Goal: Task Accomplishment & Management: Complete application form

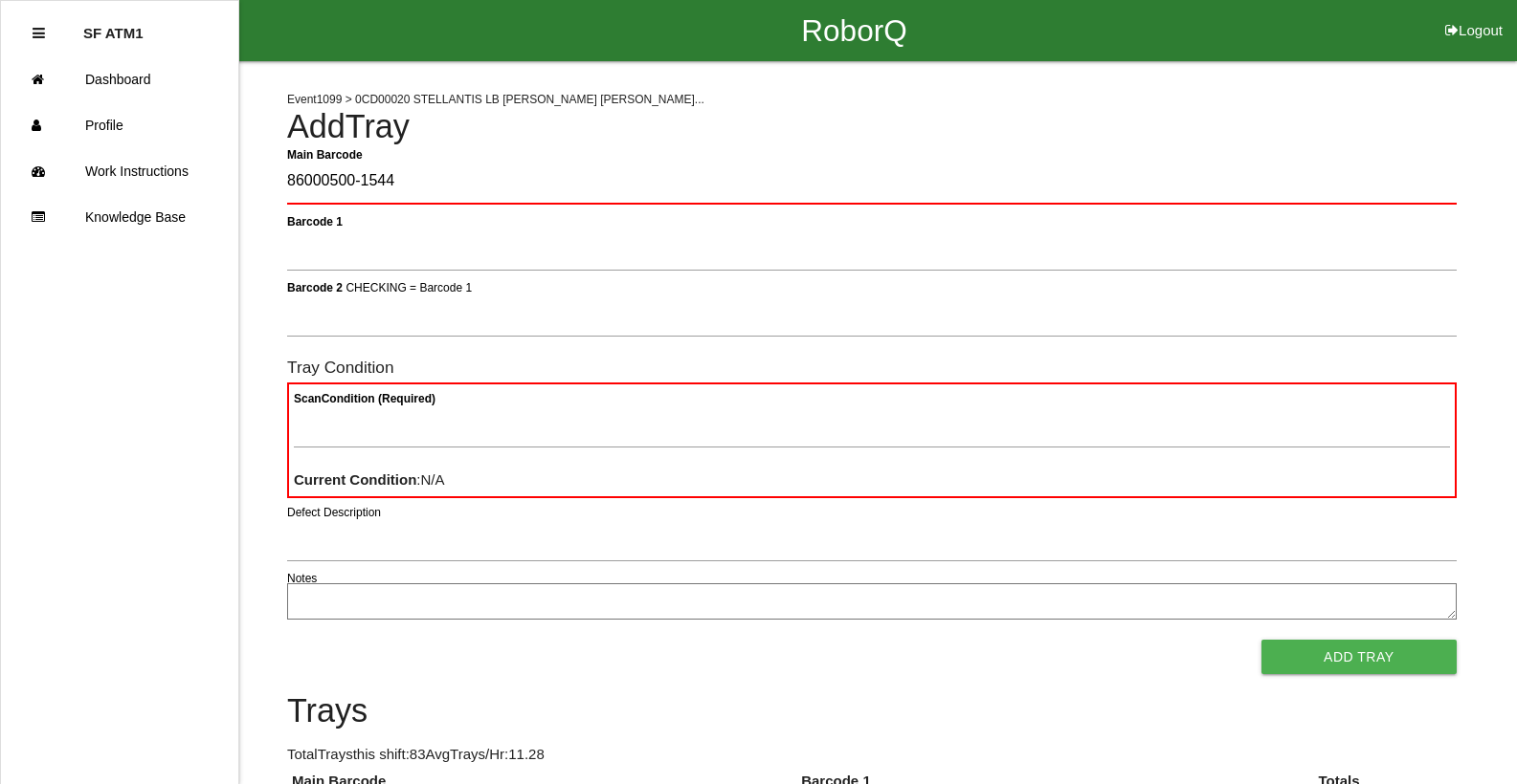
type Barcode "86000500-1544"
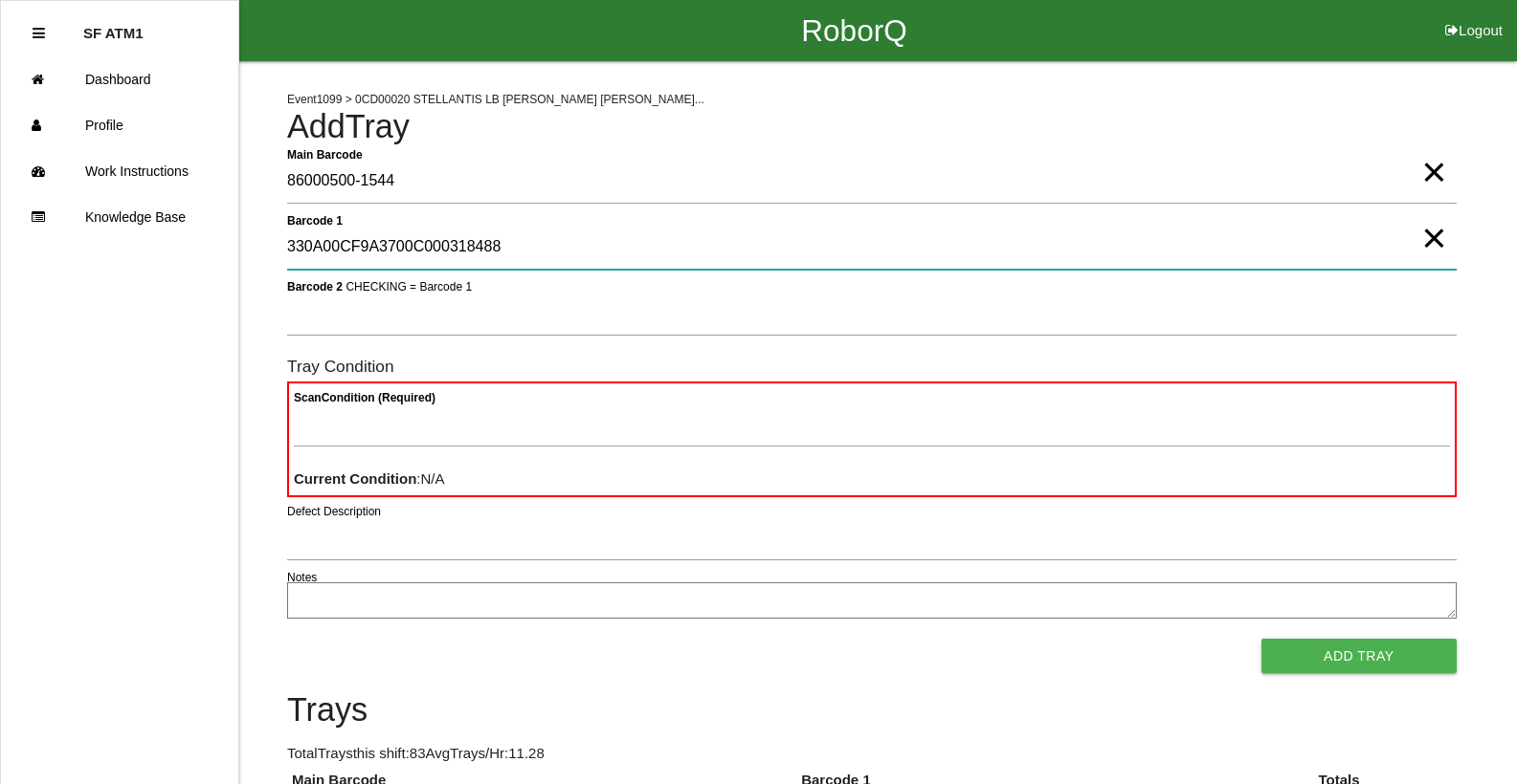
type 1 "330A00CF9A3700C000318488"
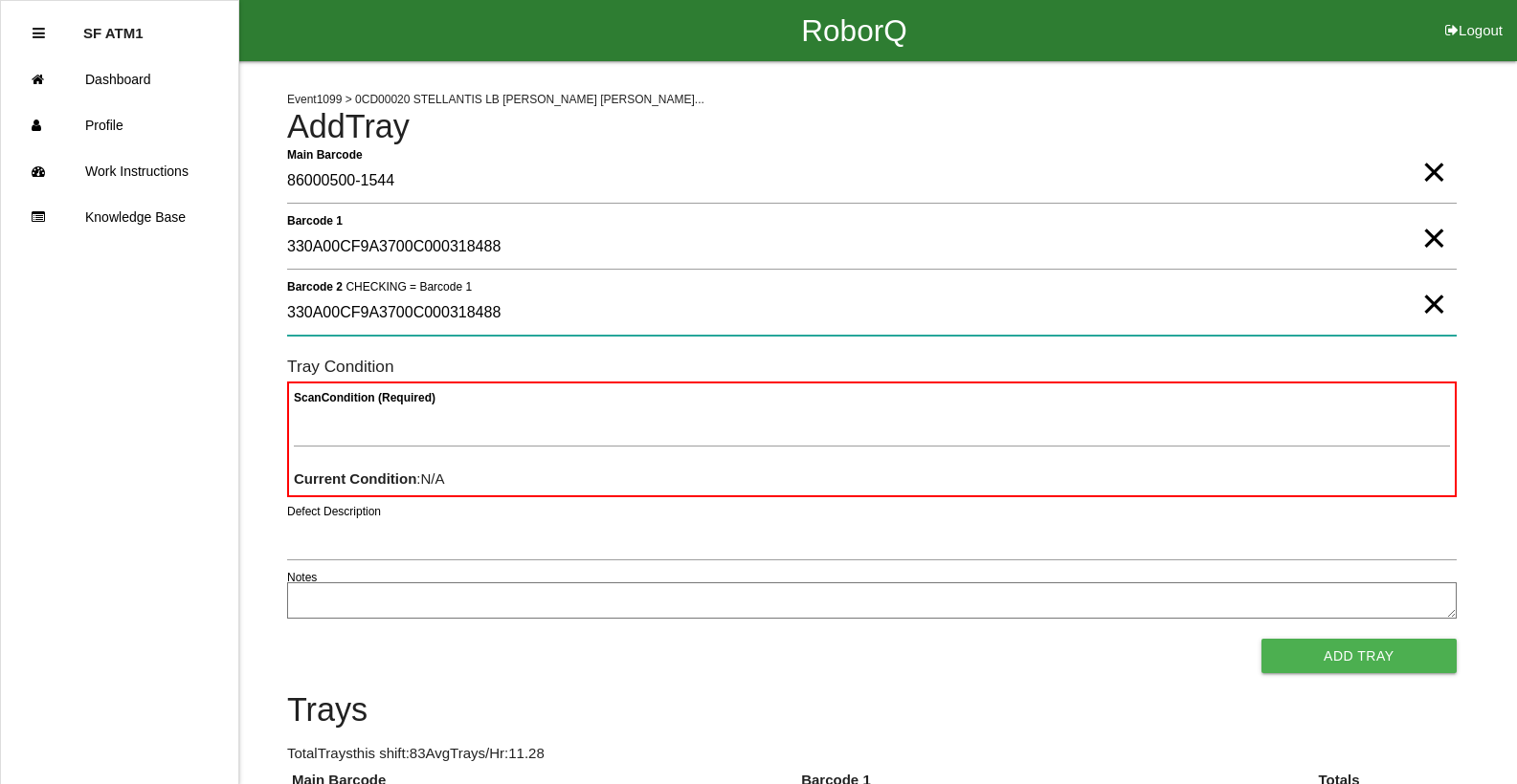
type 2 "330A00CF9A3700C000318488"
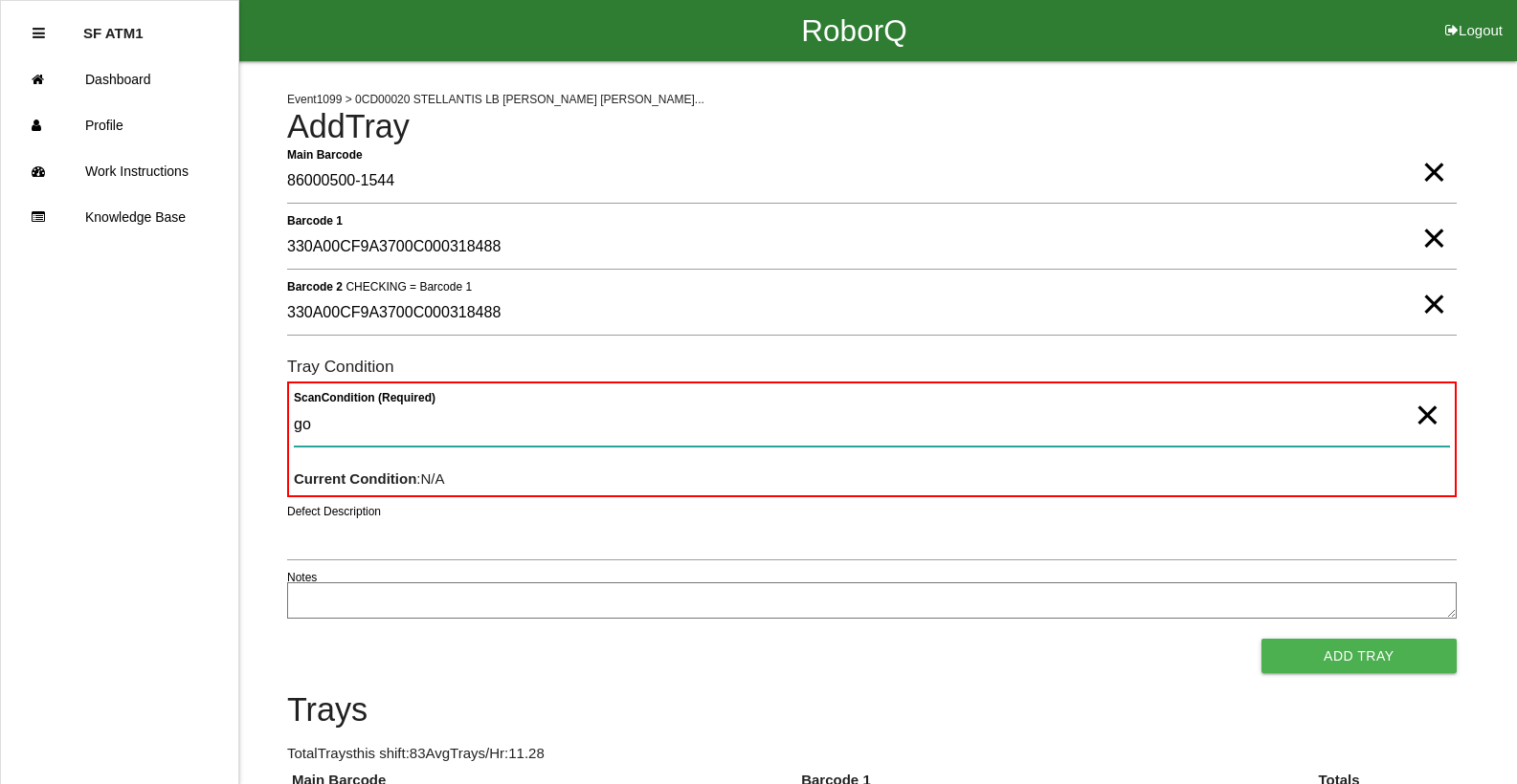
type Condition "goo"
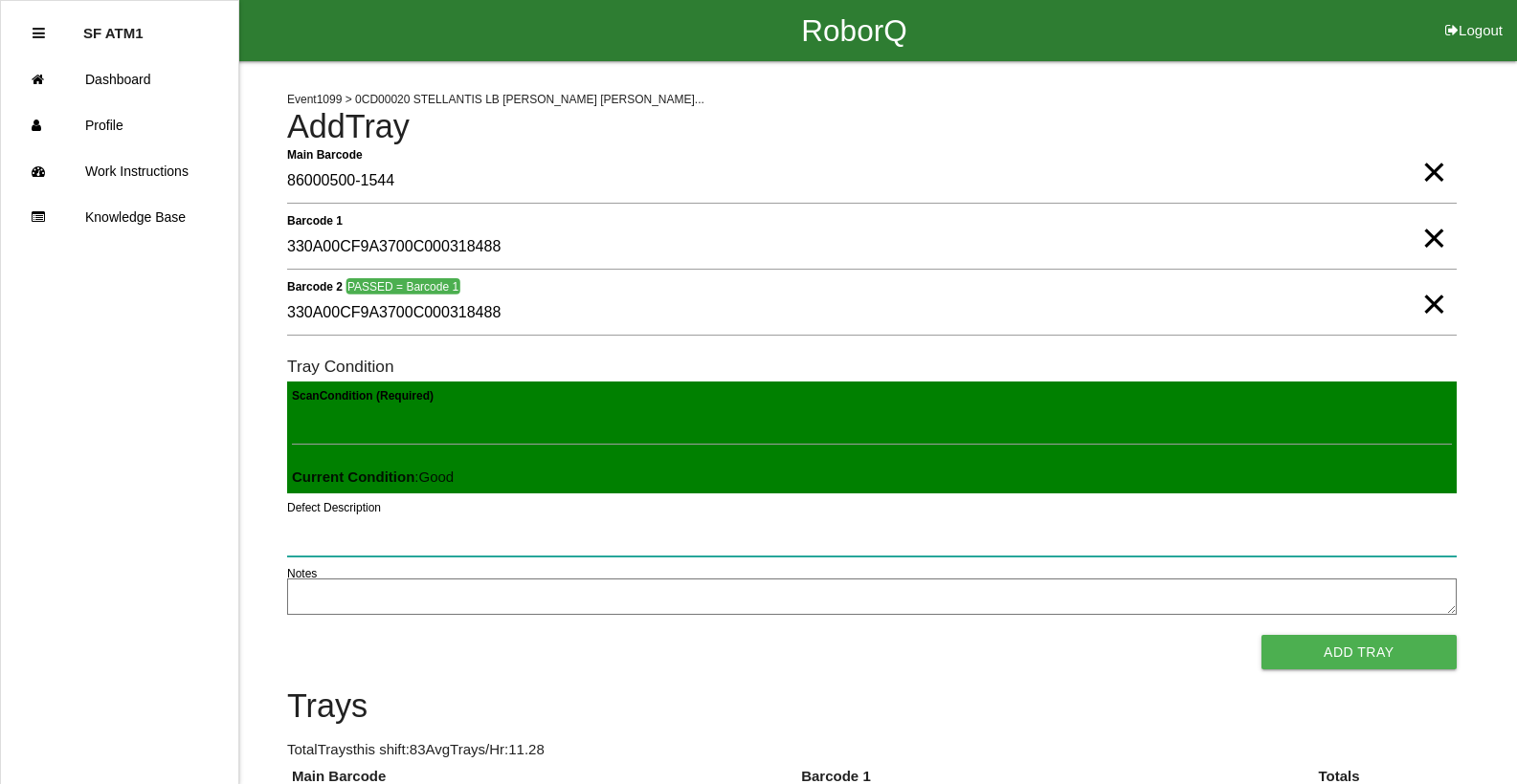
click at [1261, 635] on button "Add Tray" at bounding box center [1358, 652] width 195 height 34
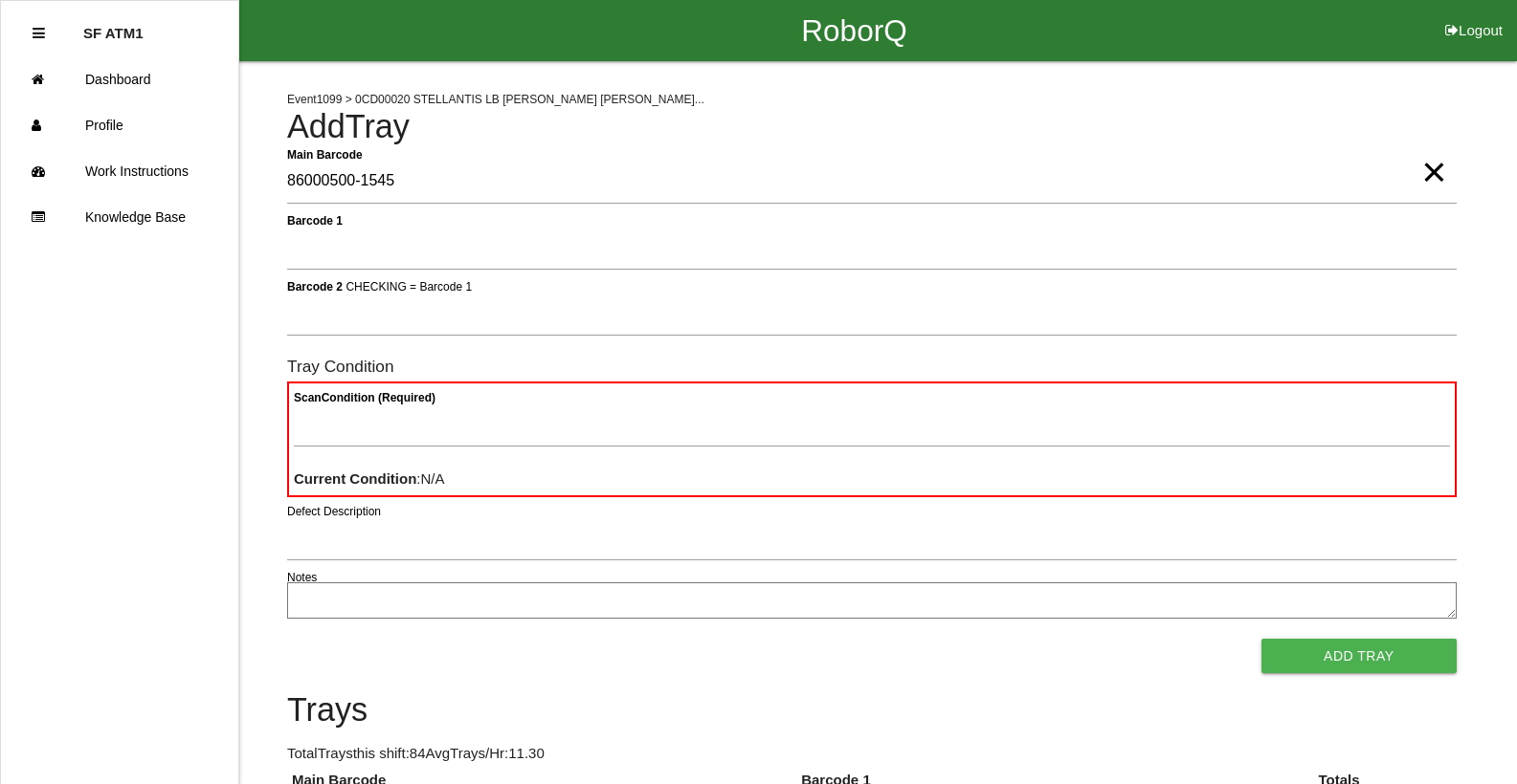
type Barcode "86000500-1545"
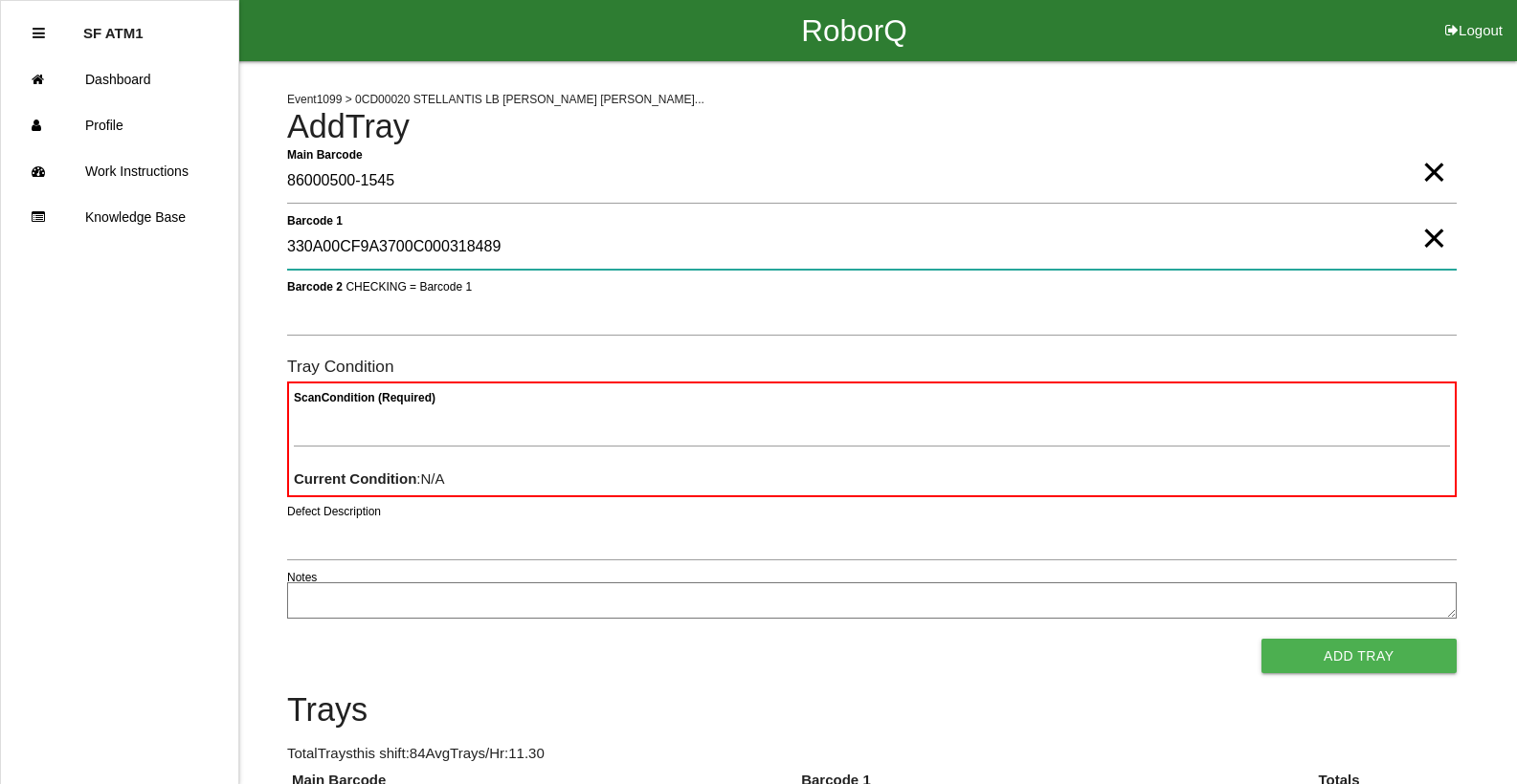
type 1 "330A00CF9A3700C000318489"
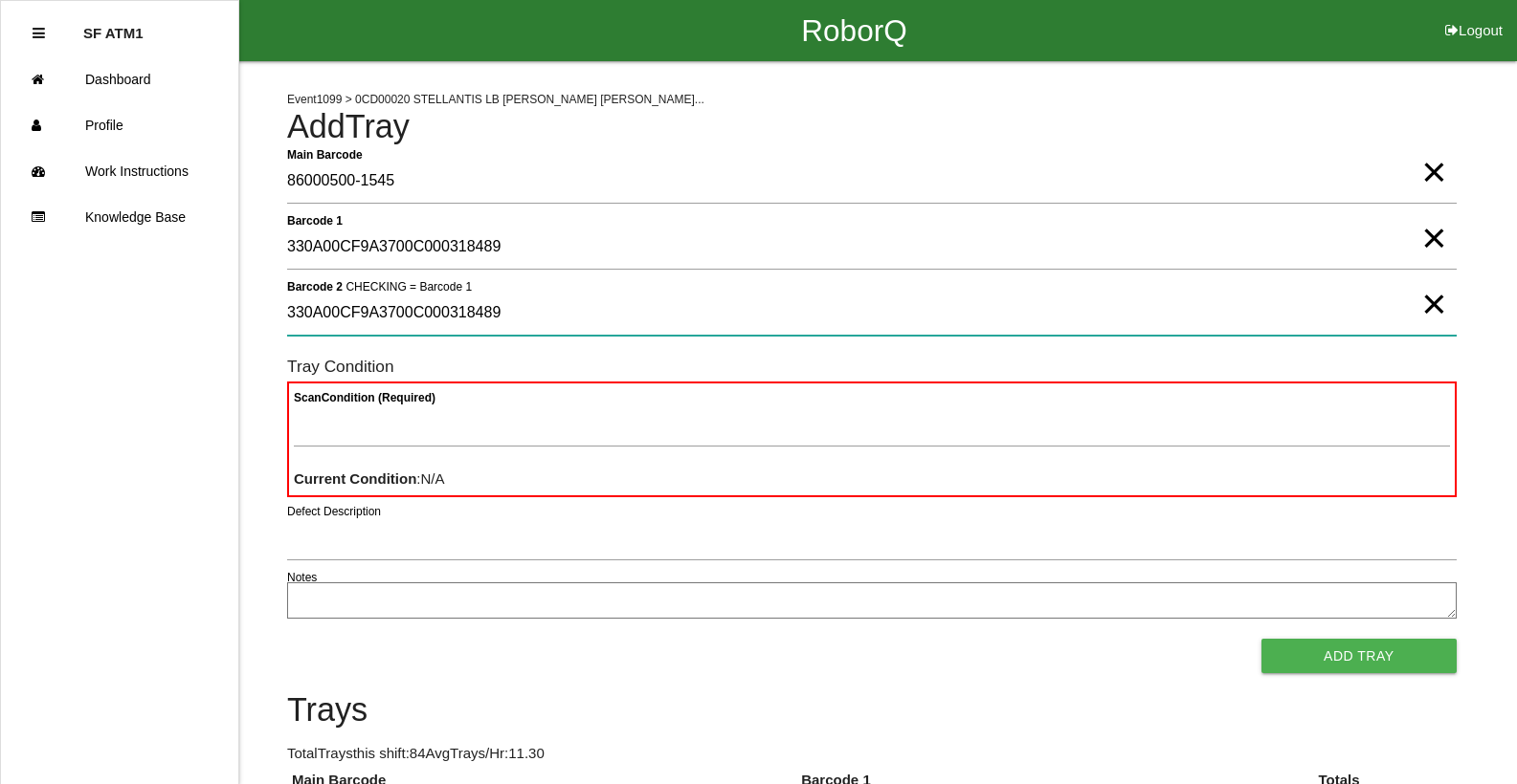
type 2 "330A00CF9A3700C000318489"
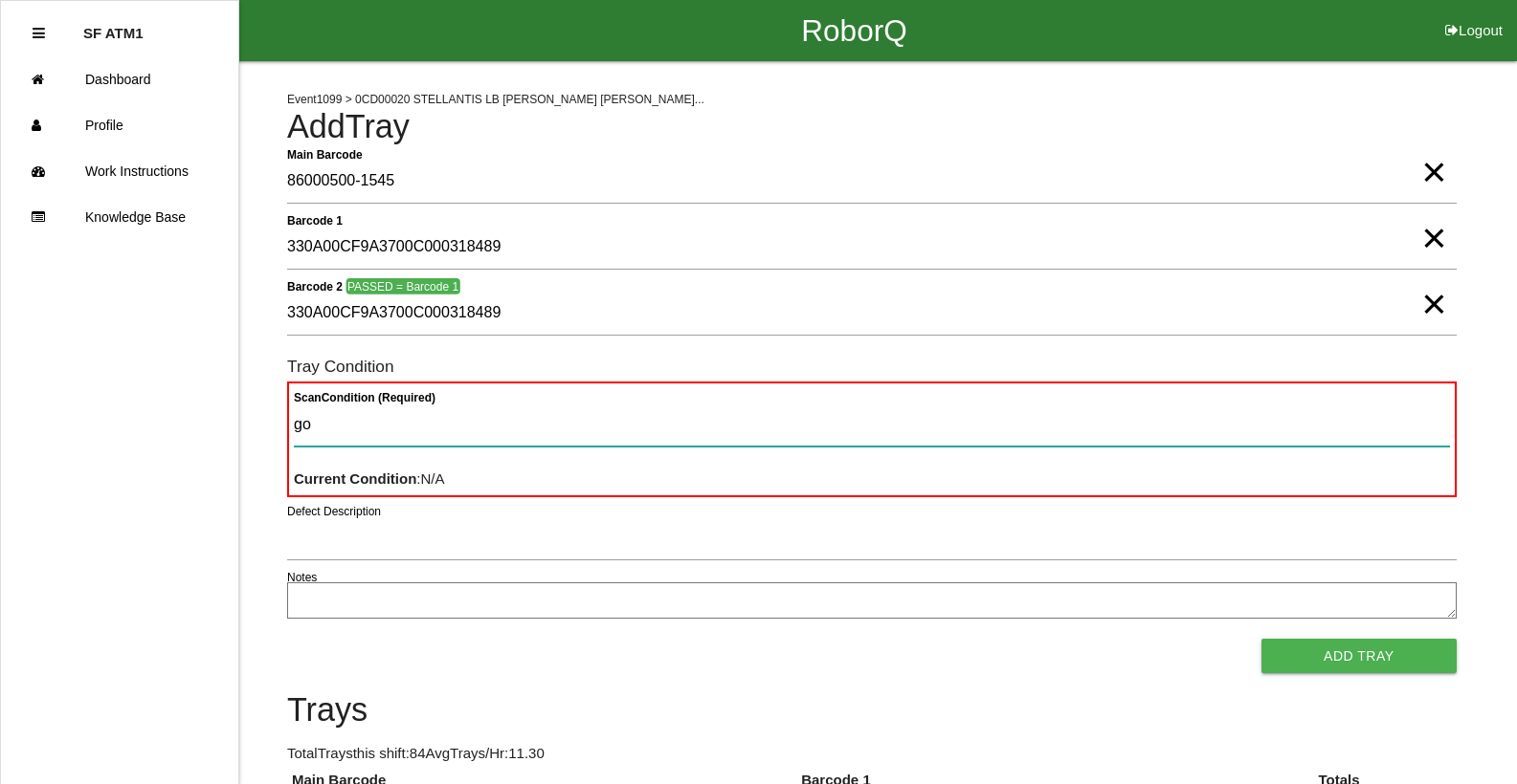
type Condition "goo"
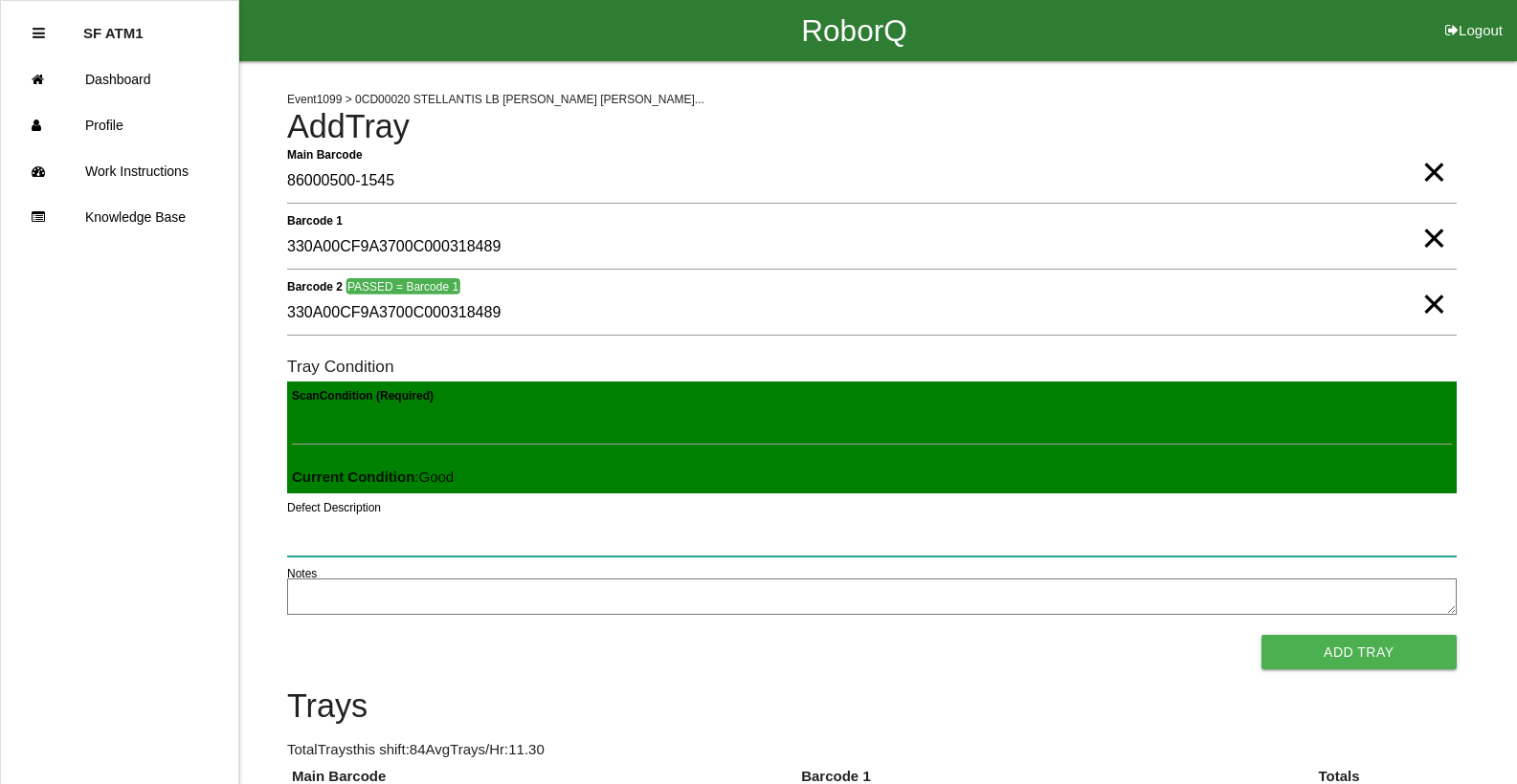
click at [1261, 635] on button "Add Tray" at bounding box center [1358, 652] width 195 height 34
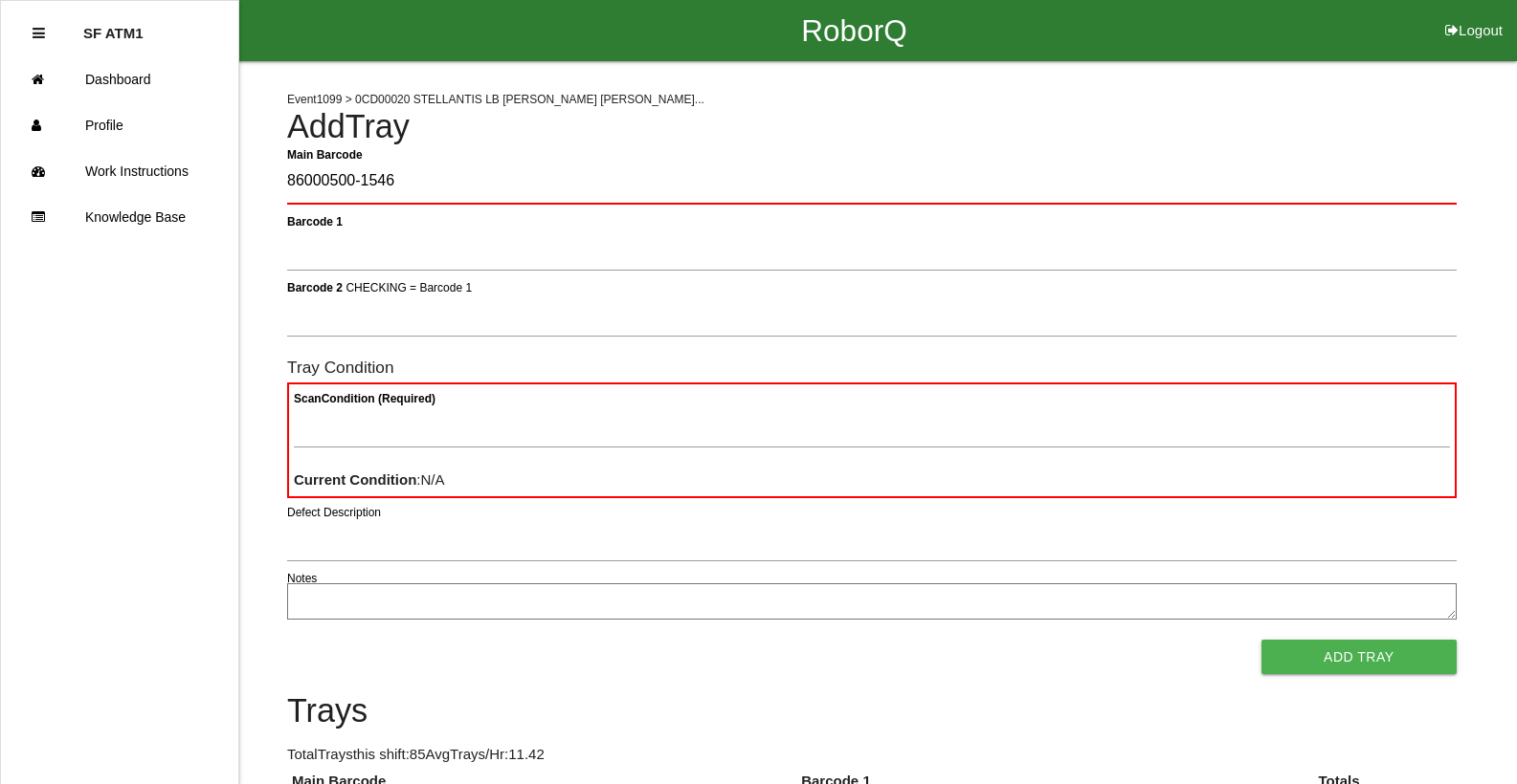
type Barcode "86000500-1546"
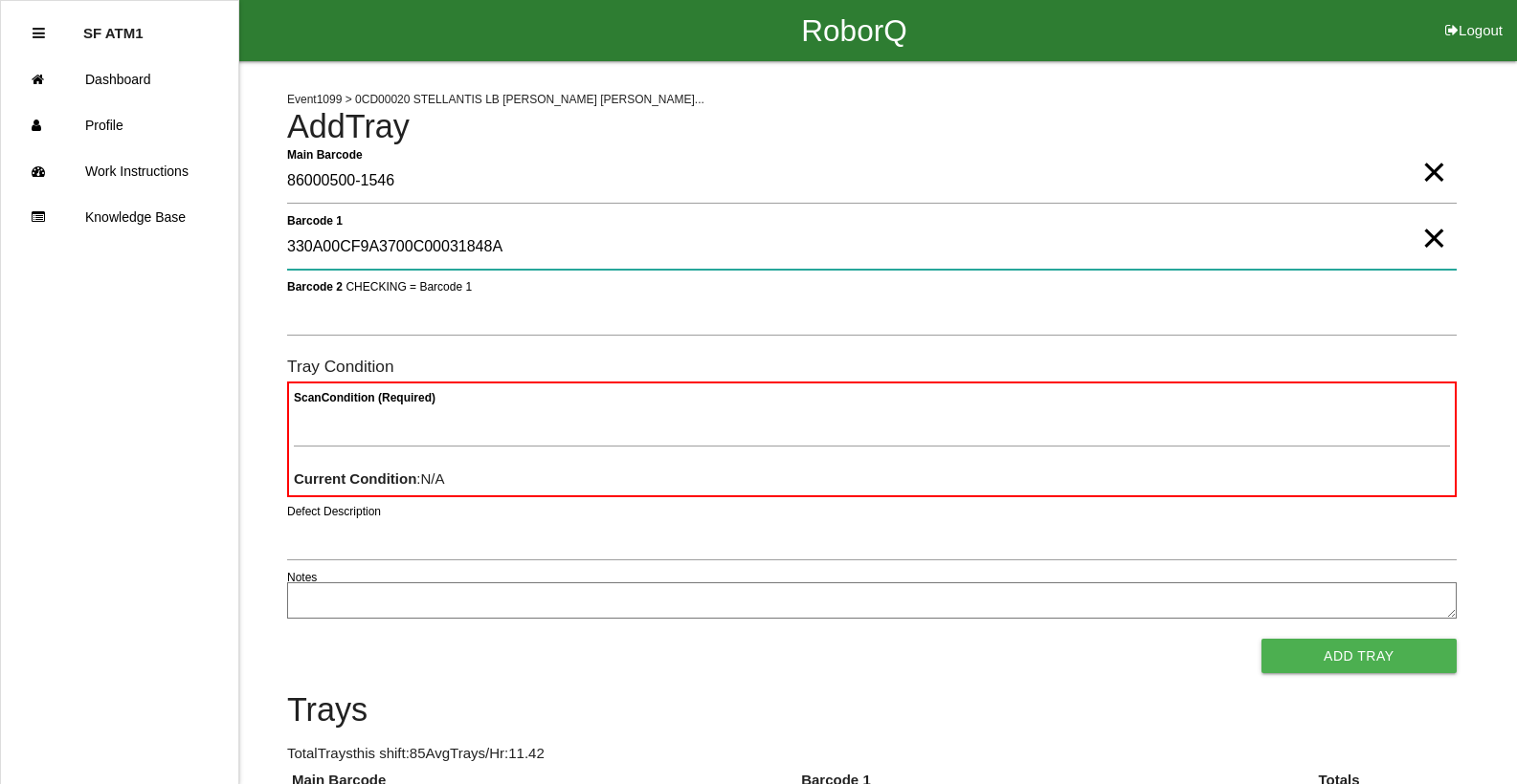
type 1 "330A00CF9A3700C00031848A"
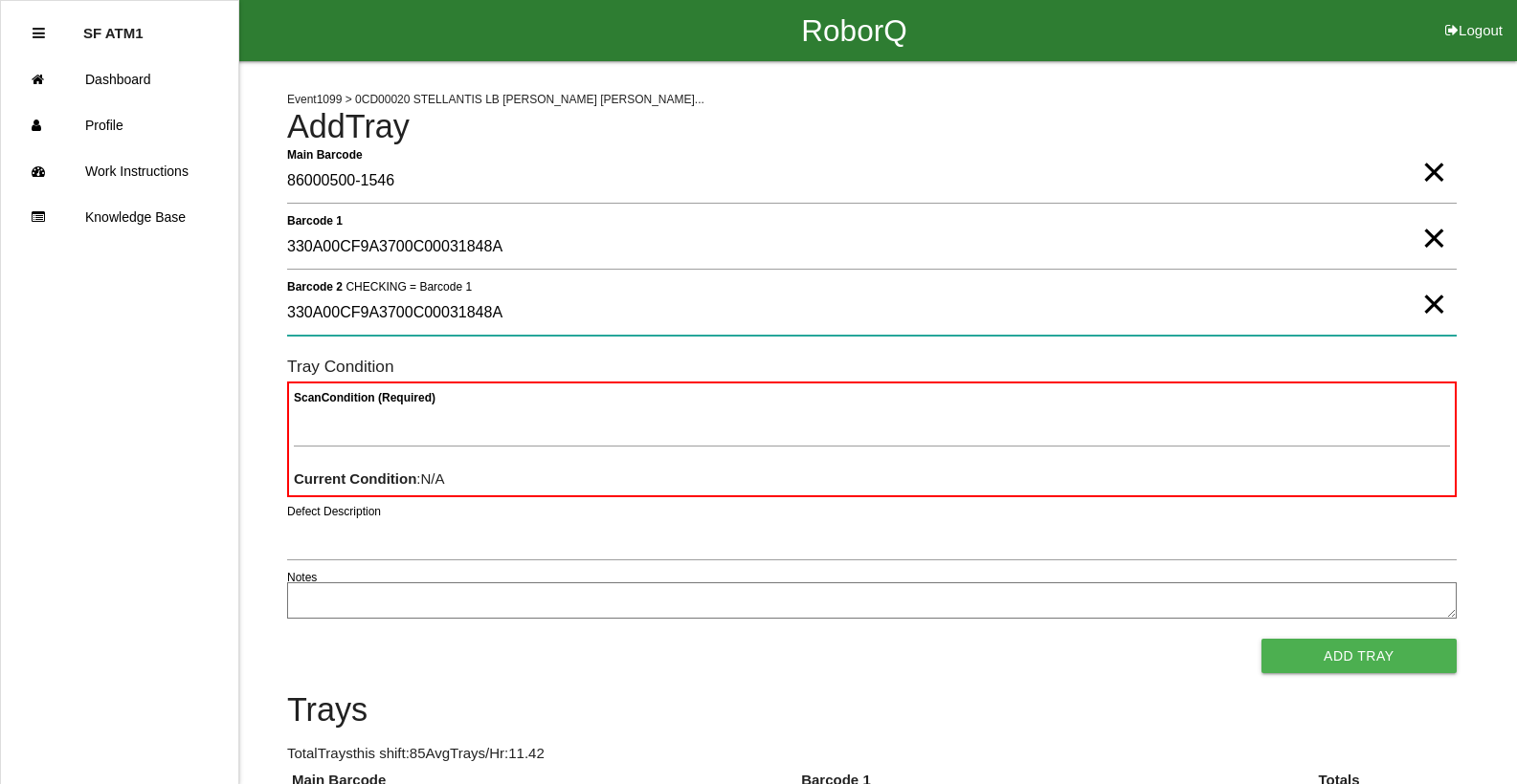
type 2 "330A00CF9A3700C00031848A"
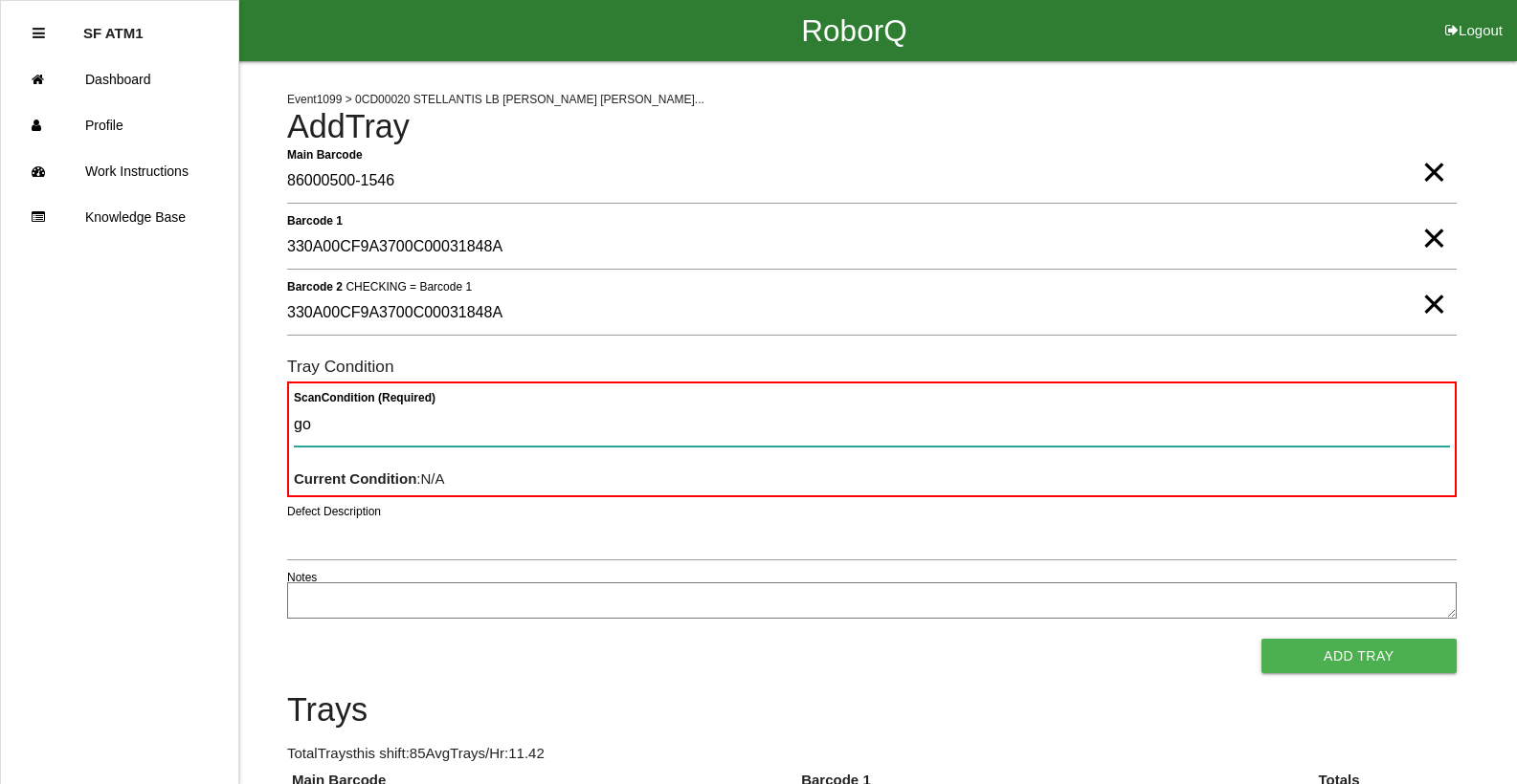
type Condition "goo"
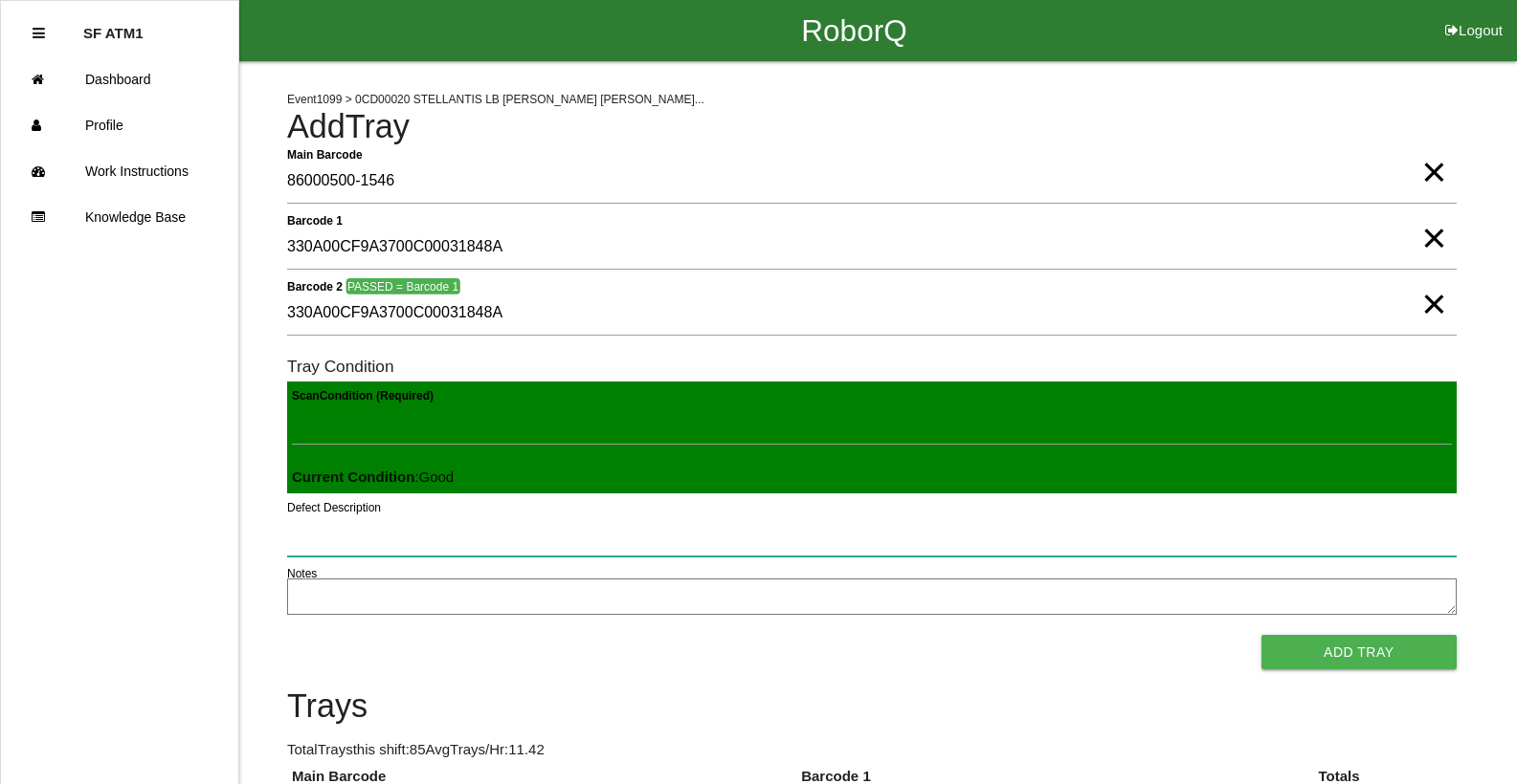
click at [1261, 635] on button "Add Tray" at bounding box center [1358, 652] width 195 height 34
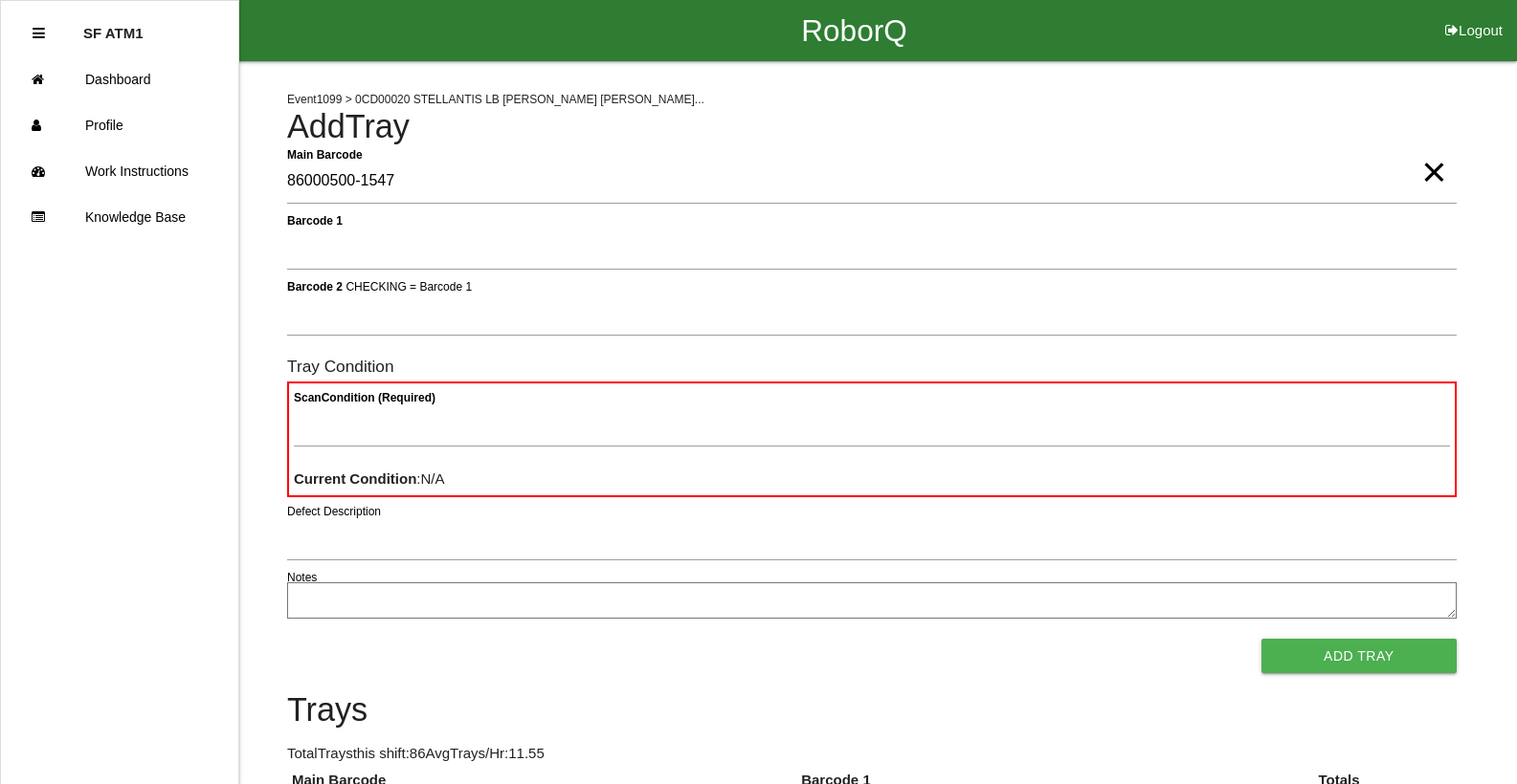
type Barcode "86000500-1547"
type textarea "BAD"
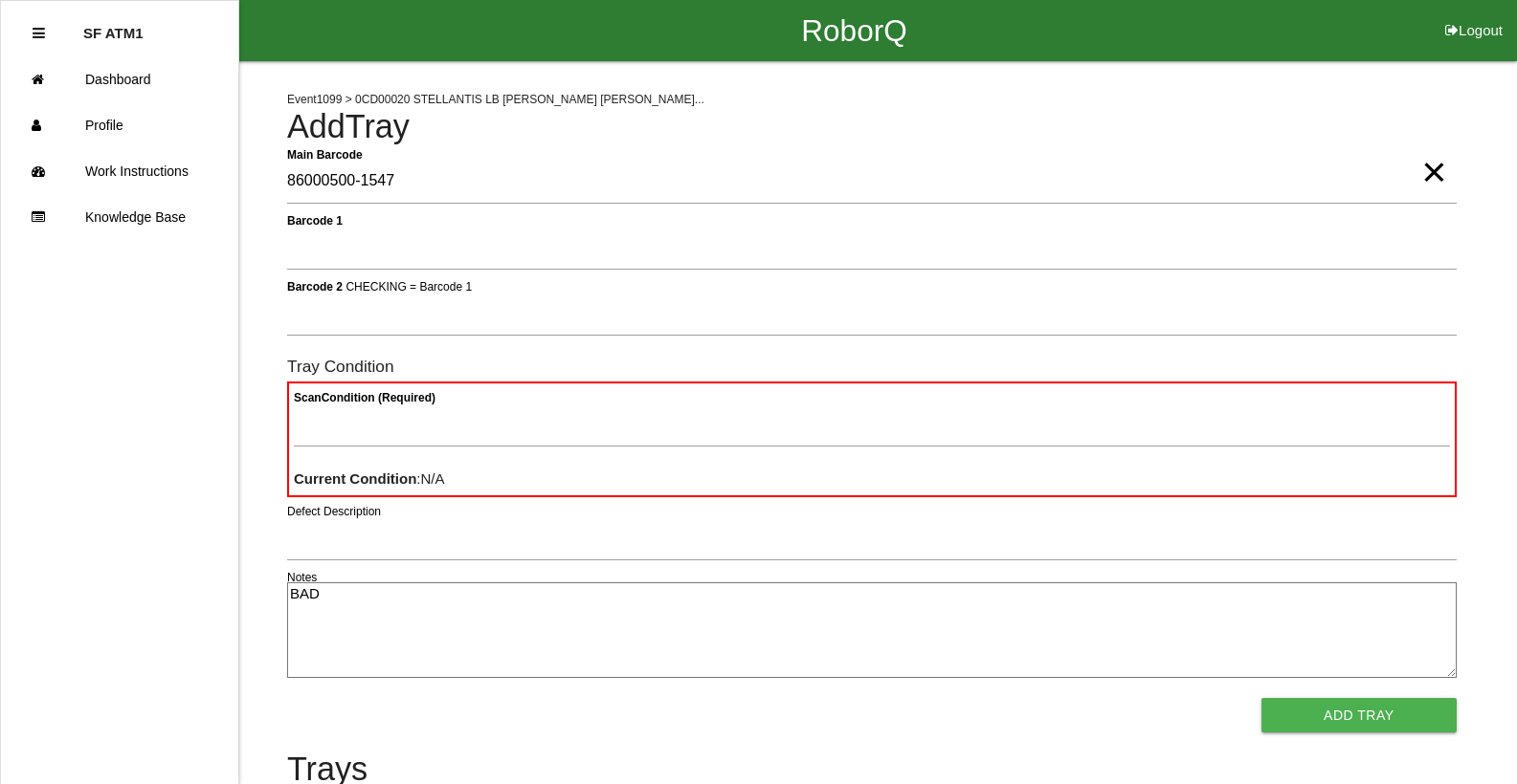
click at [1261, 698] on button "Add Tray" at bounding box center [1358, 715] width 195 height 34
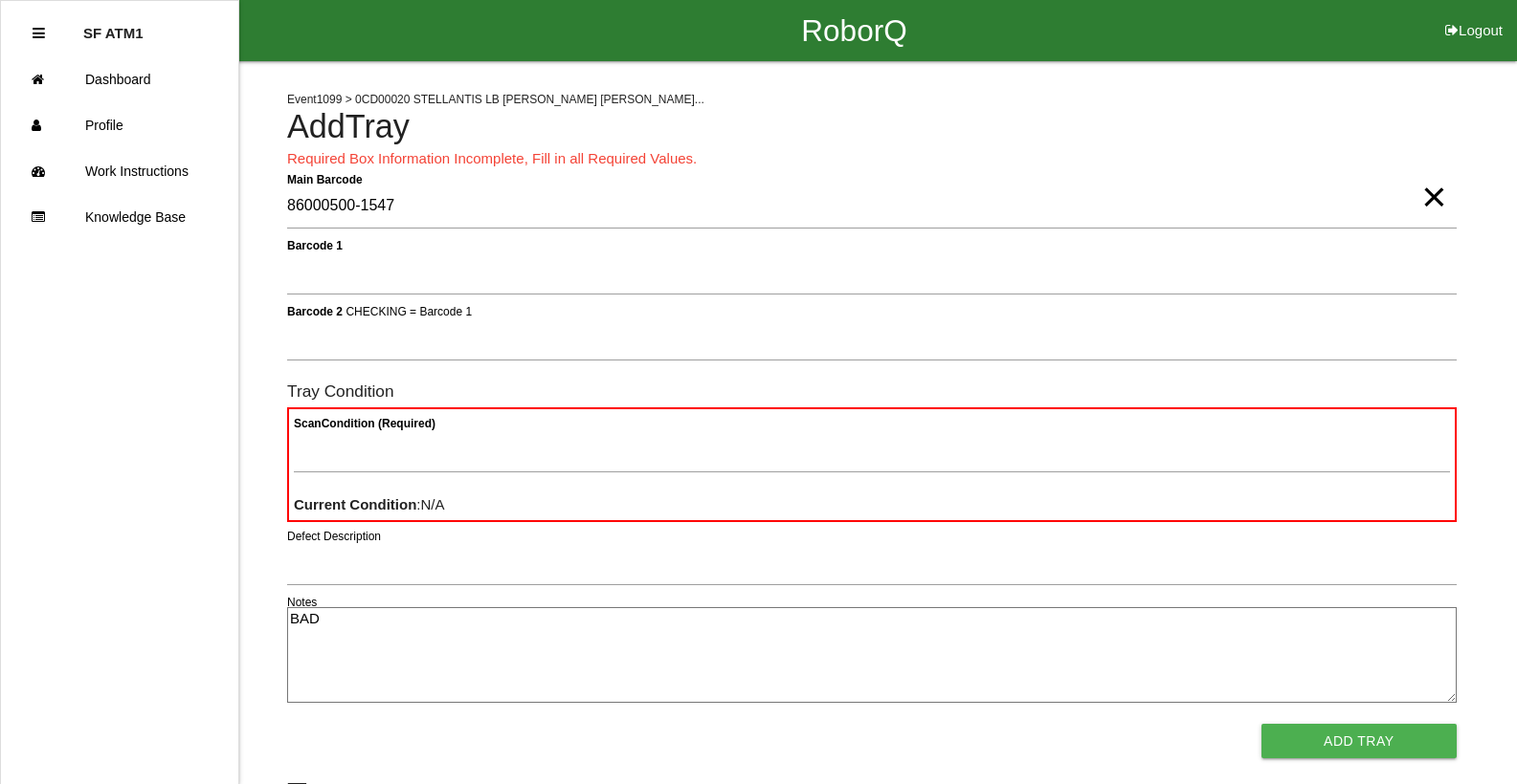
click at [1423, 197] on span "×" at bounding box center [1433, 177] width 24 height 38
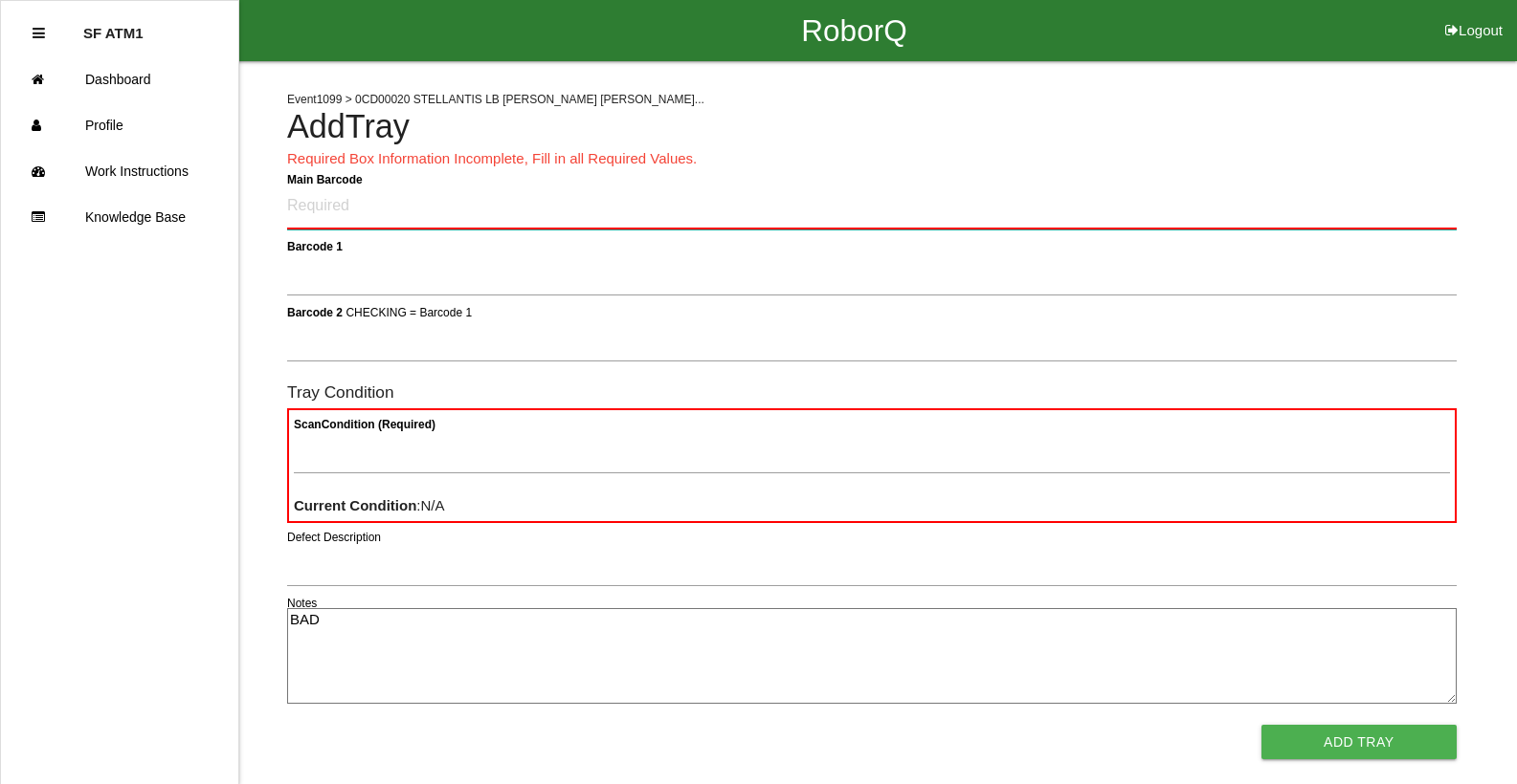
click at [793, 220] on Barcode "Main Barcode" at bounding box center [872, 208] width 1169 height 45
type Barcode "86000500-1547"
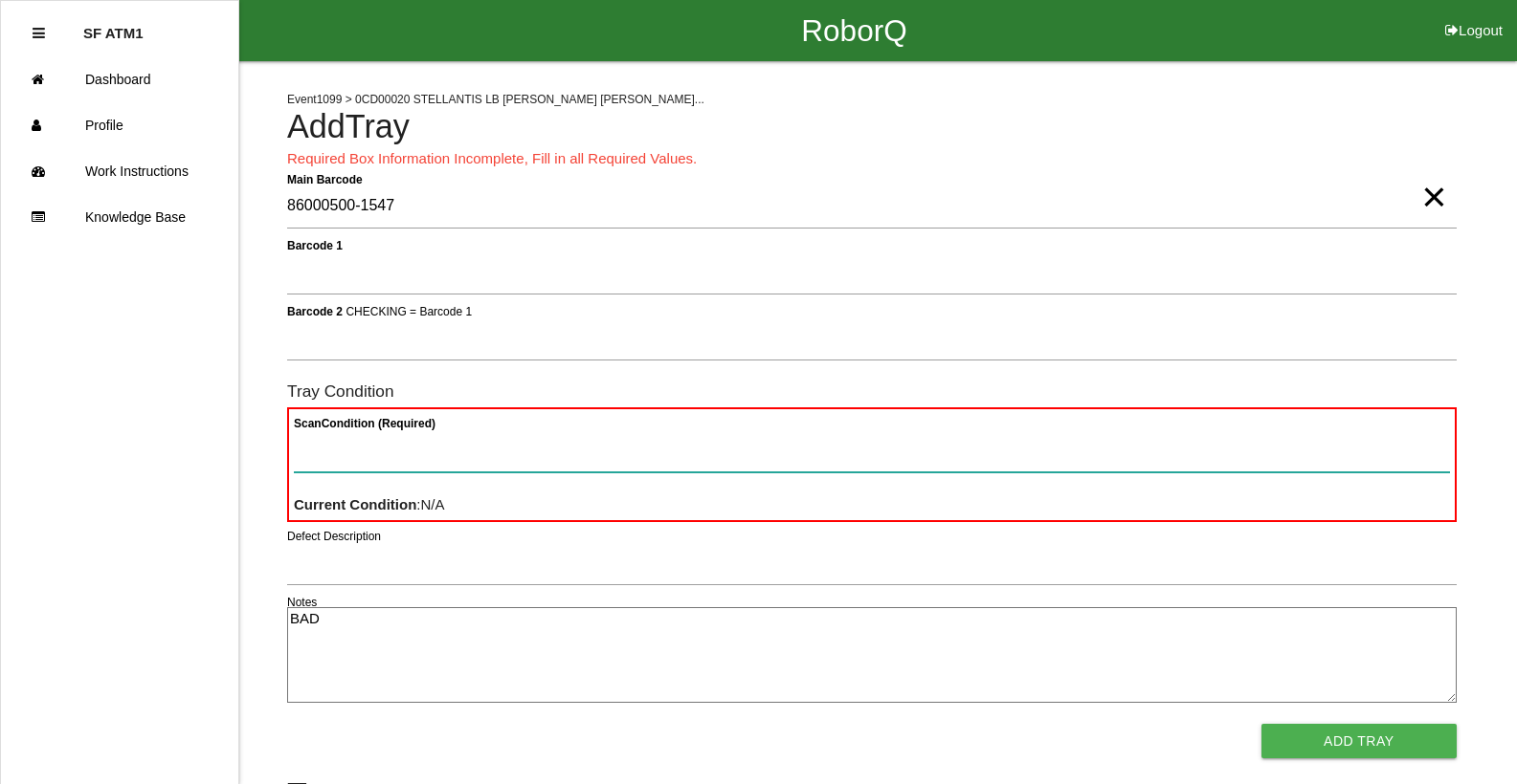
click at [680, 449] on Condition "Scan Condition (Required)" at bounding box center [872, 450] width 1157 height 44
type Condition "ba"
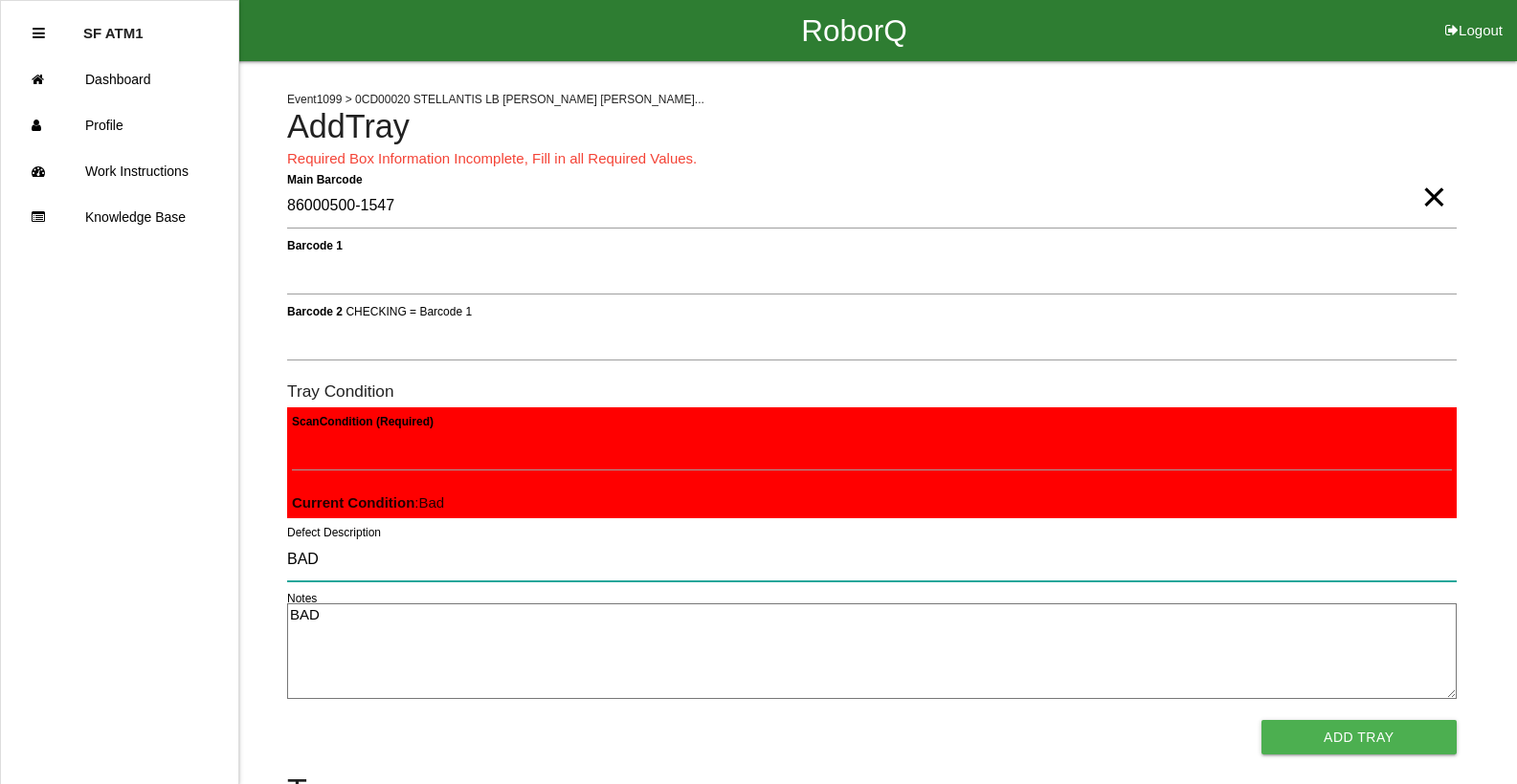
type input "BAD"
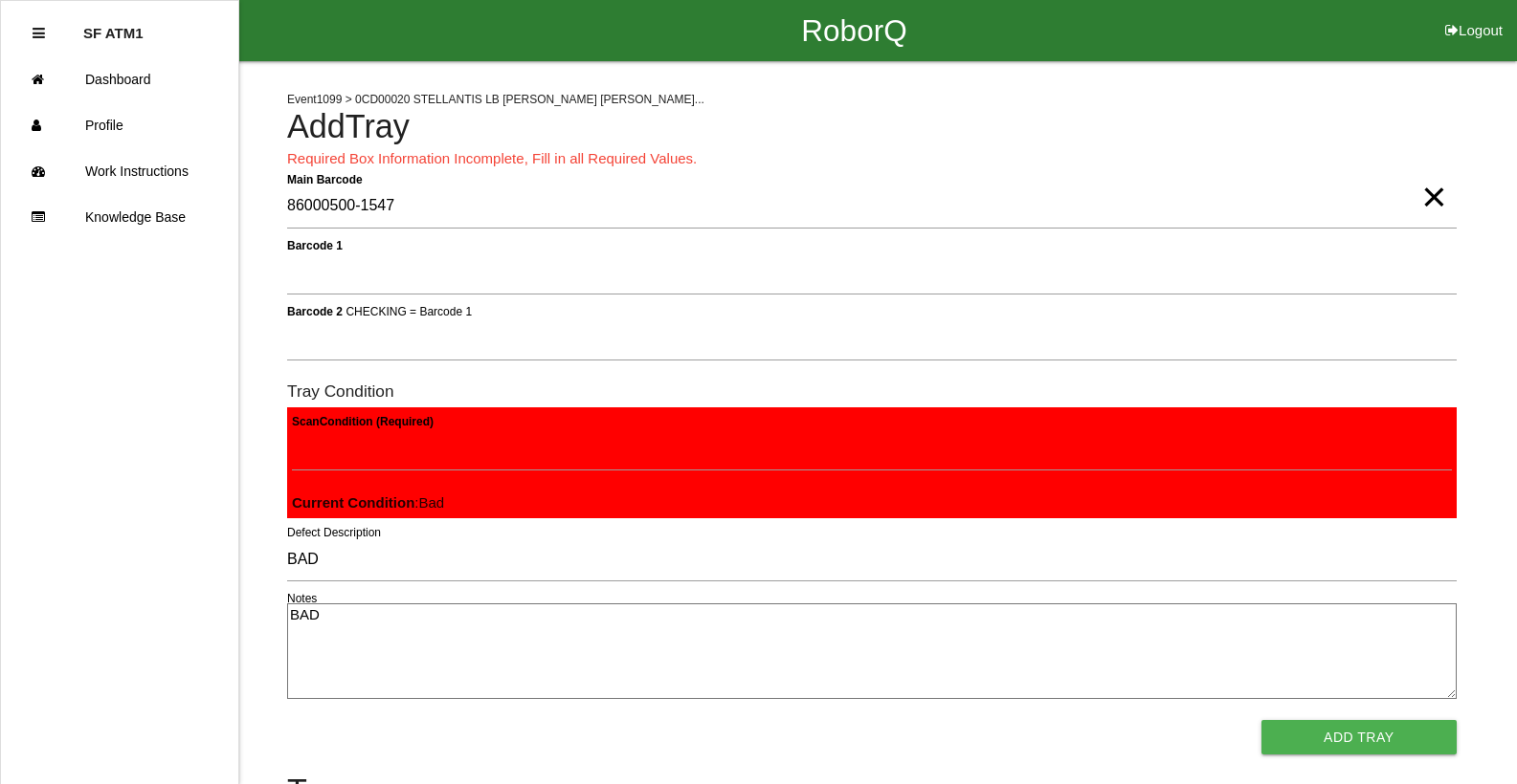
type textarea "BAD"
click at [1431, 197] on span "×" at bounding box center [1433, 177] width 24 height 38
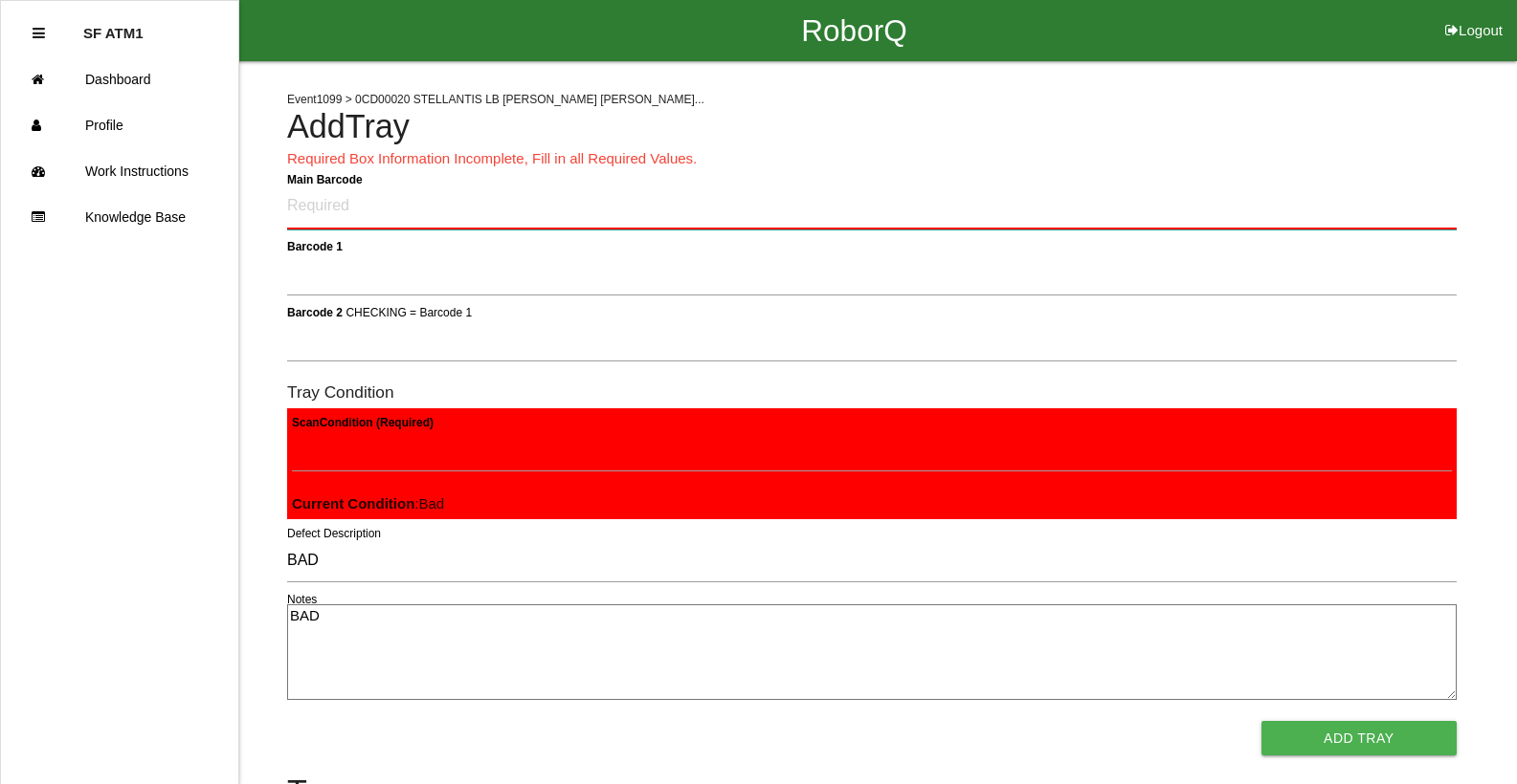
click at [634, 189] on Barcode "Main Barcode" at bounding box center [872, 208] width 1169 height 45
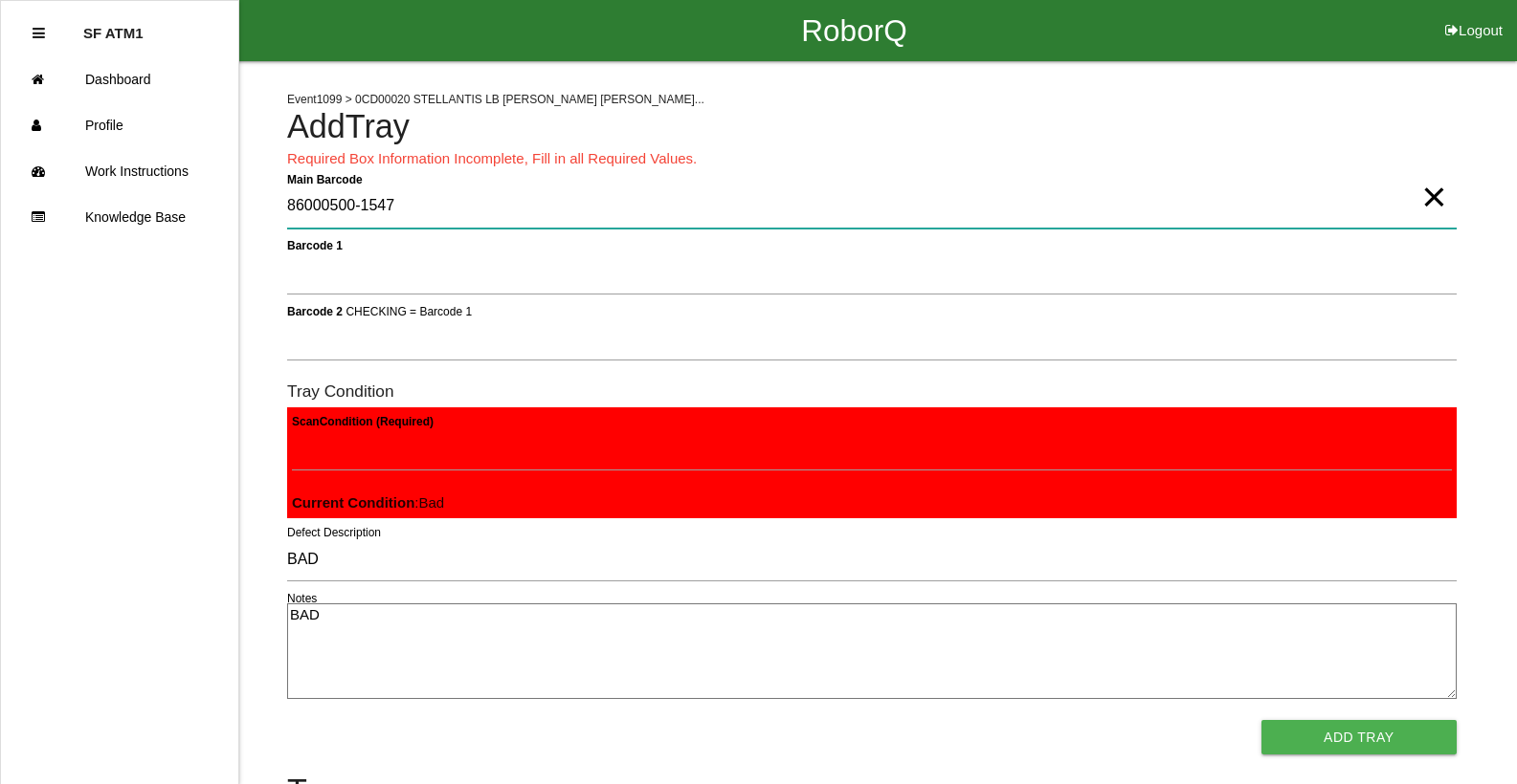
type Barcode "86000500-1547"
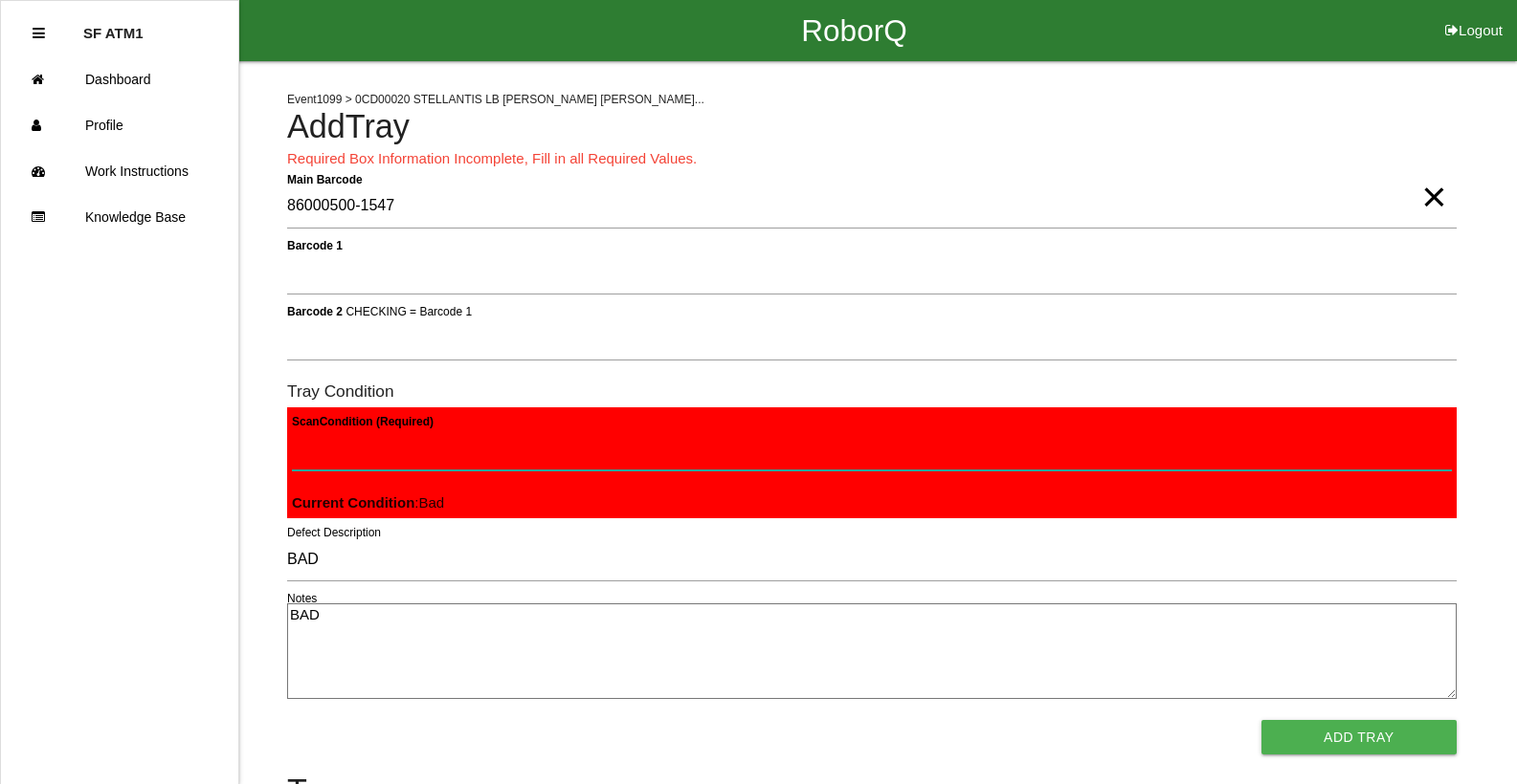
click at [316, 447] on Condition "Scan Condition (Required)" at bounding box center [872, 448] width 1160 height 44
type Condition "ba"
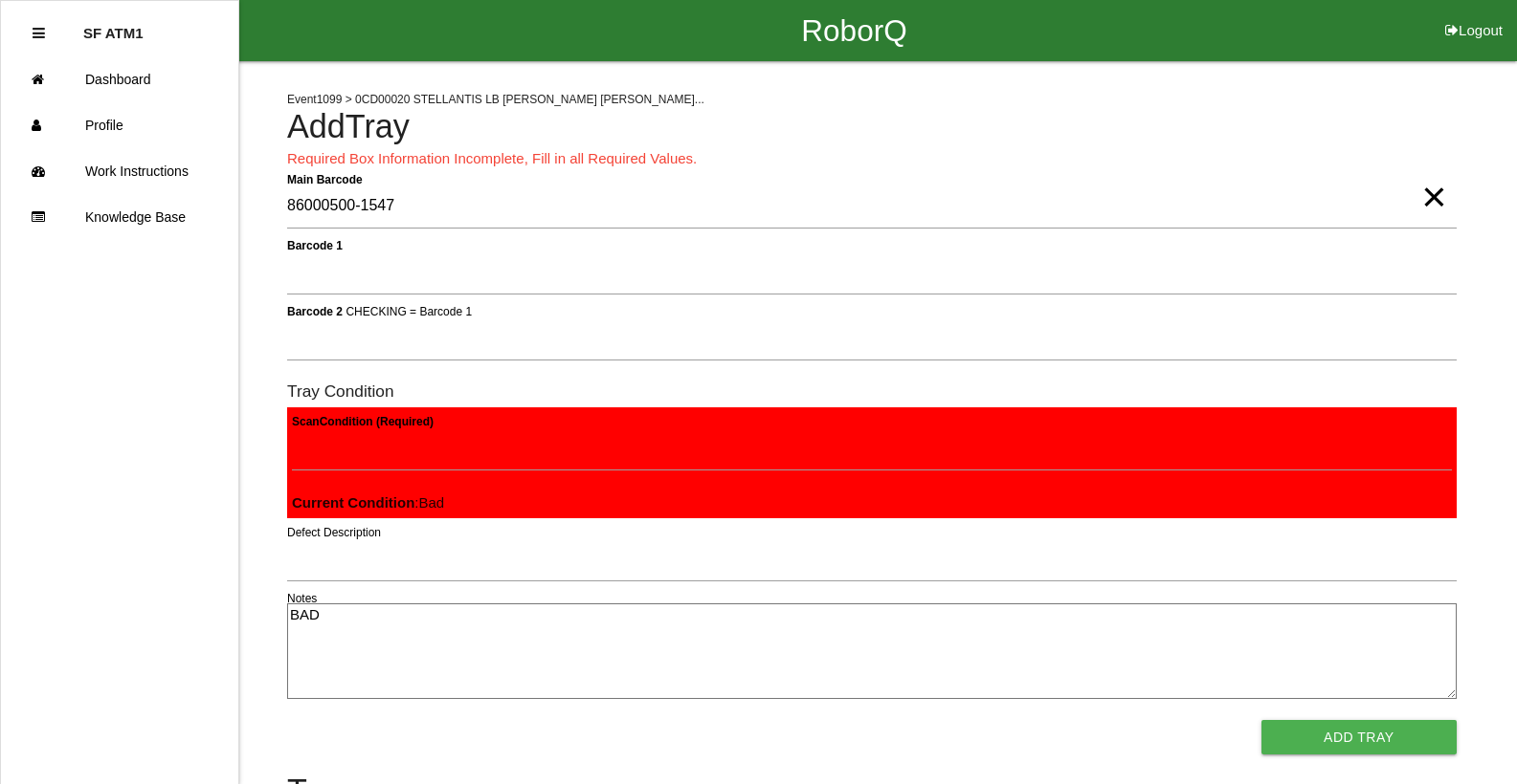
click at [1261, 720] on button "Add Tray" at bounding box center [1358, 737] width 195 height 34
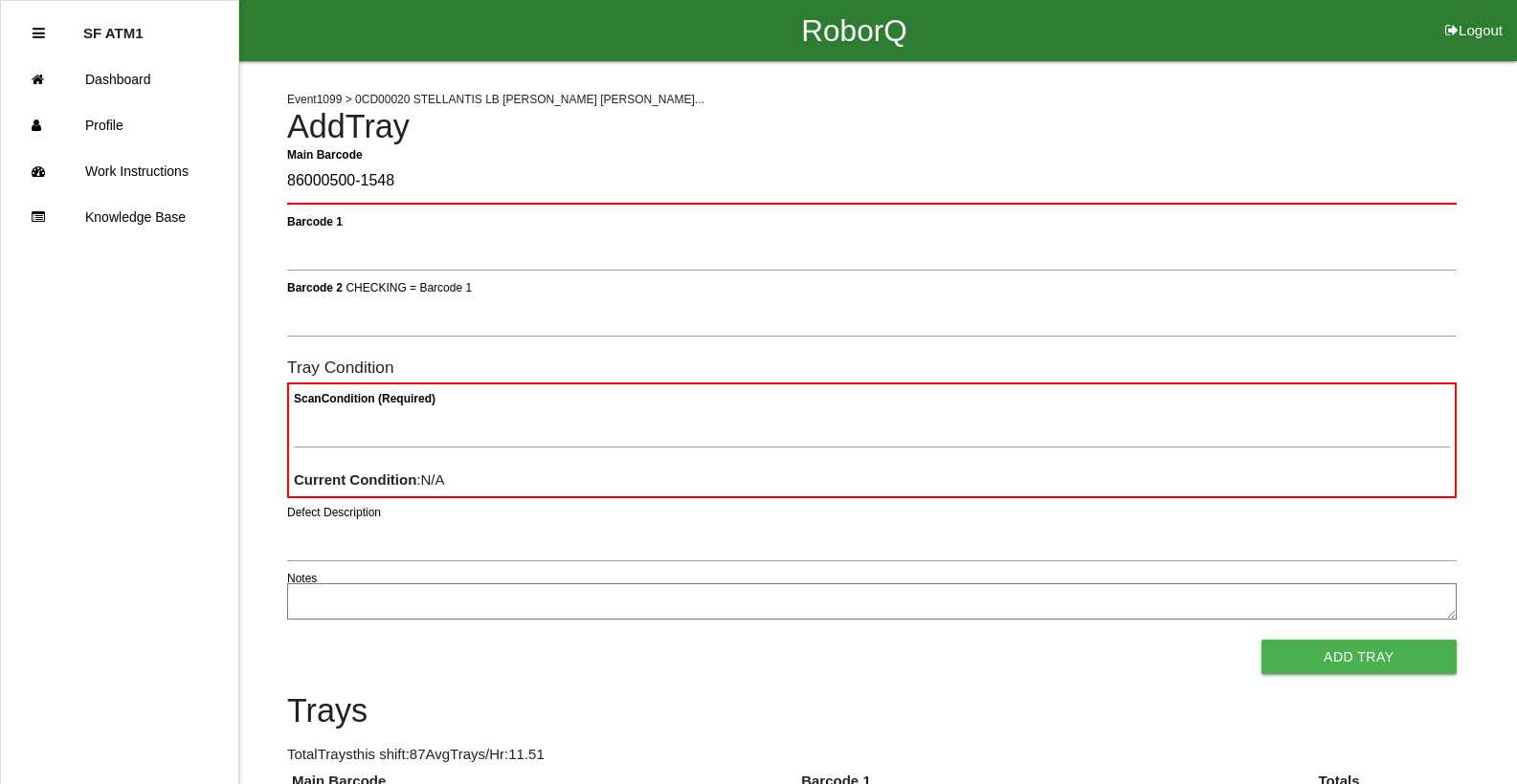
type Barcode "86000500-1548"
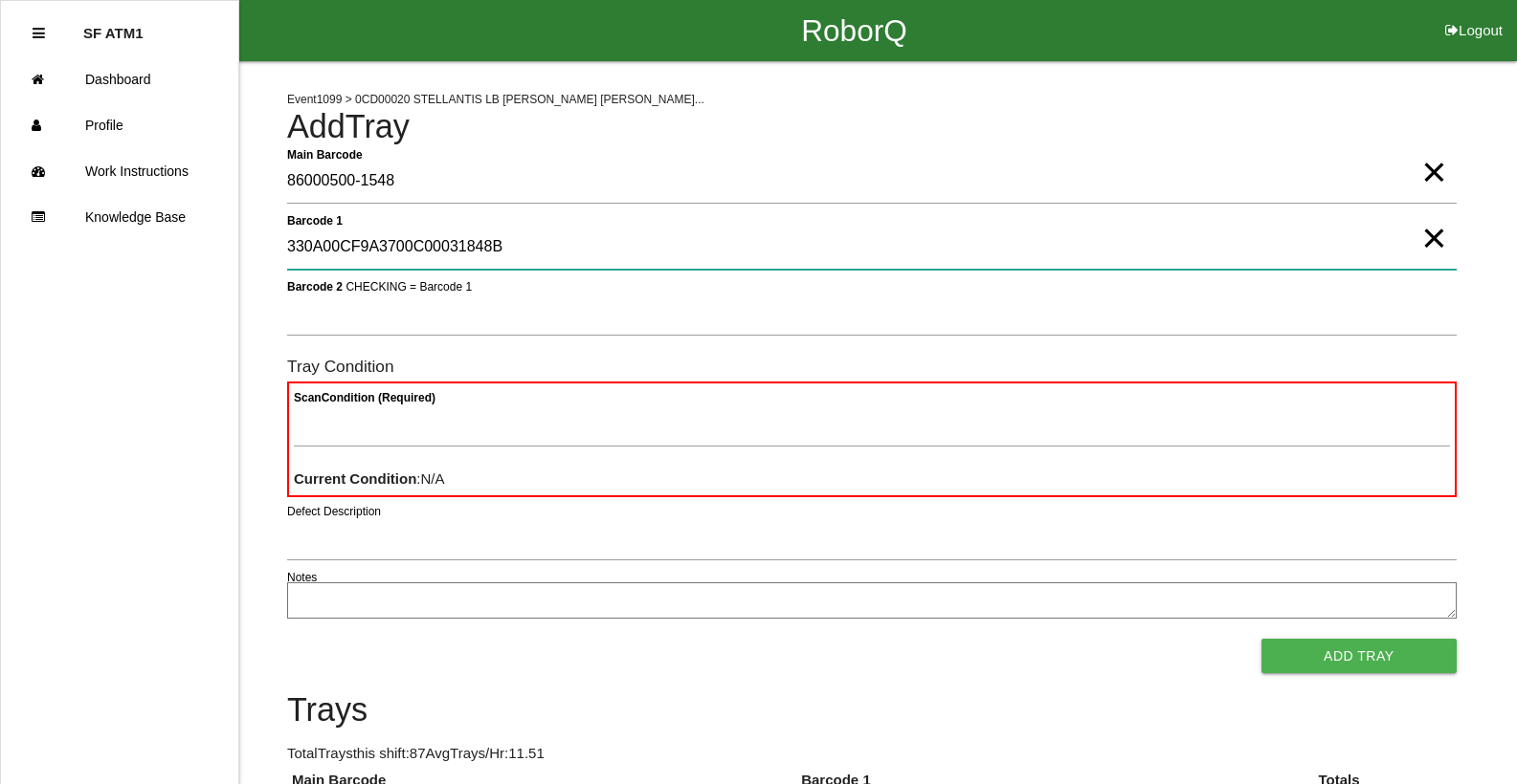
type 1 "330A00CF9A3700C00031848B"
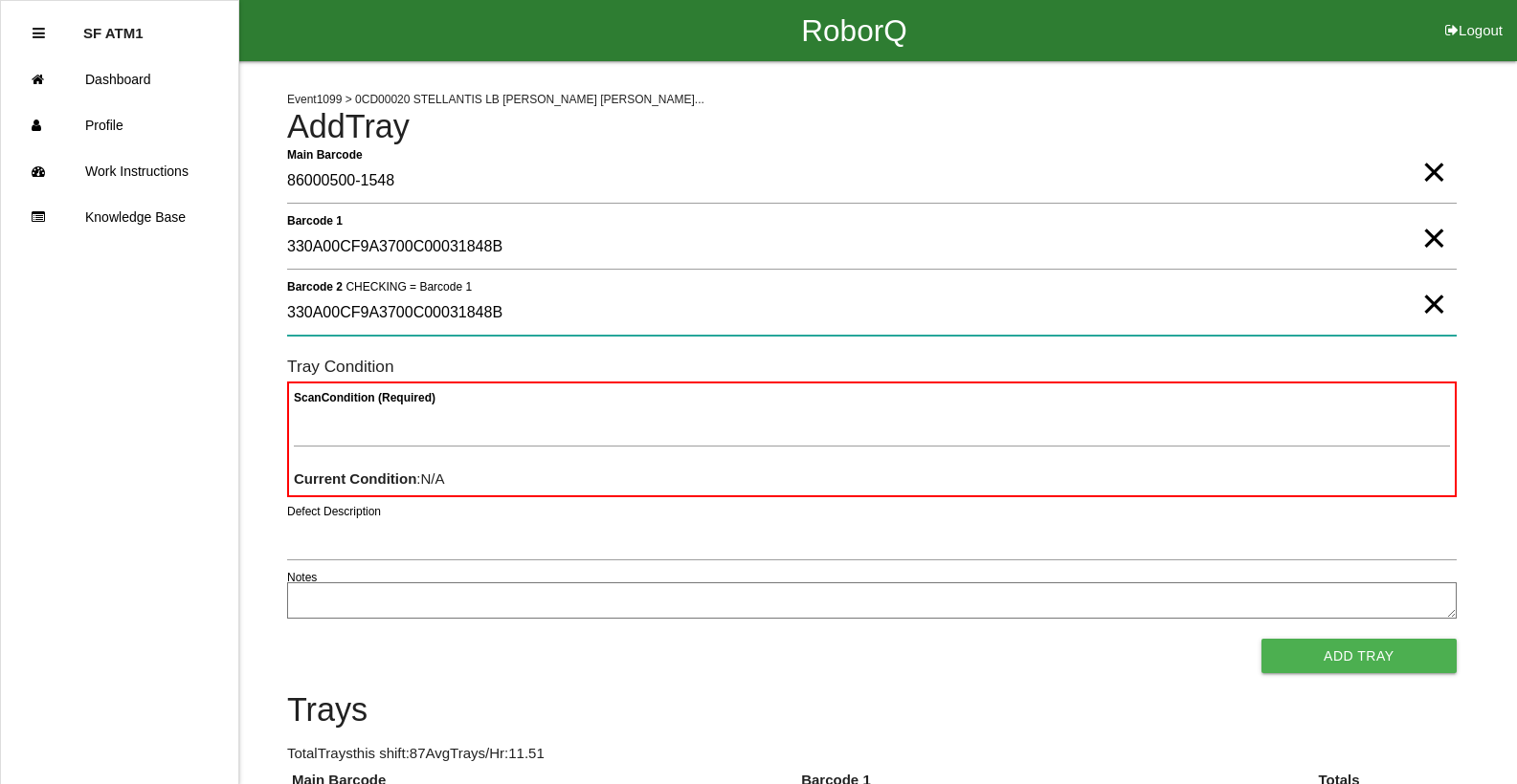
type 2 "330A00CF9A3700C00031848B"
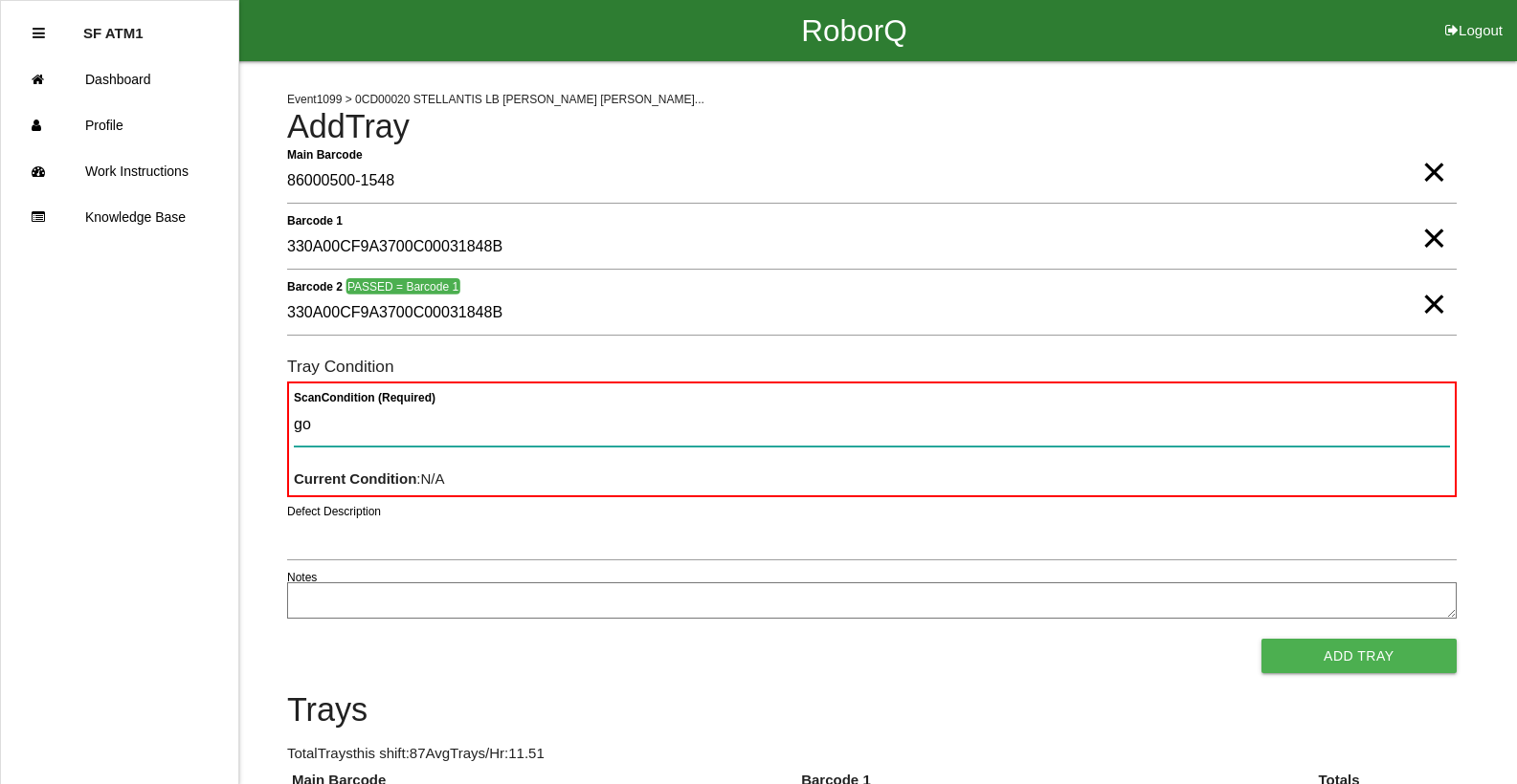
type Condition "goo"
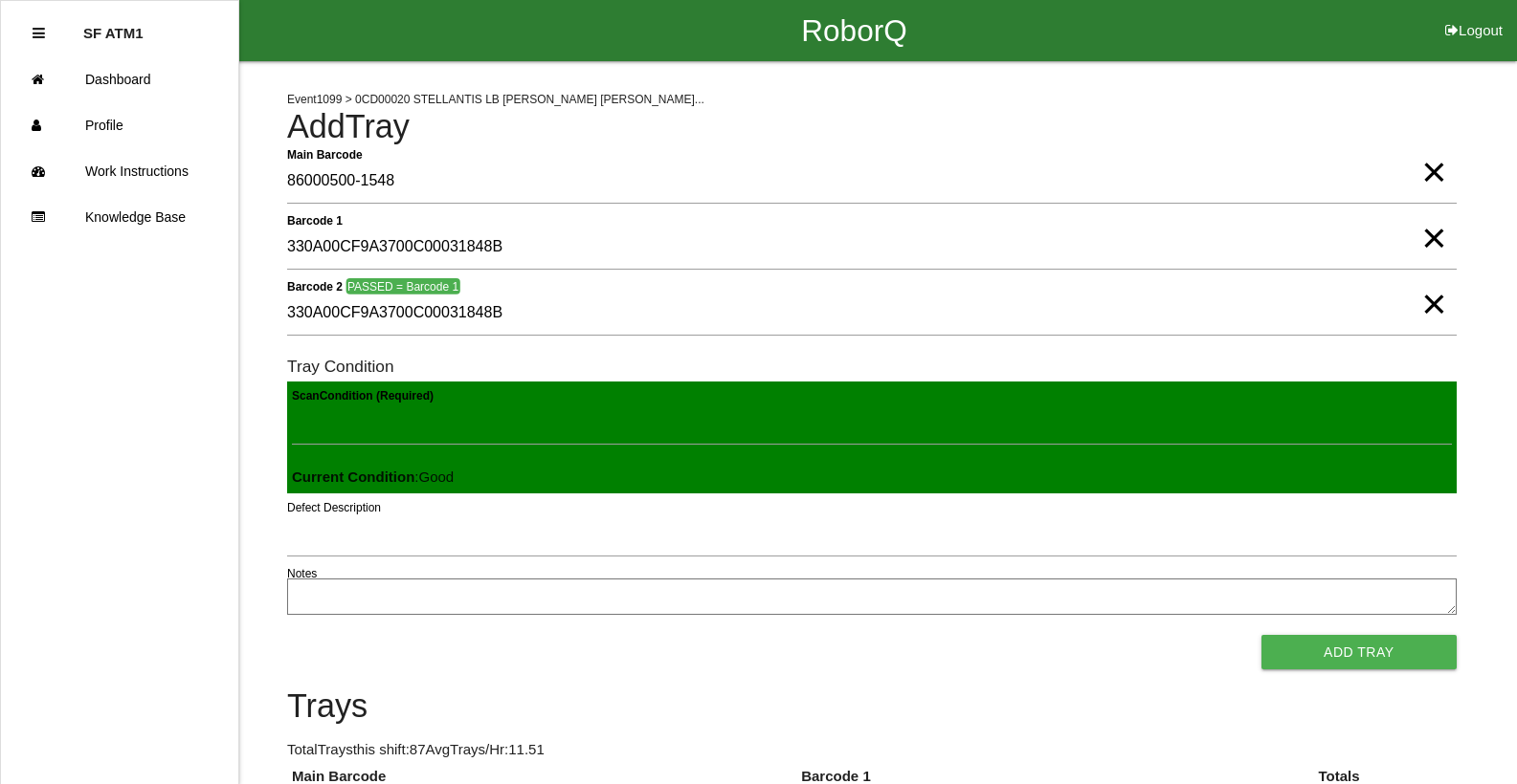
click at [1261, 635] on button "Add Tray" at bounding box center [1358, 652] width 195 height 34
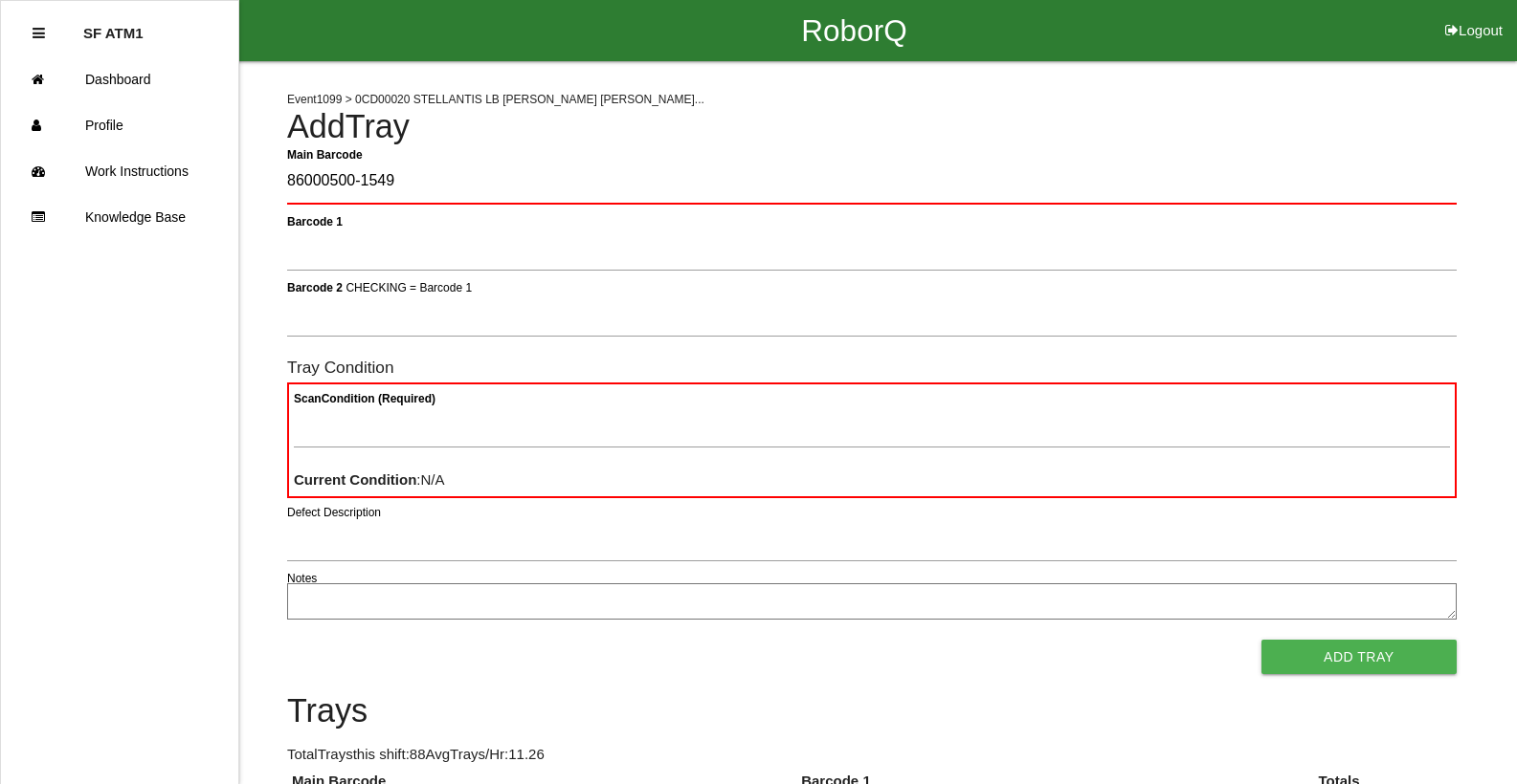
type Barcode "86000500-1549"
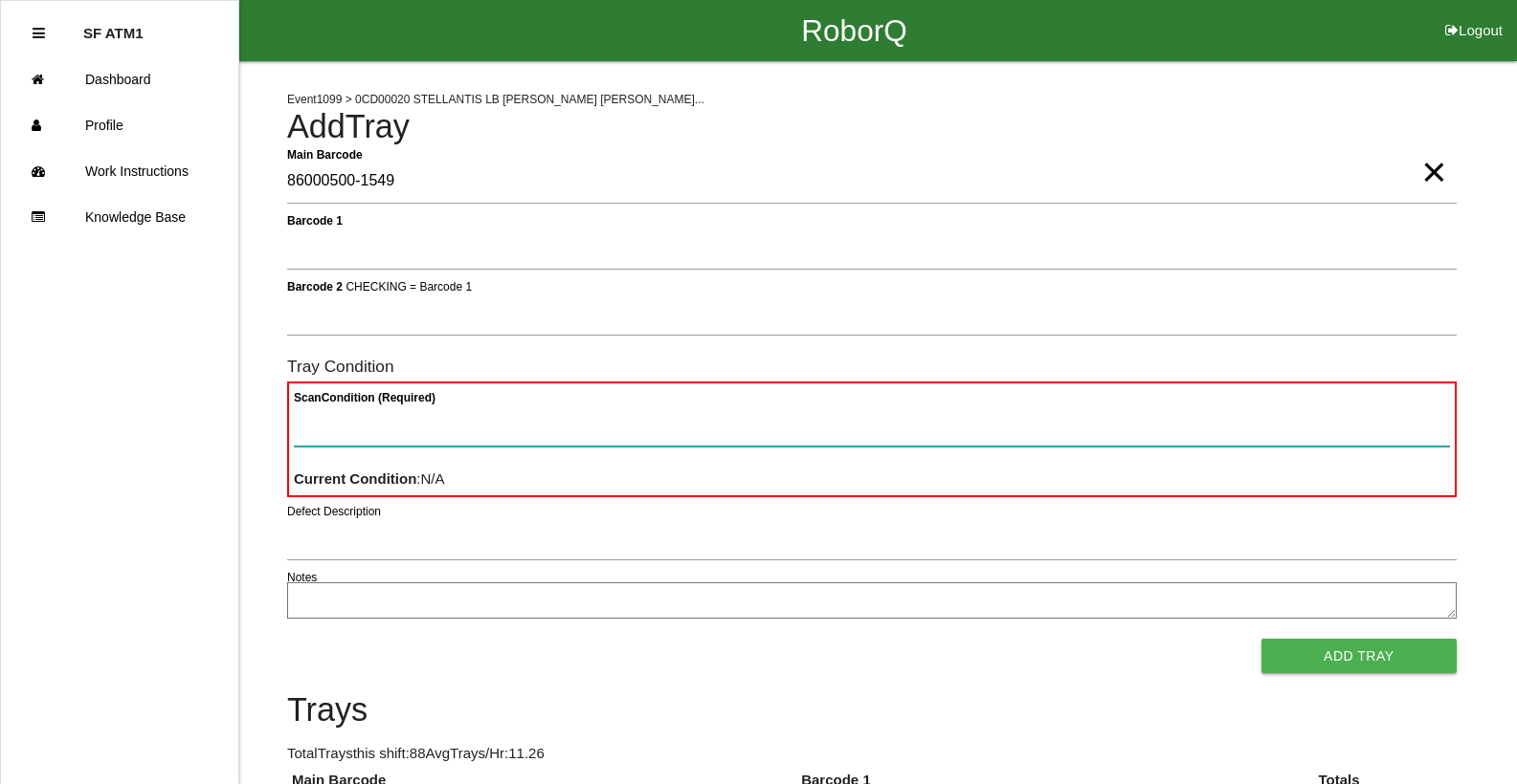
click at [311, 445] on Condition "Scan Condition (Required)" at bounding box center [872, 424] width 1157 height 44
type Condition "ba"
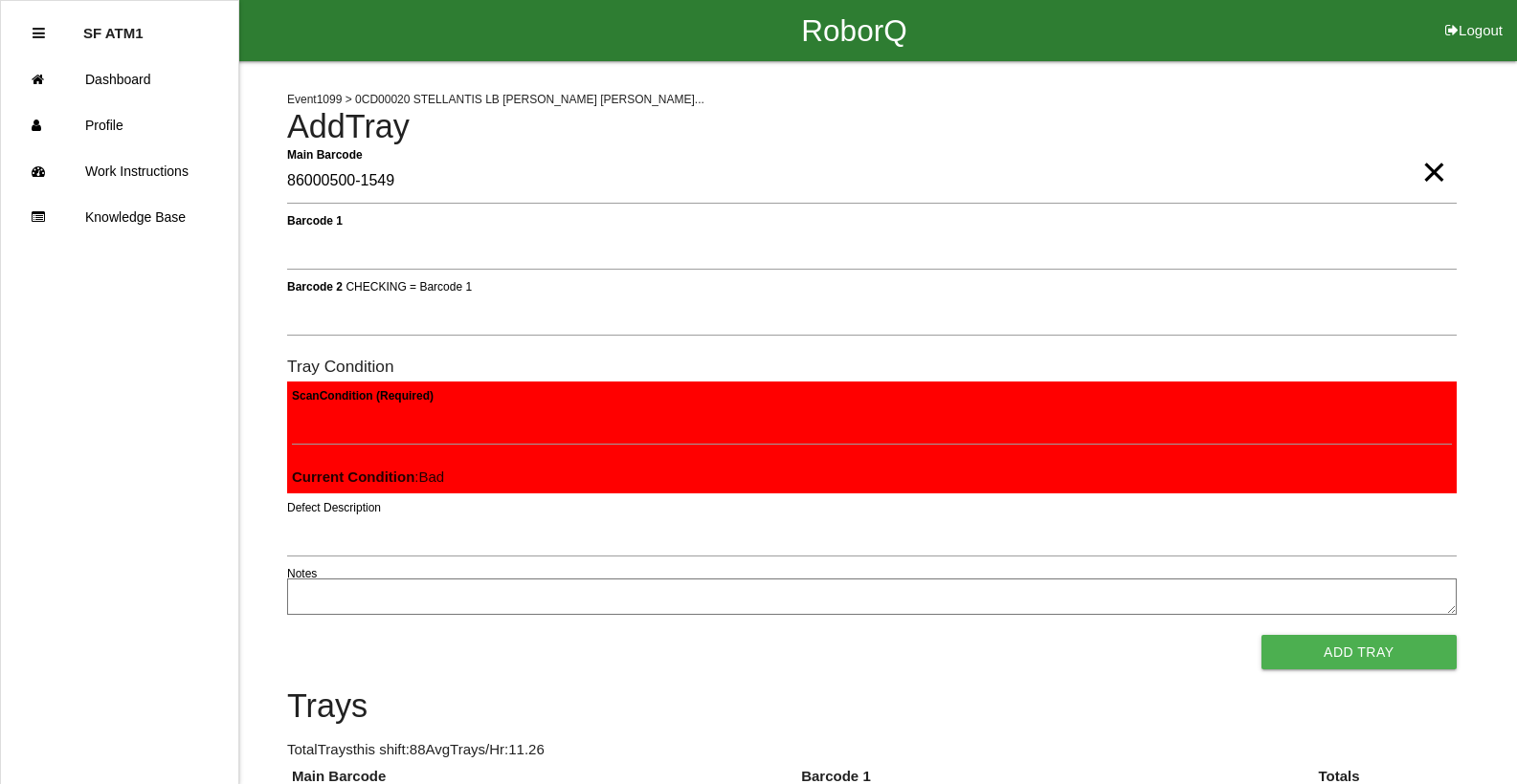
click at [1261, 635] on button "Add Tray" at bounding box center [1358, 652] width 195 height 34
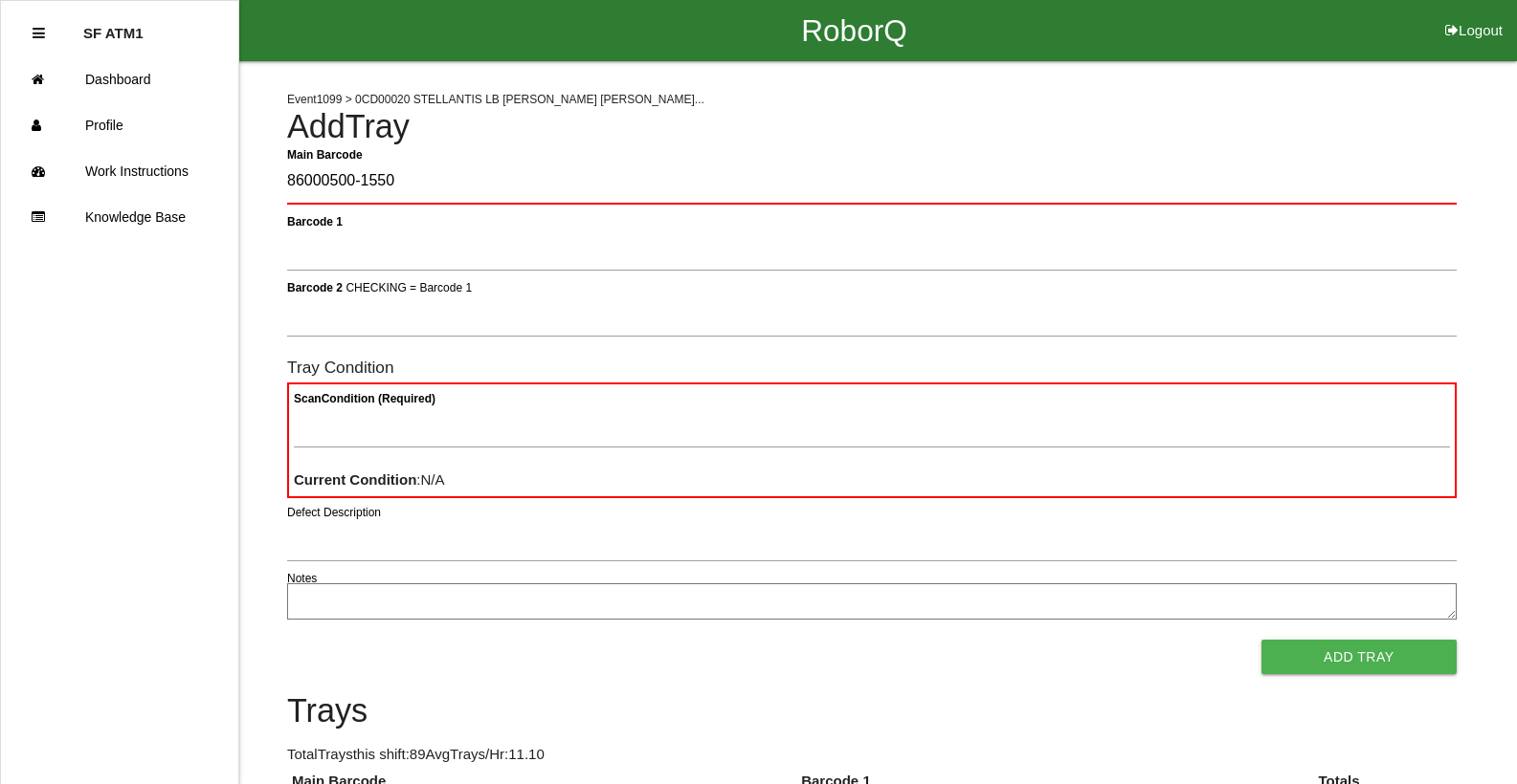
type Barcode "86000500-1550"
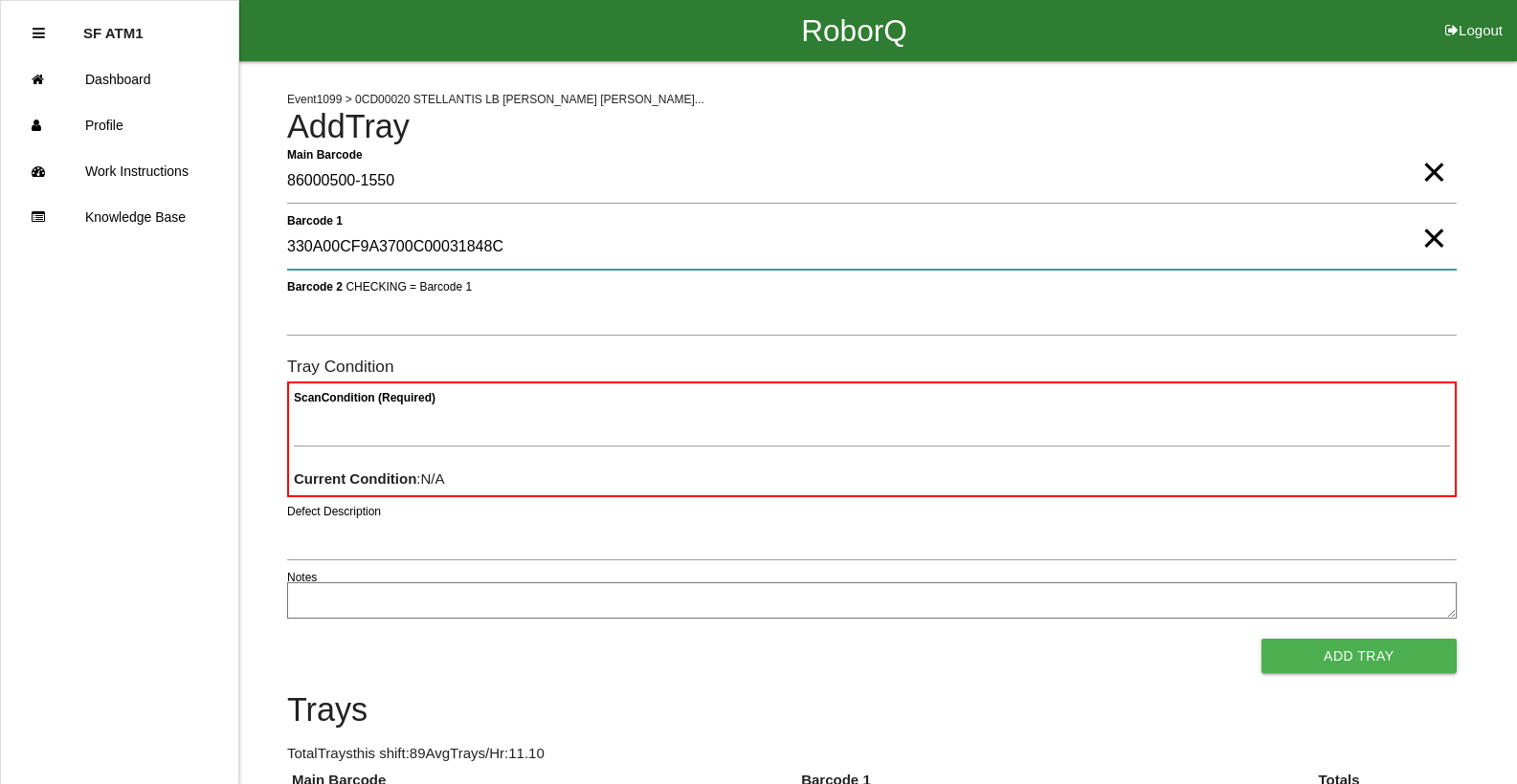
type 1 "330A00CF9A3700C00031848C"
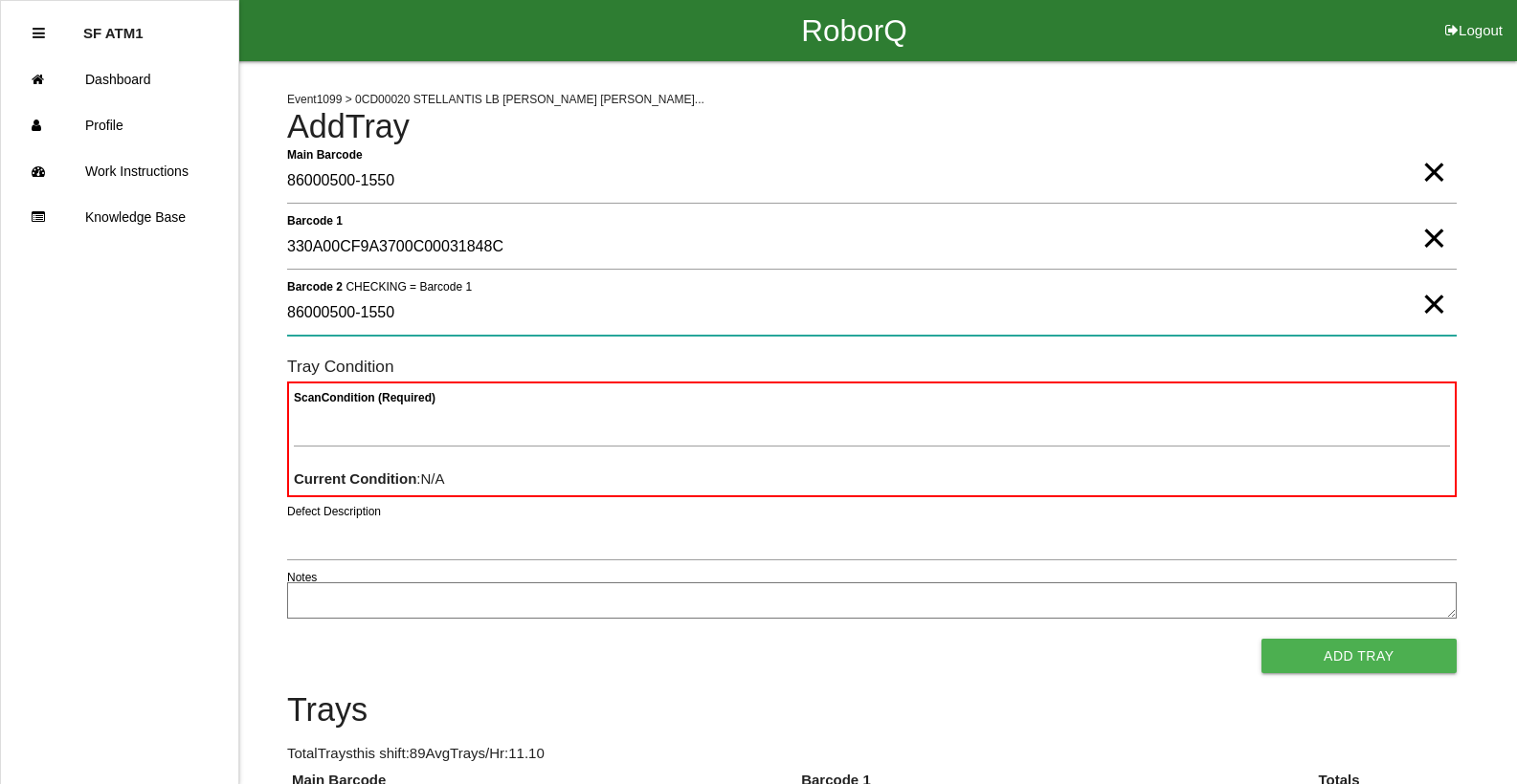
type 2 "86000500-1550"
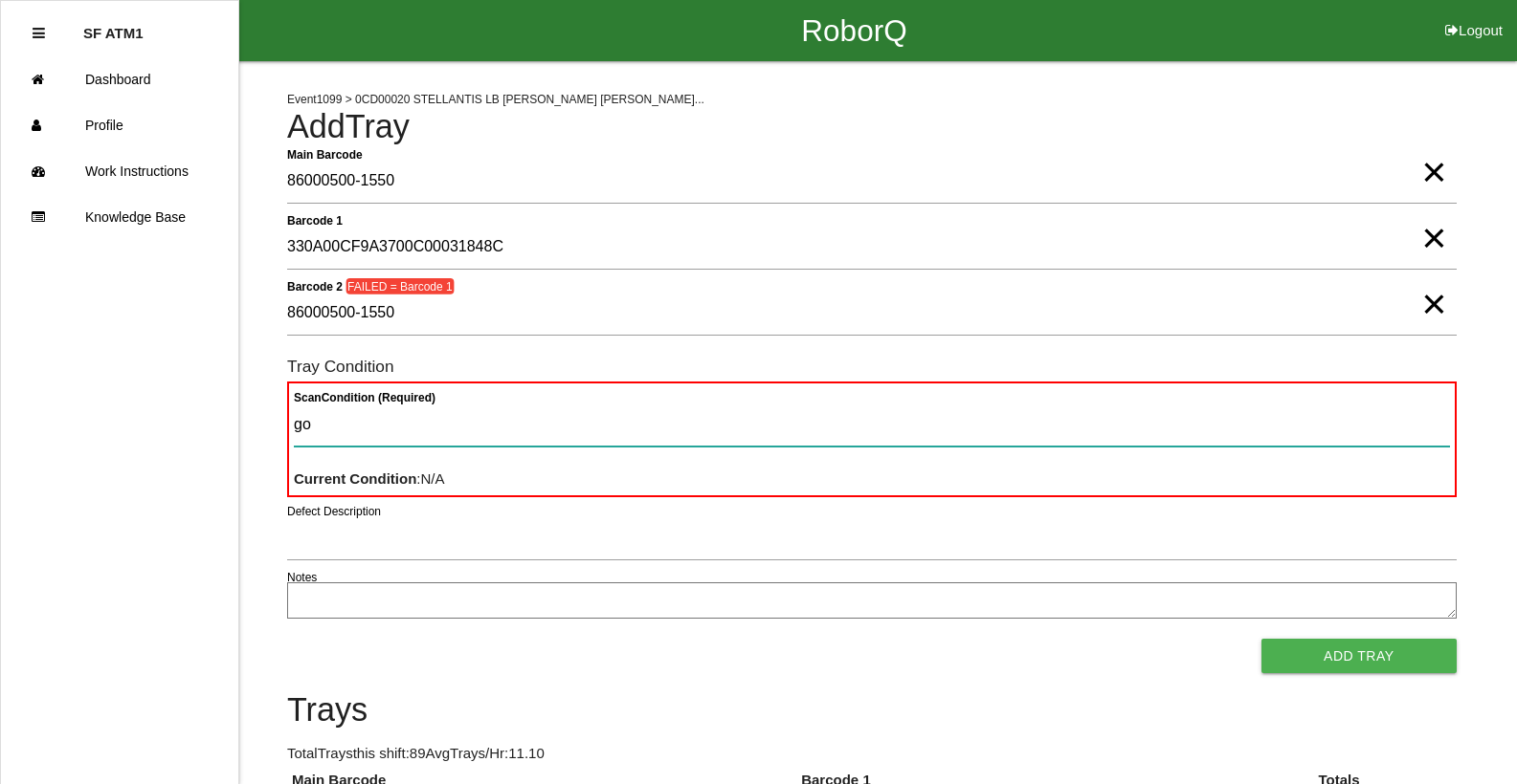
type Condition "goo"
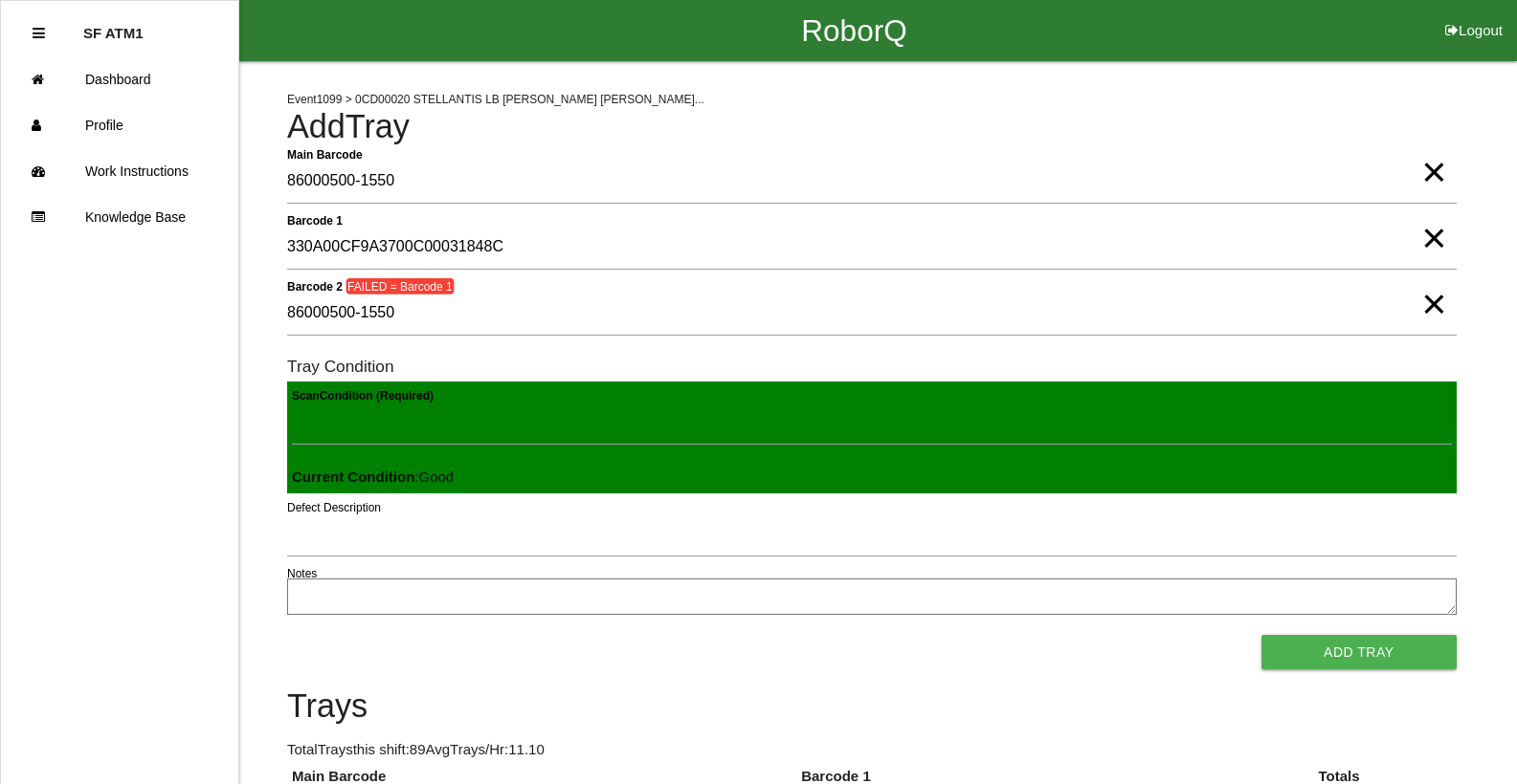
click at [1261, 635] on button "Add Tray" at bounding box center [1358, 652] width 195 height 34
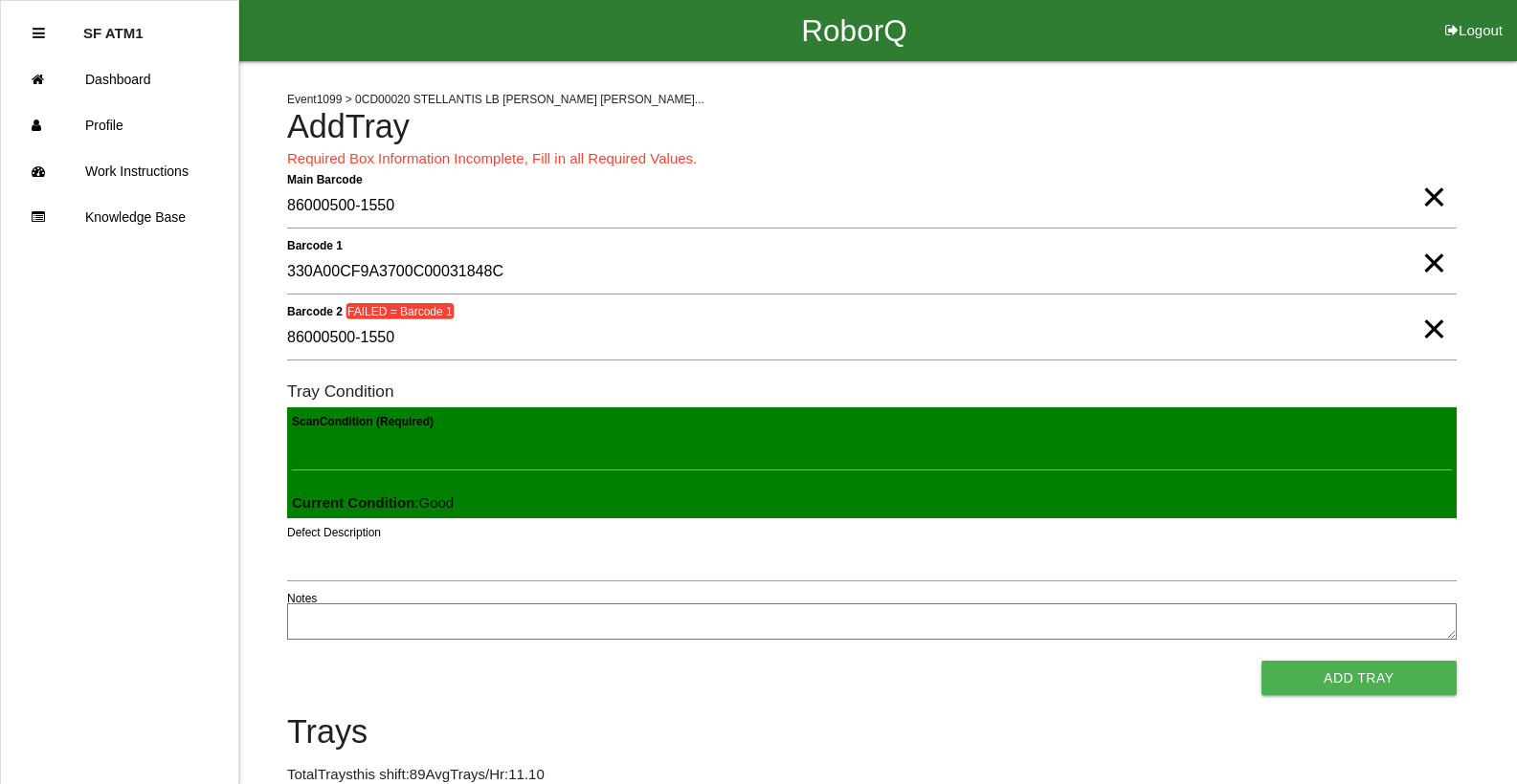
click at [1438, 329] on span "×" at bounding box center [1433, 309] width 24 height 38
type Condition "goo"
click at [1261, 661] on button "Add Tray" at bounding box center [1358, 677] width 195 height 34
click at [1437, 263] on span "×" at bounding box center [1433, 244] width 24 height 38
click at [1441, 197] on span "×" at bounding box center [1433, 177] width 24 height 38
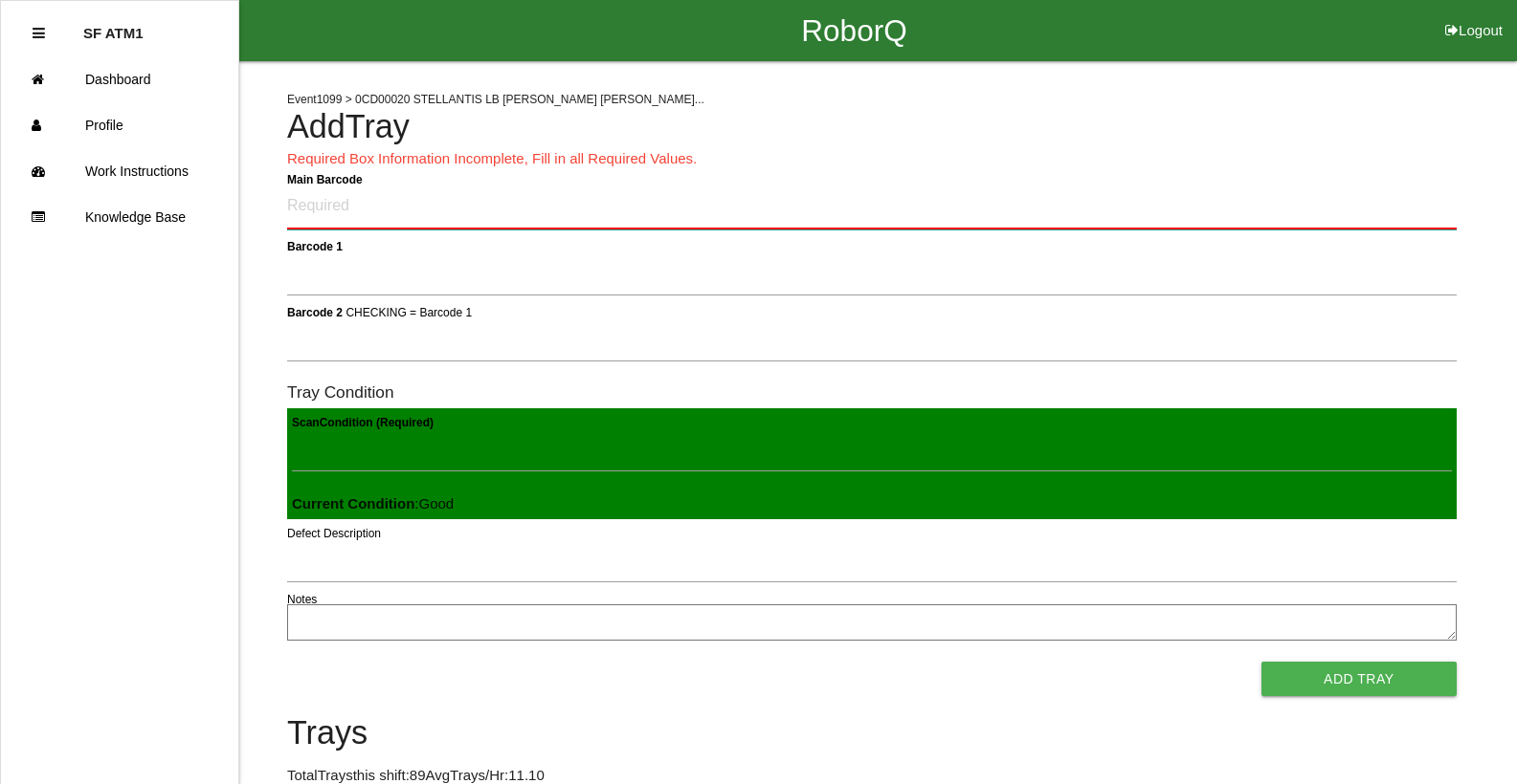
click at [1200, 214] on Barcode "Main Barcode" at bounding box center [872, 208] width 1169 height 45
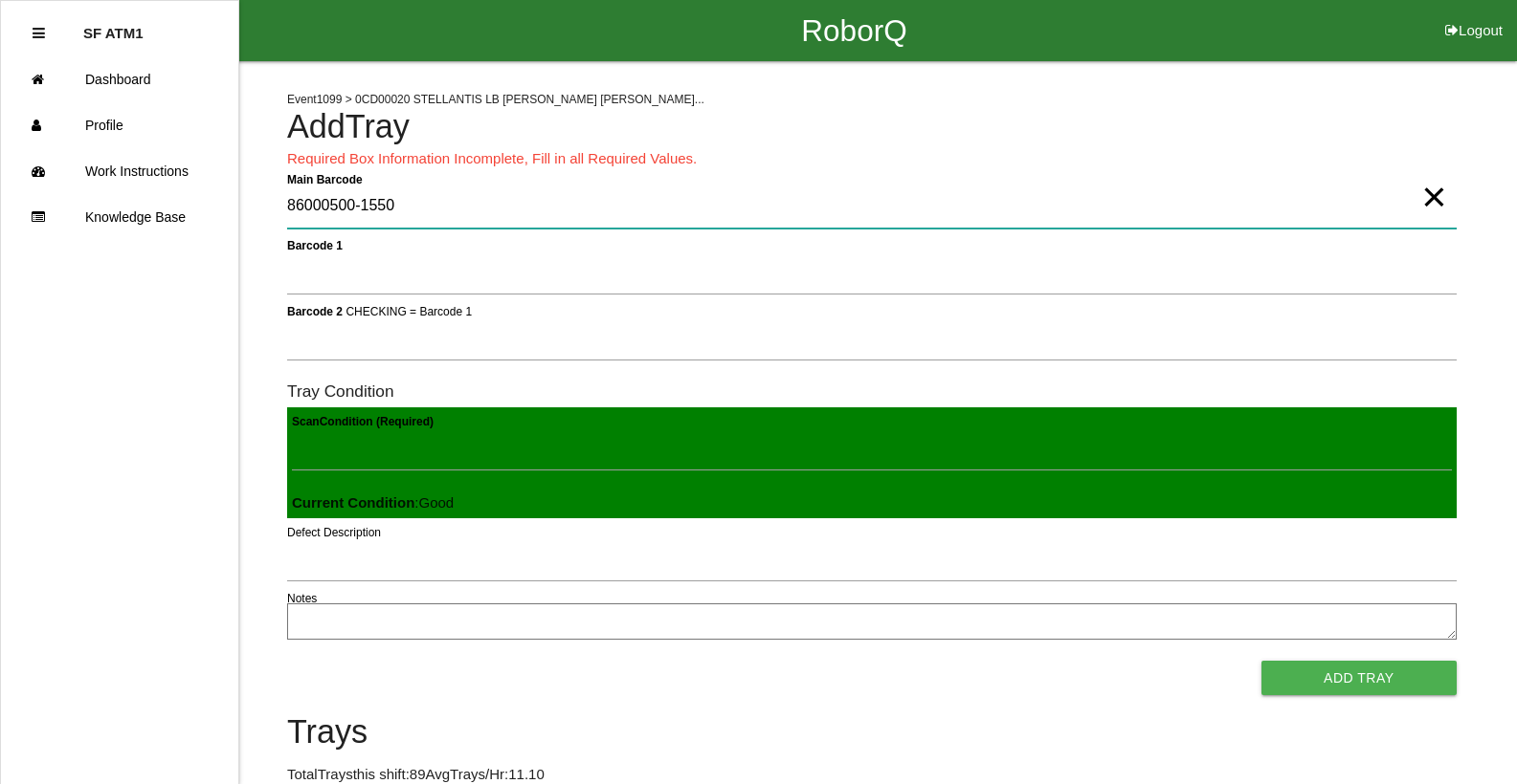
type Barcode "86000500-1550"
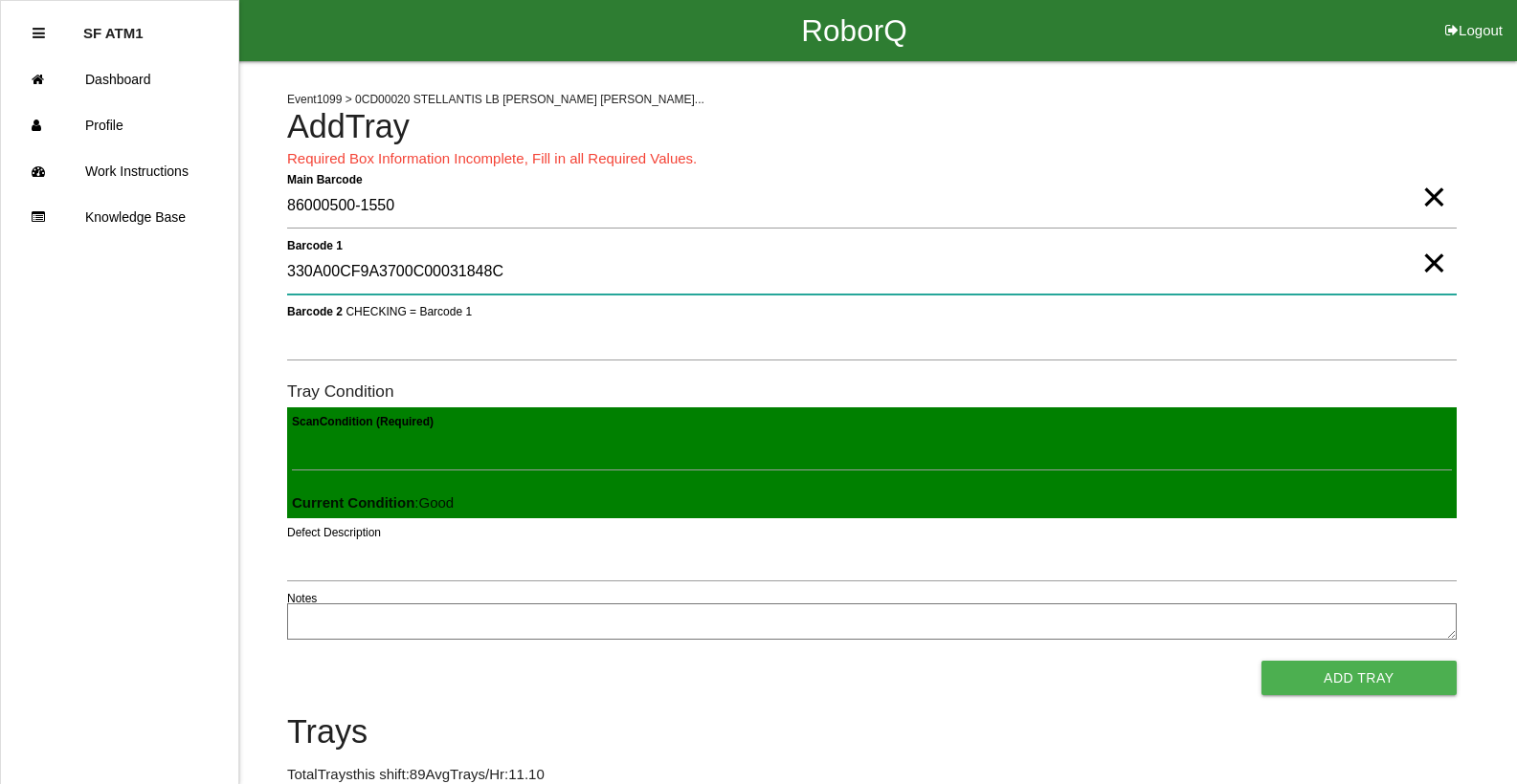
type 1 "330A00CF9A3700C00031848C"
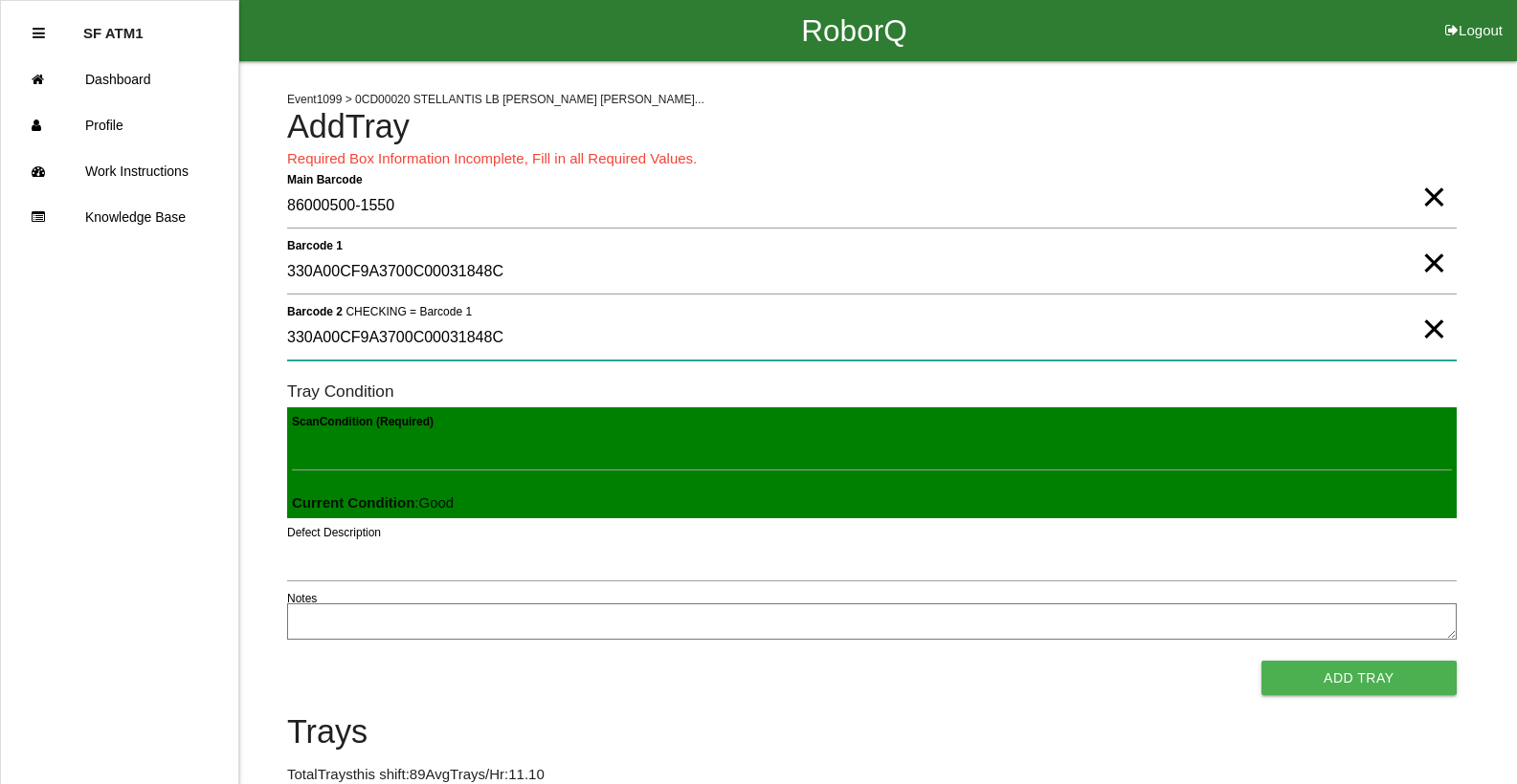
type 2 "330A00CF9A3700C00031848C"
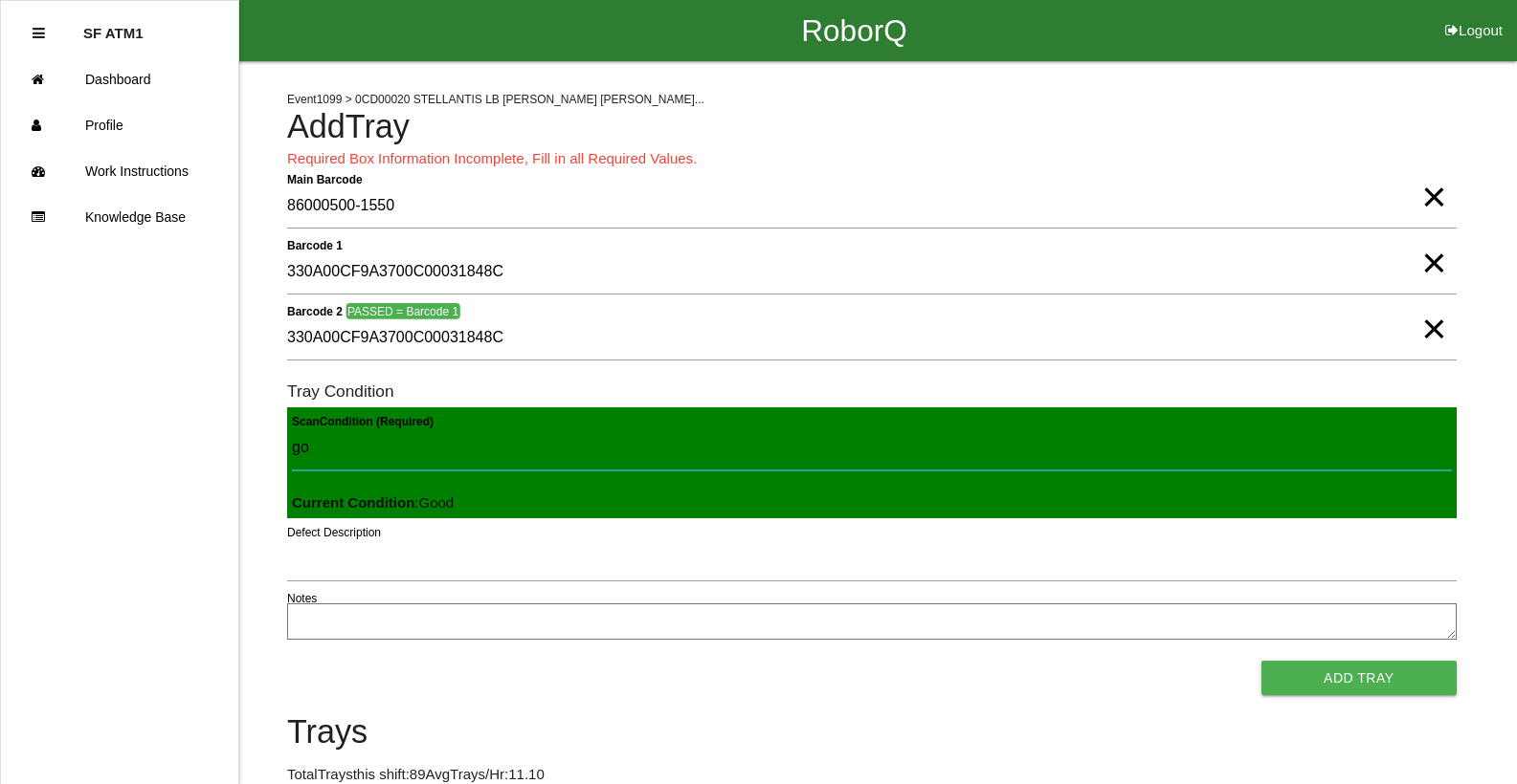
type Condition "goo"
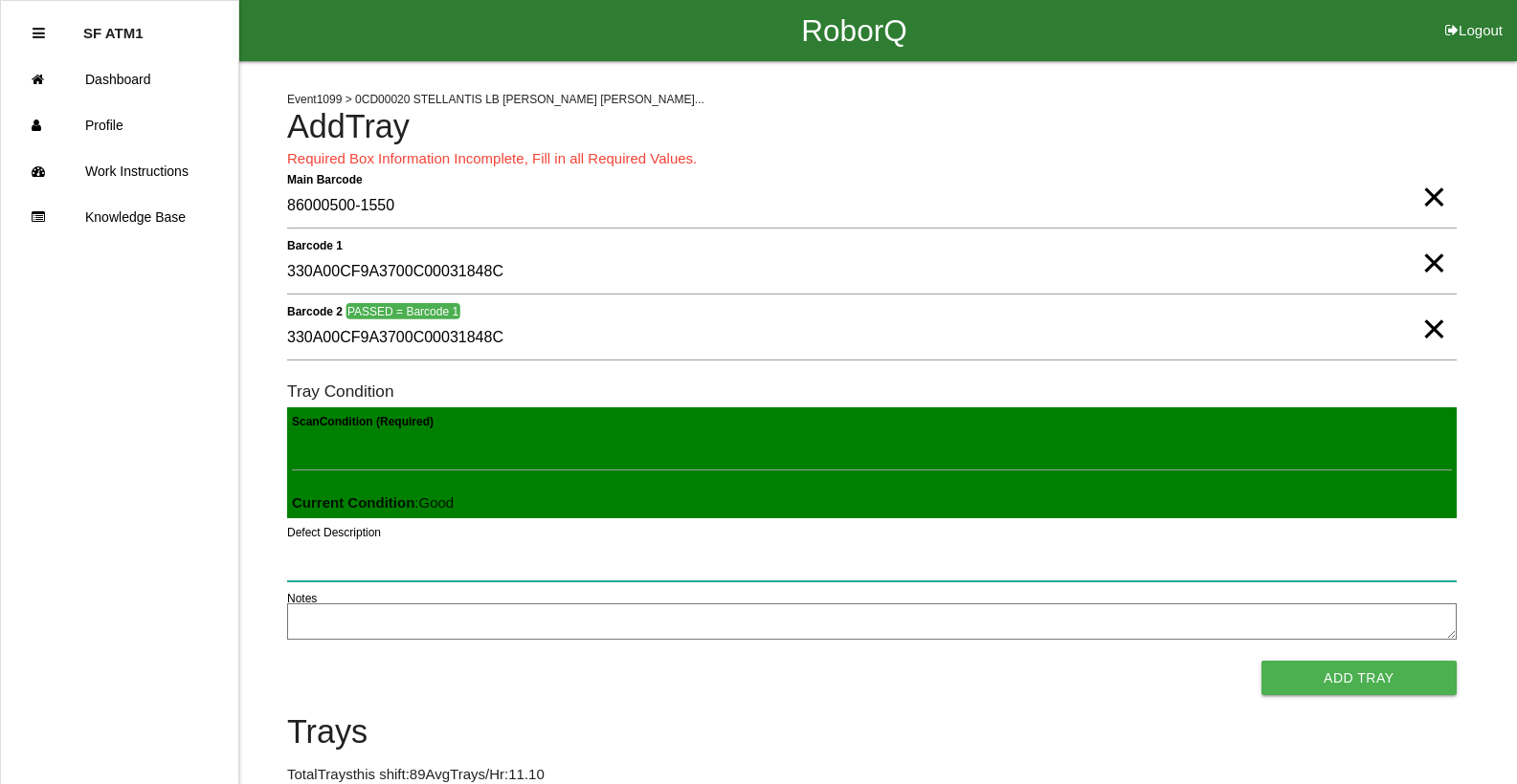
click at [1261, 661] on button "Add Tray" at bounding box center [1358, 677] width 195 height 34
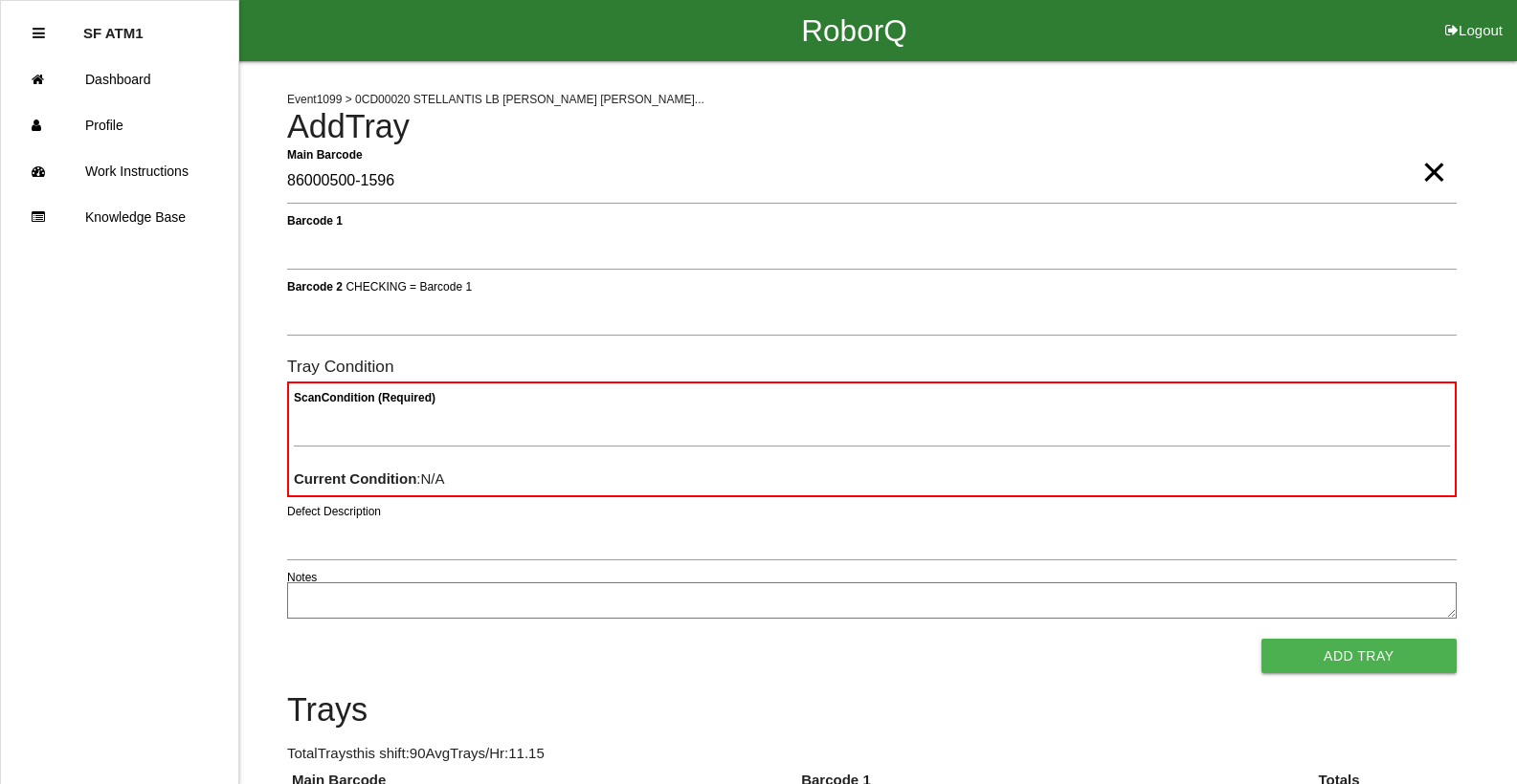
type Barcode "86000500-1596"
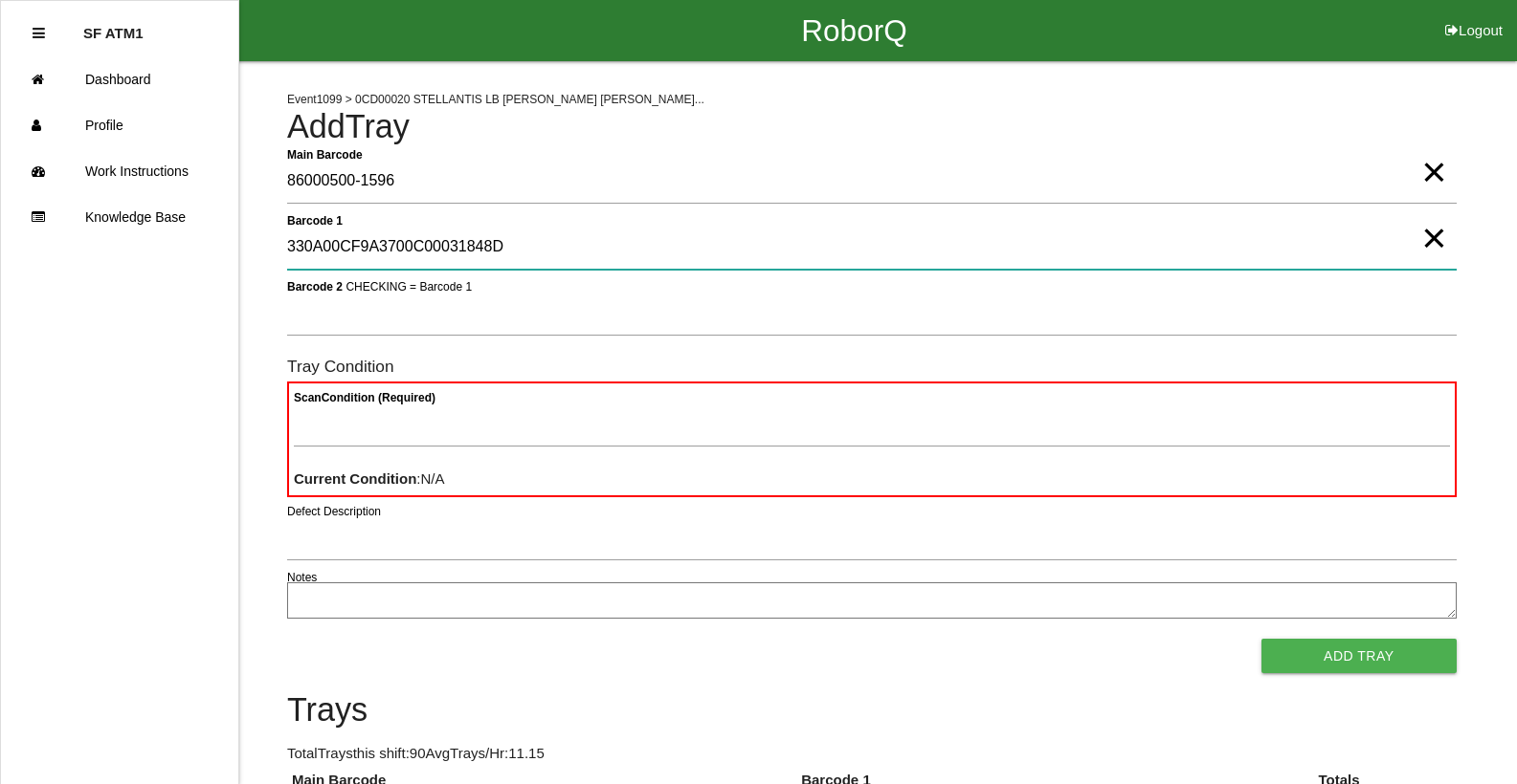
type 1 "330A00CF9A3700C00031848D"
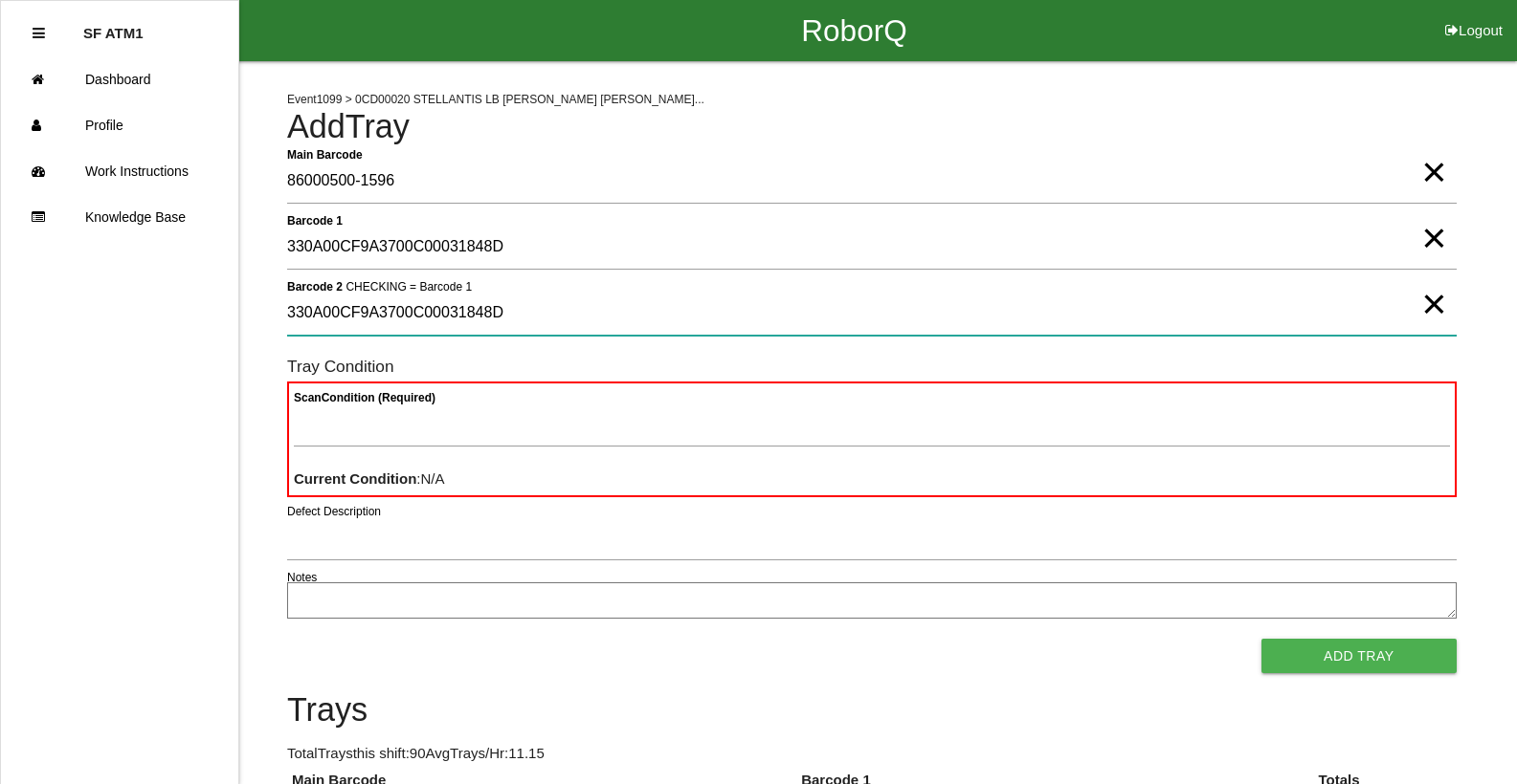
type 2 "330A00CF9A3700C00031848D"
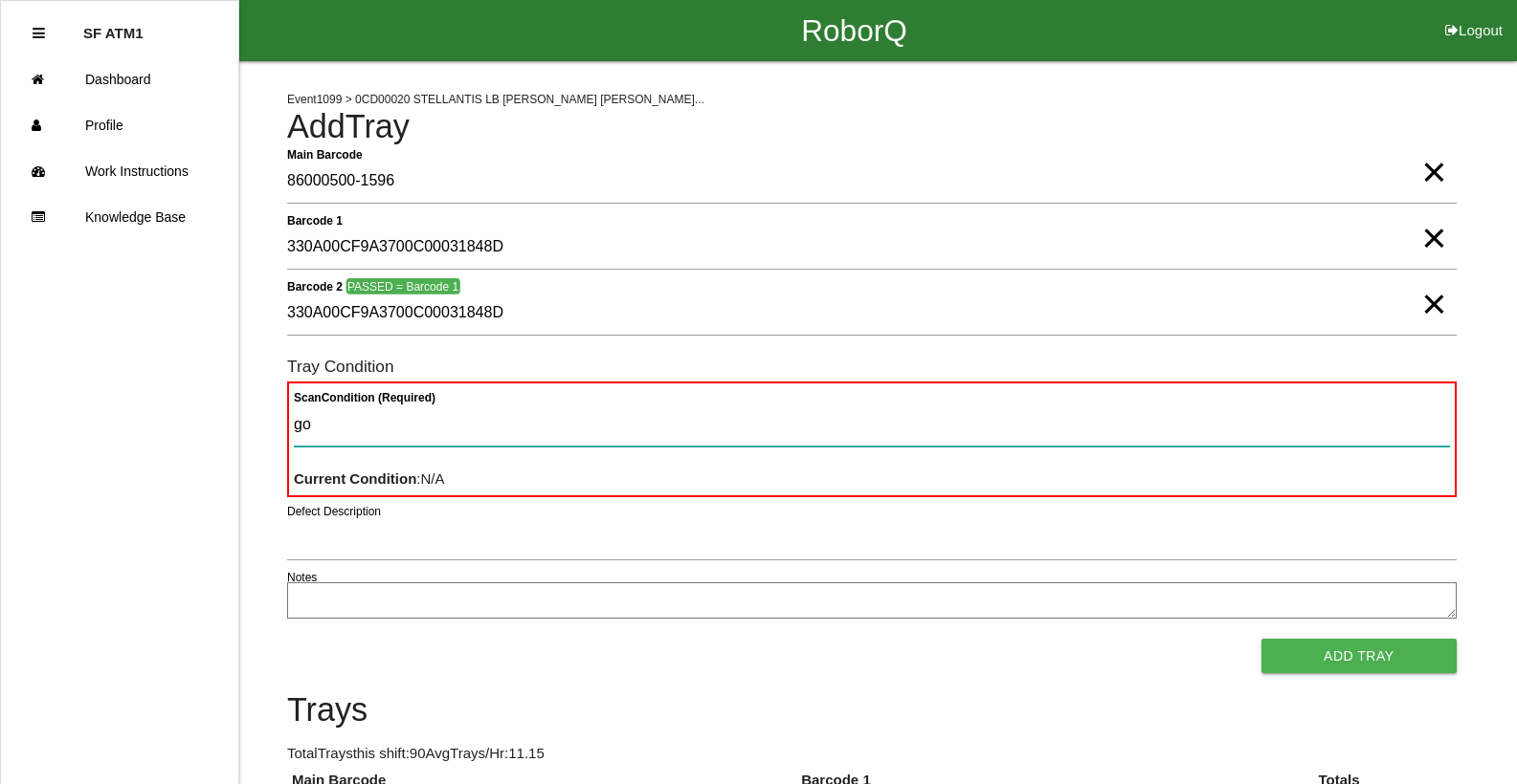
type Condition "goo"
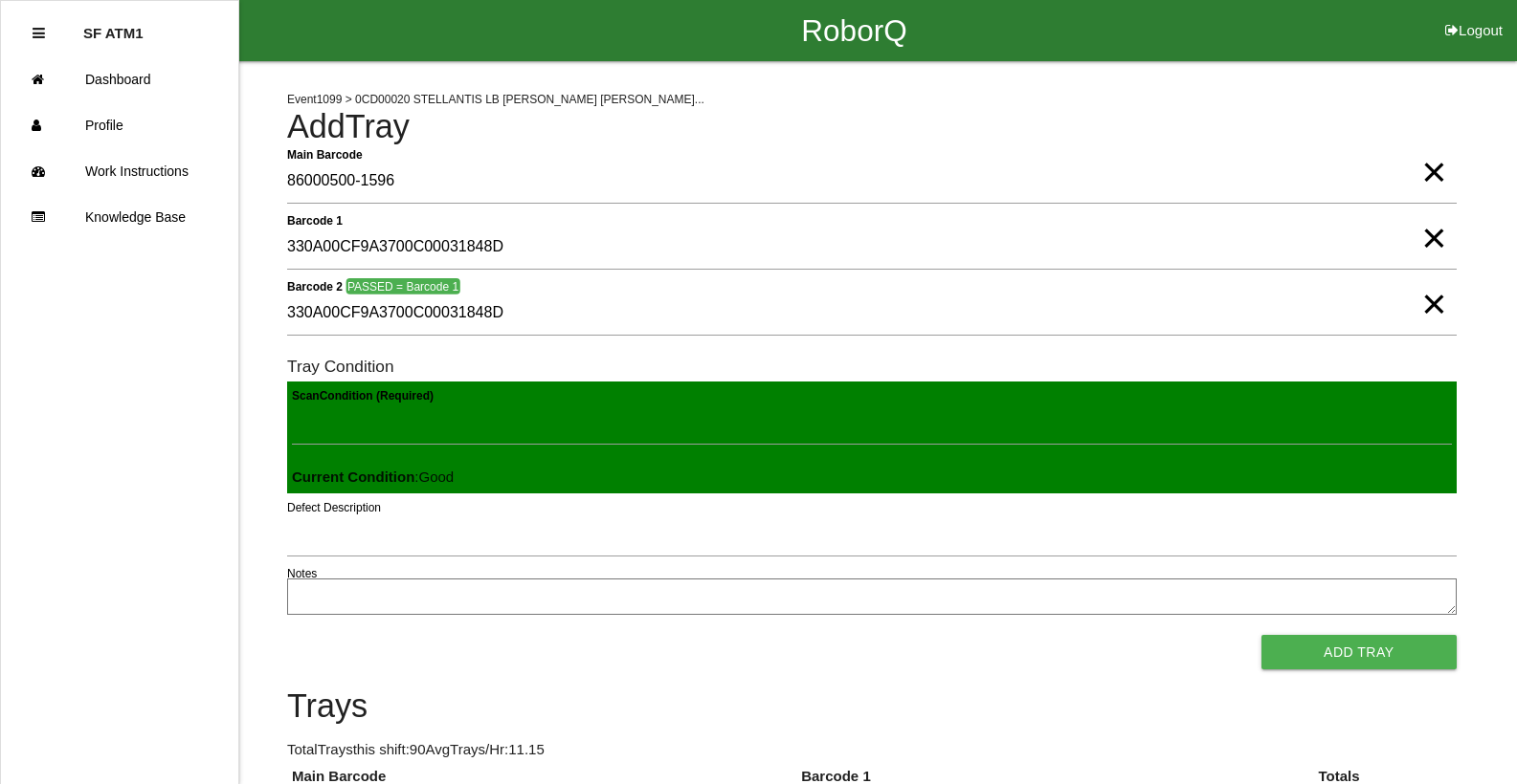
click button "Add Tray" at bounding box center [1358, 652] width 195 height 34
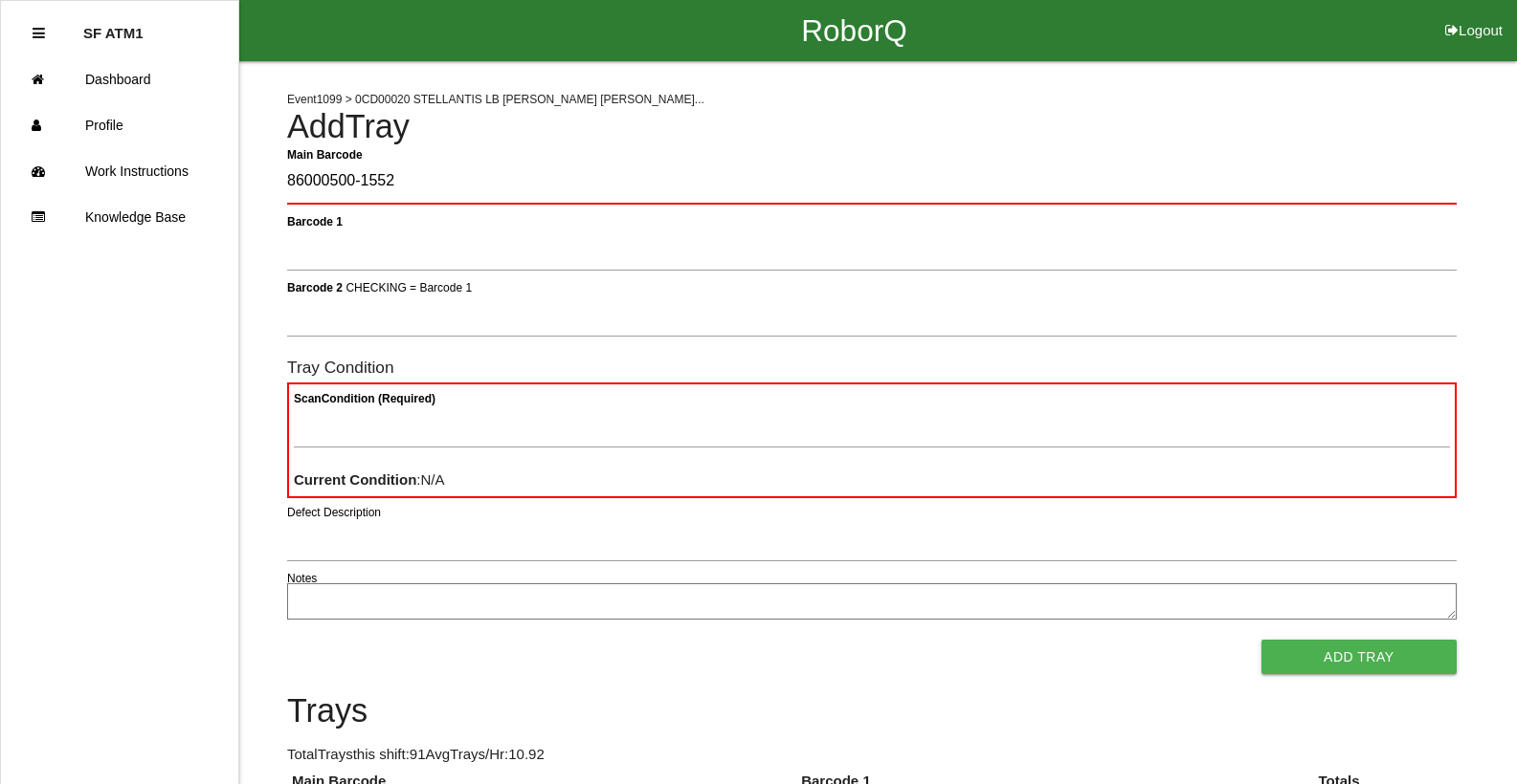
type Barcode "86000500-1552"
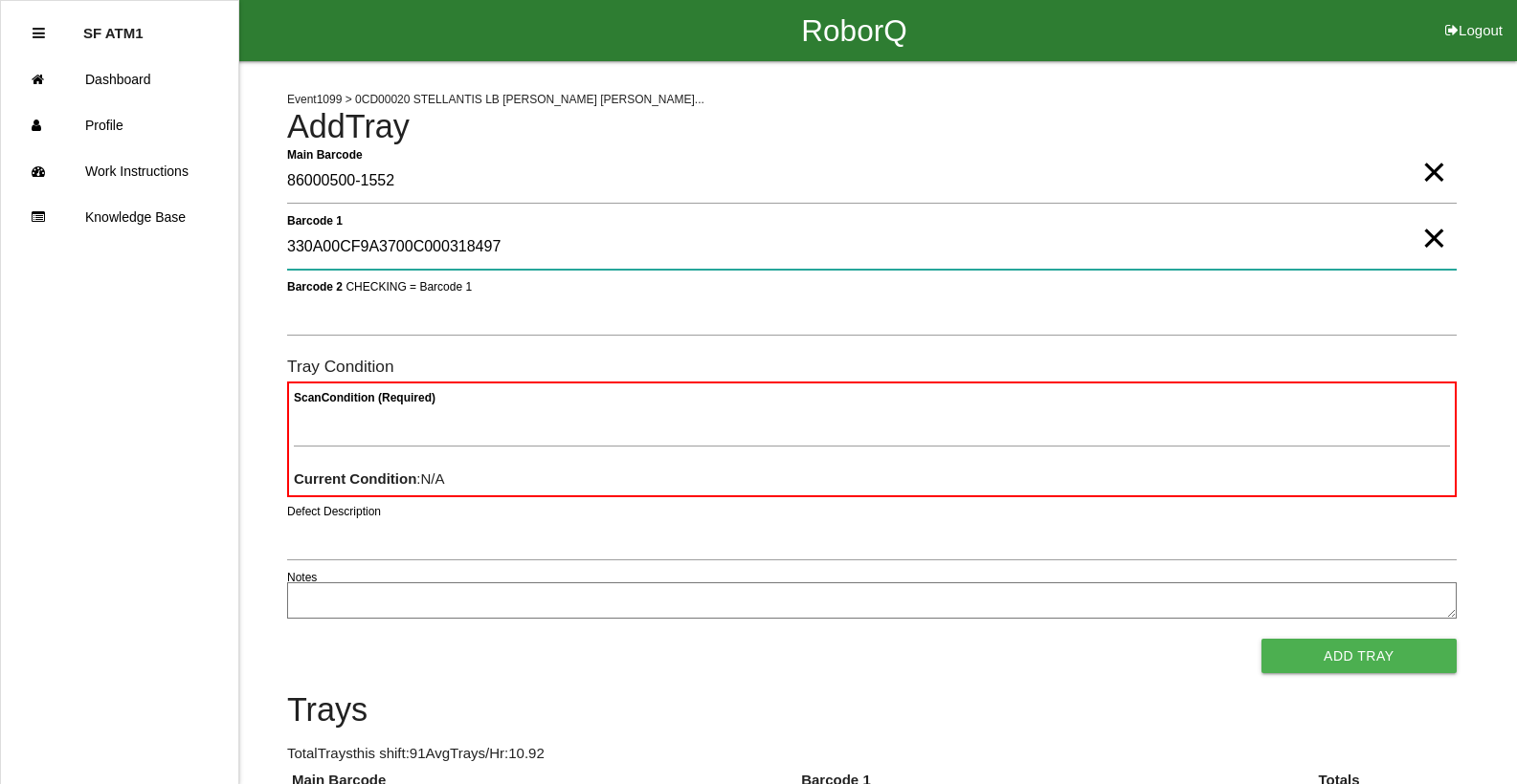
type 1 "330A00CF9A3700C000318497"
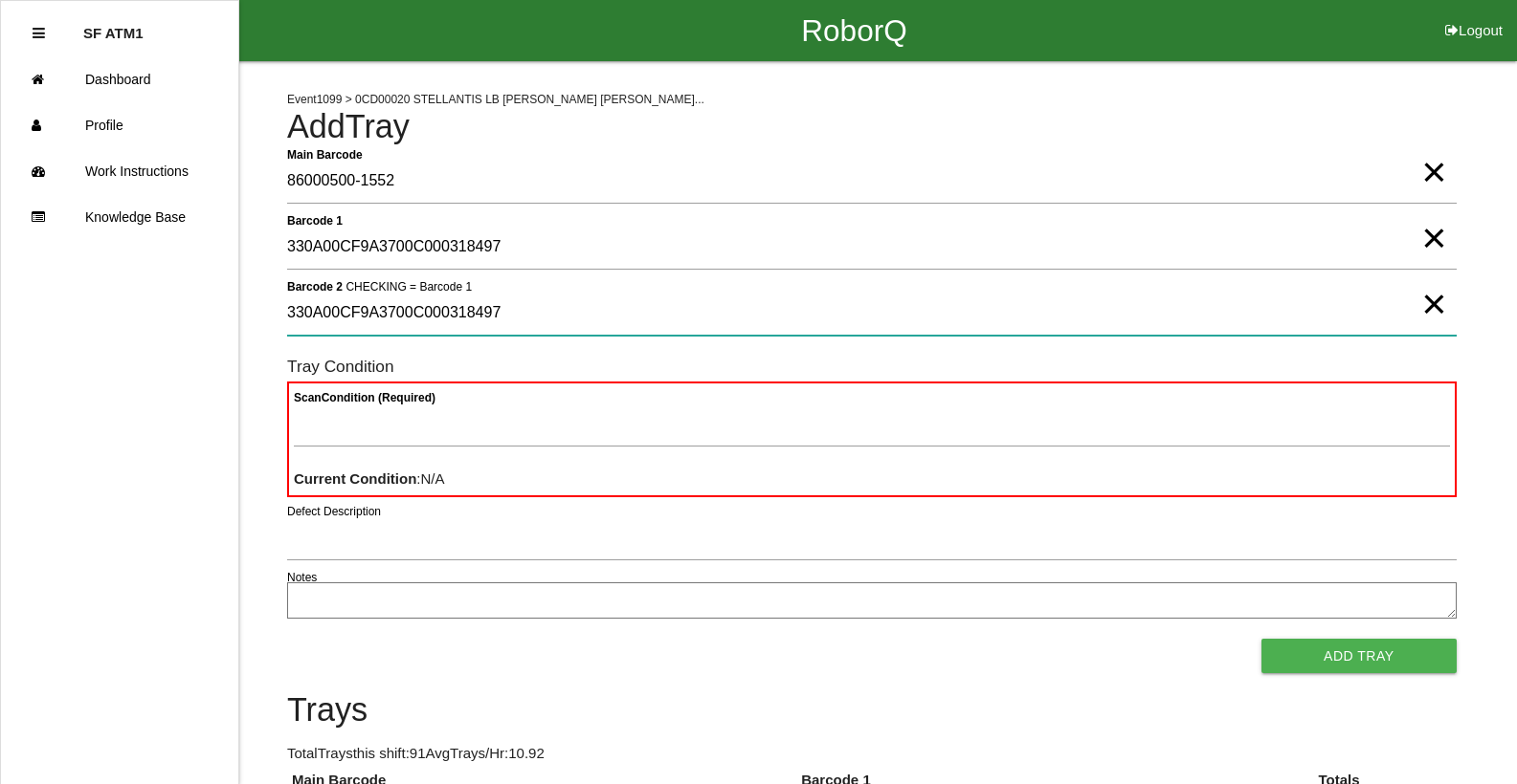
type 2 "330A00CF9A3700C000318497"
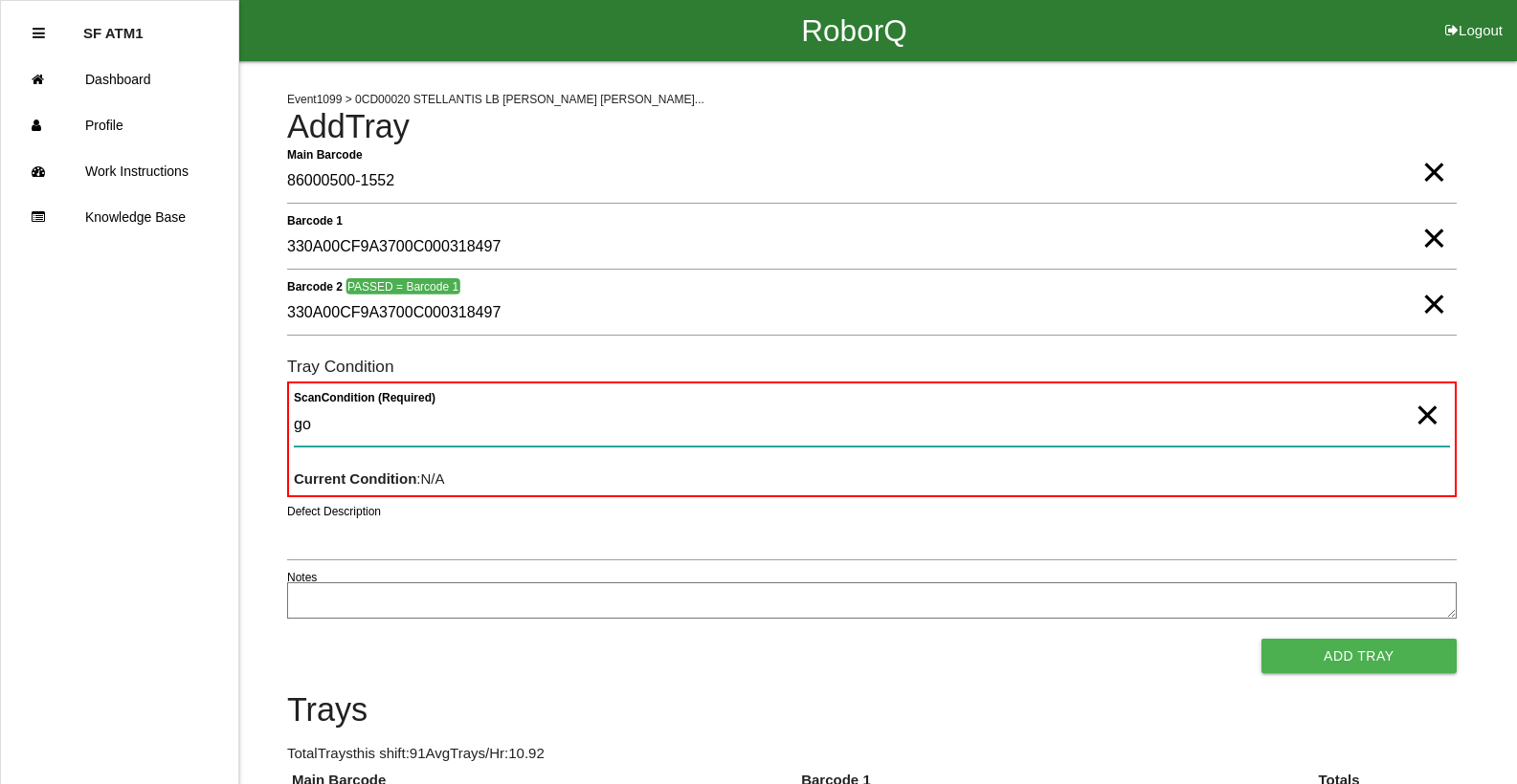
type Condition "goo"
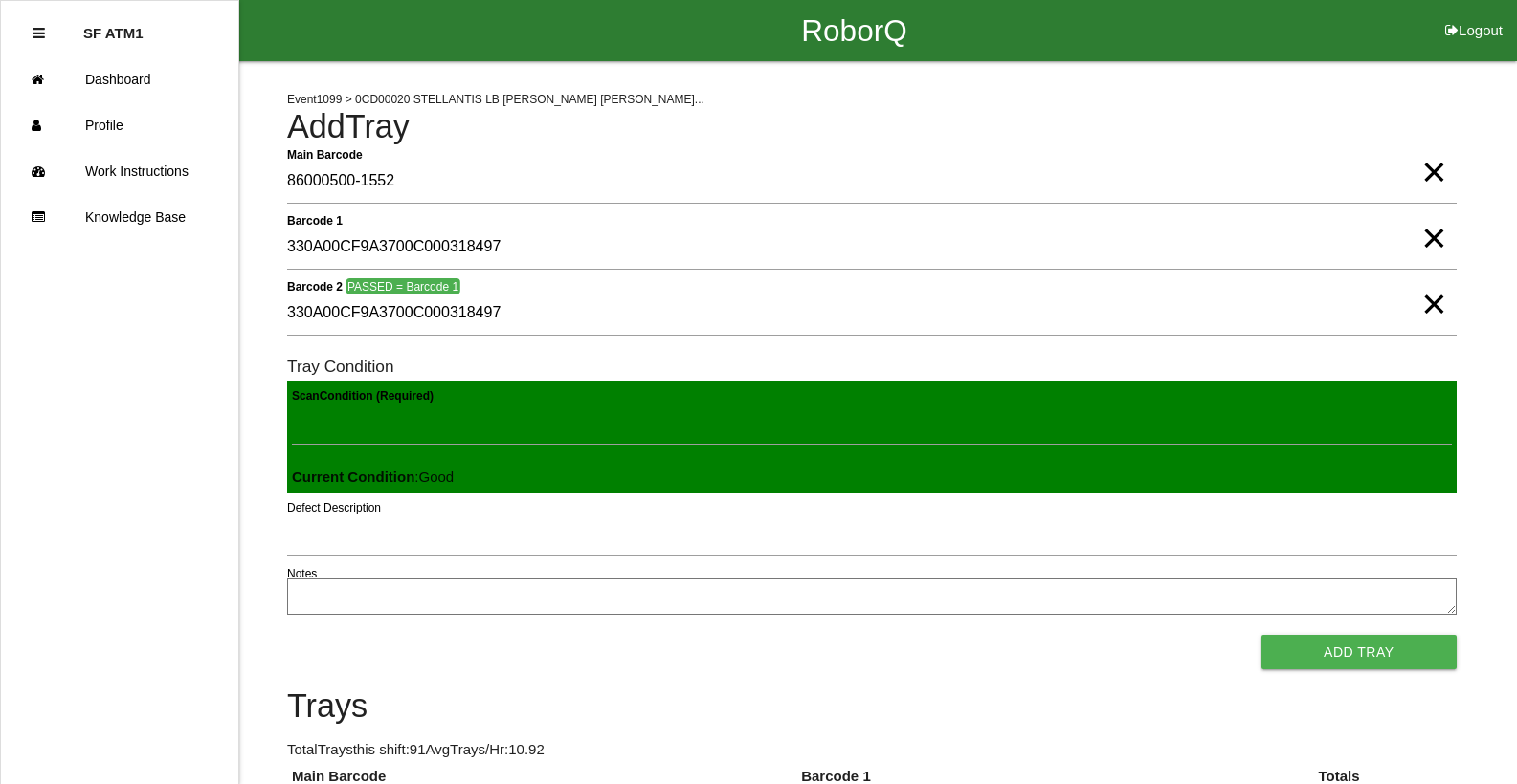
click at [1261, 635] on button "Add Tray" at bounding box center [1358, 652] width 195 height 34
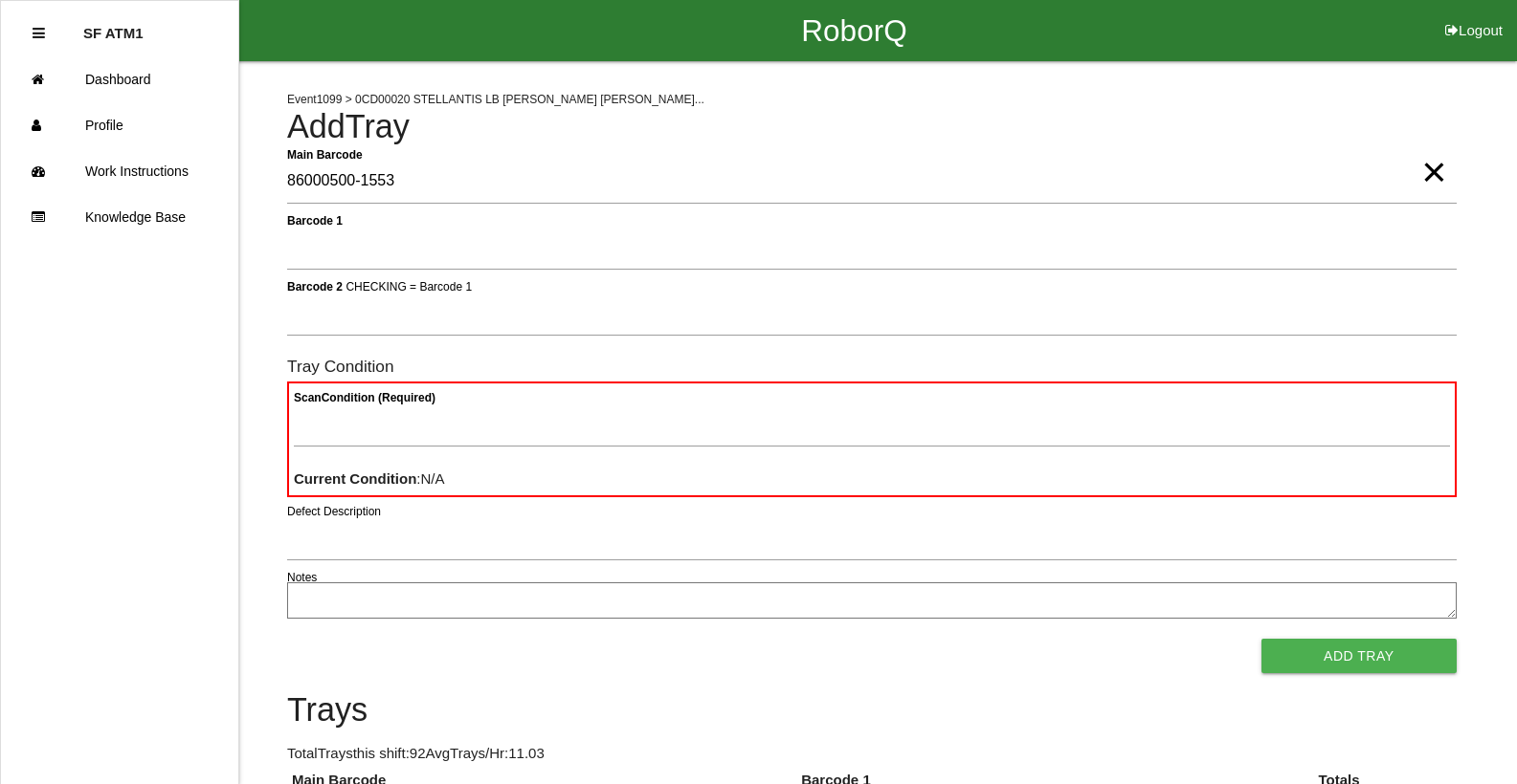
type Barcode "86000500-1553"
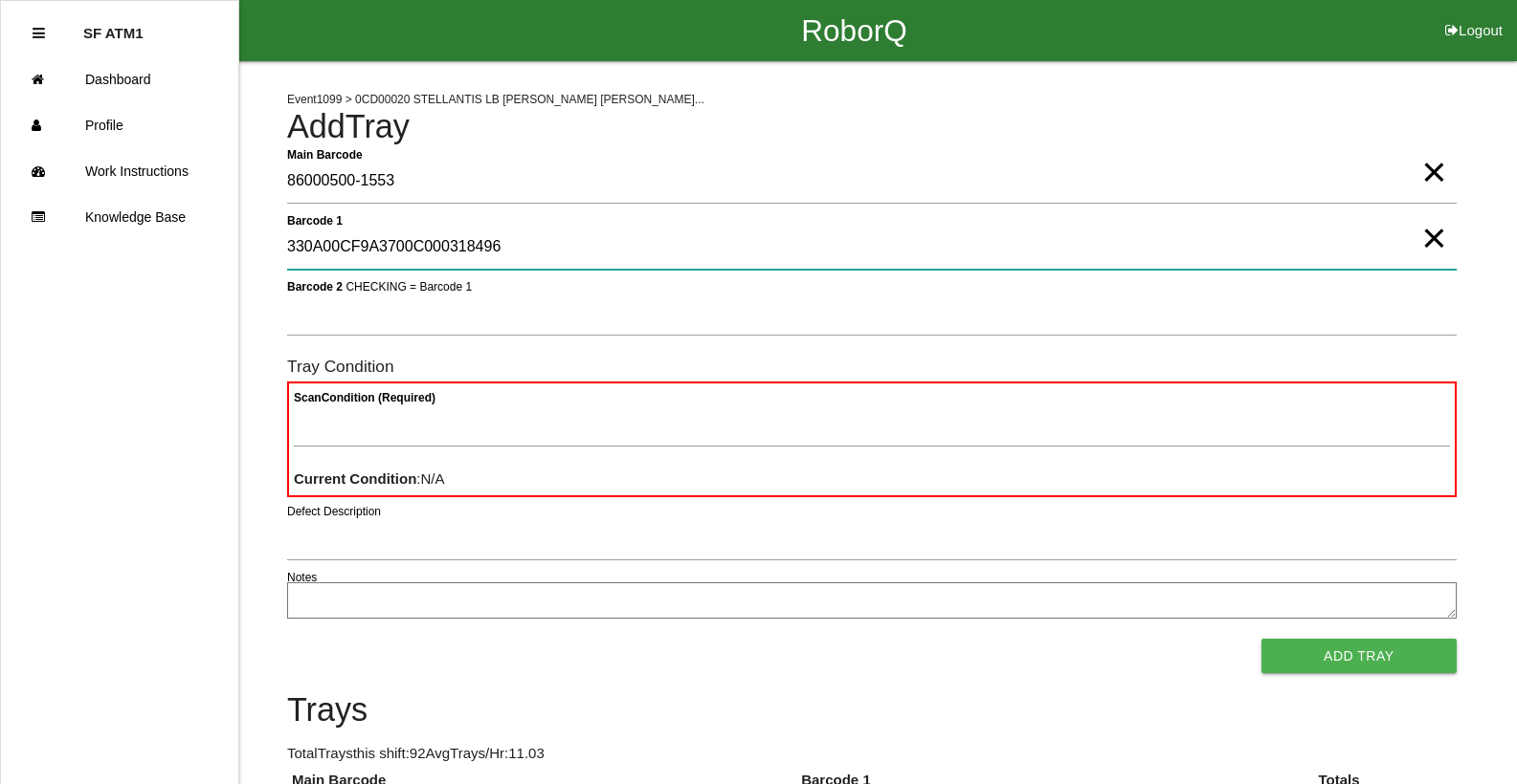
type 1 "330A00CF9A3700C000318496"
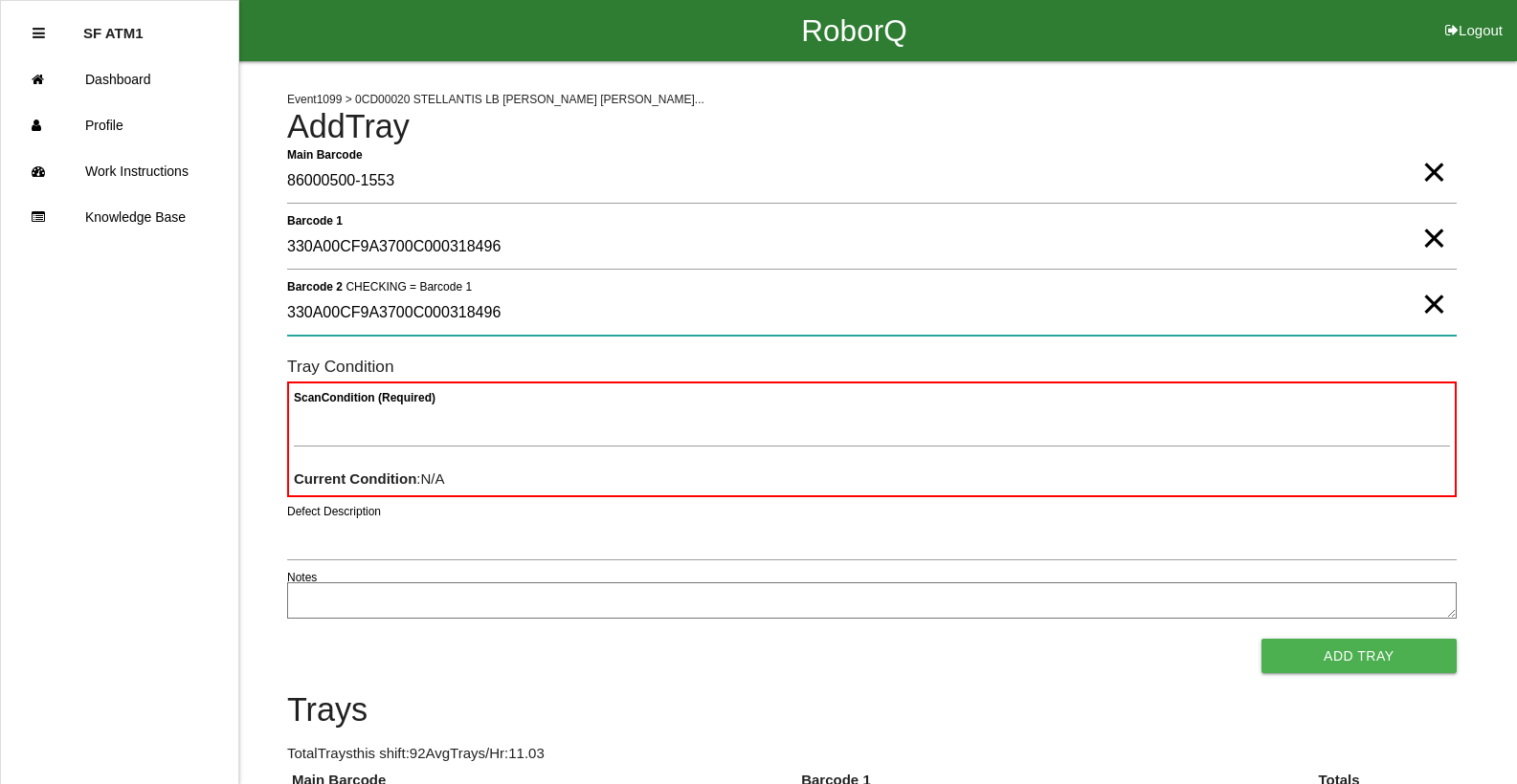
type 2 "330A00CF9A3700C000318496"
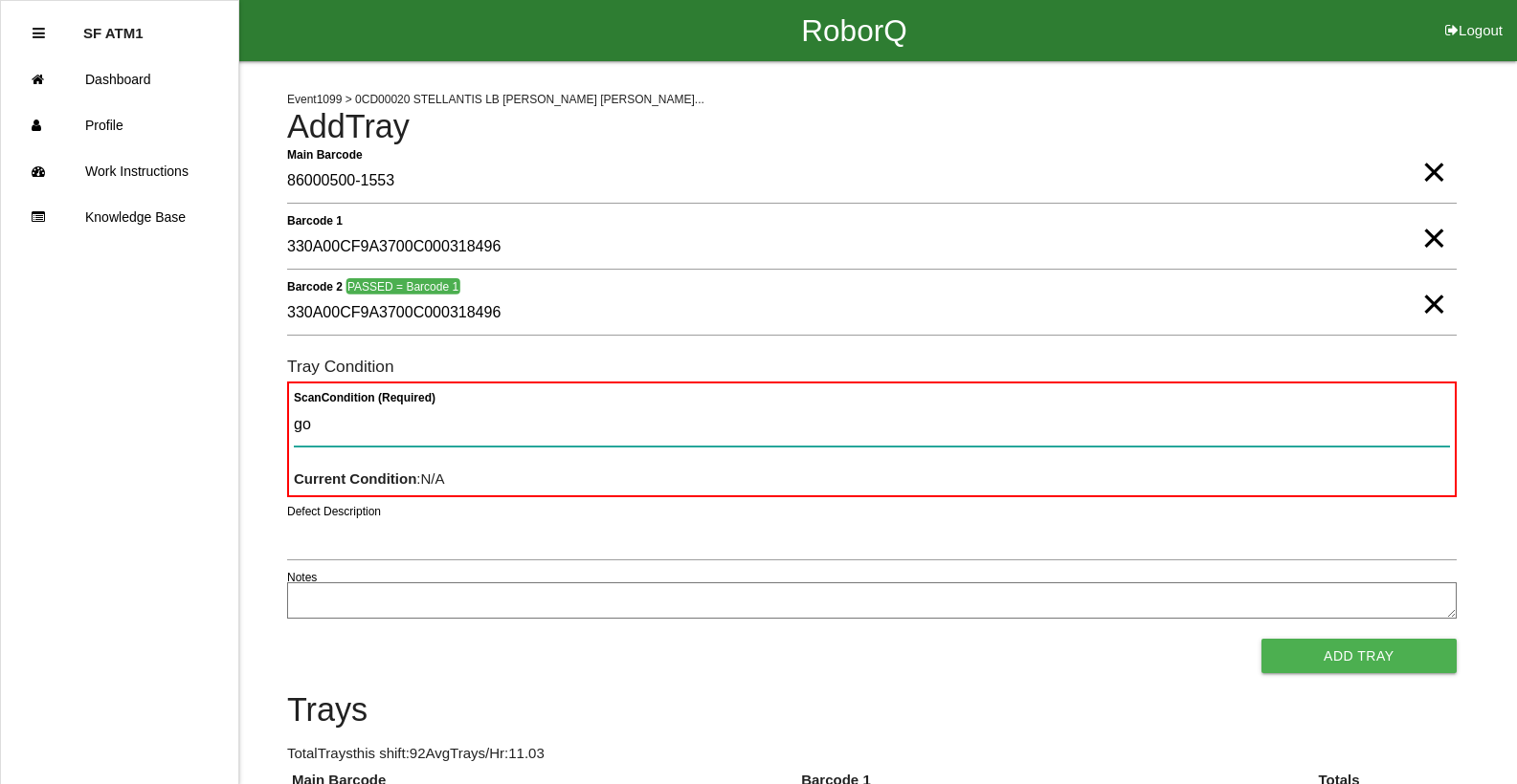
type Condition "goo"
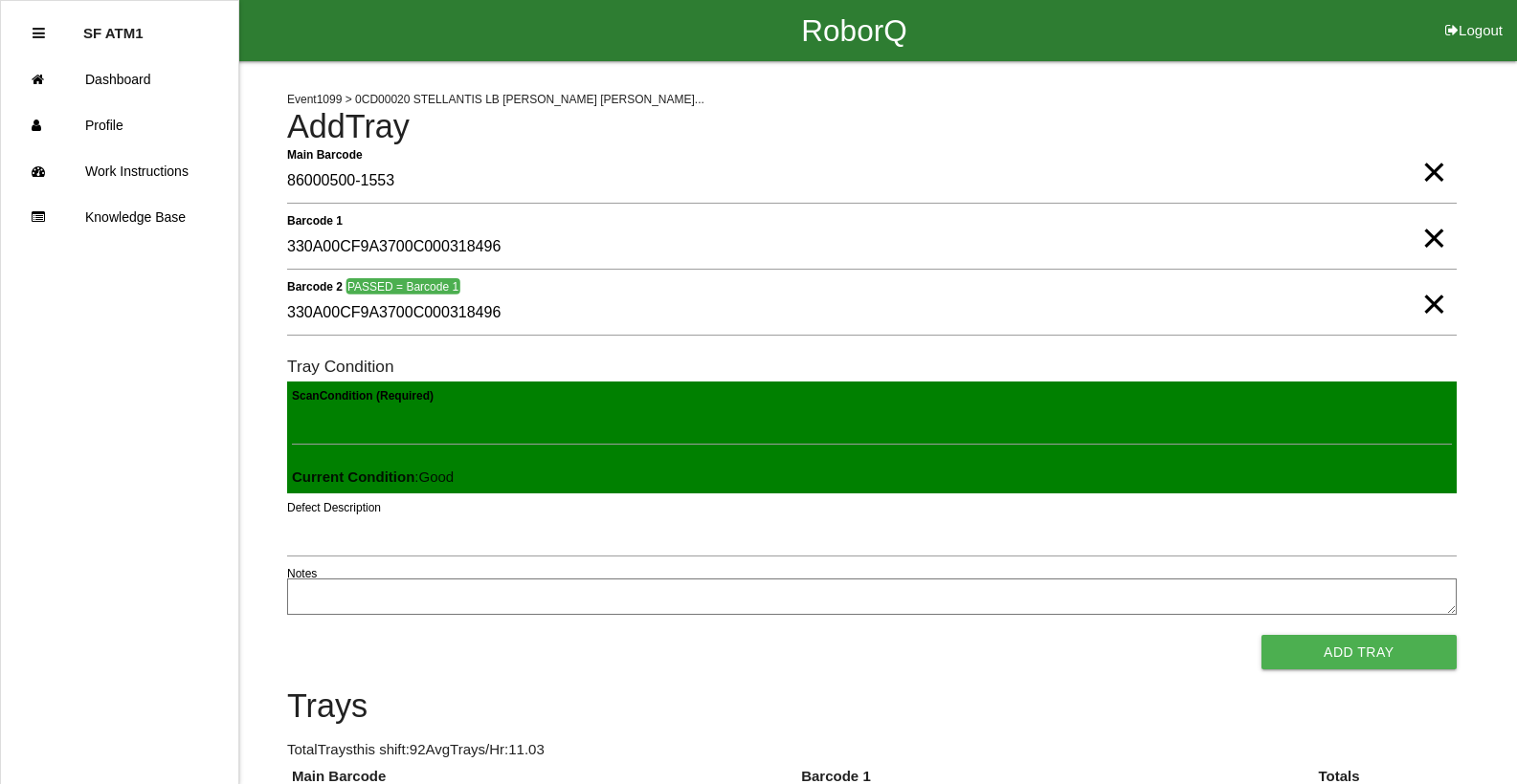
click at [1261, 635] on button "Add Tray" at bounding box center [1358, 652] width 195 height 34
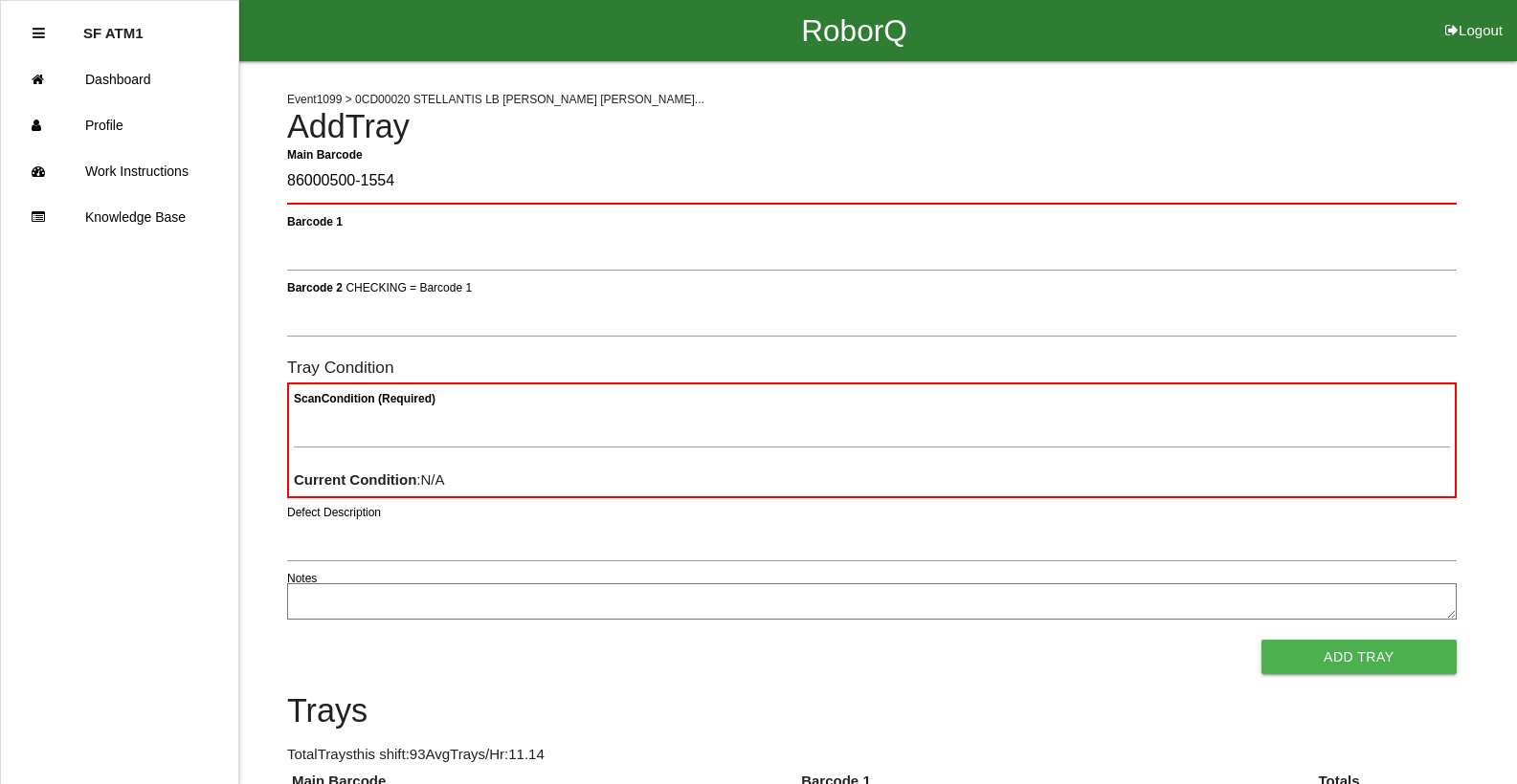
type Barcode "86000500-1554"
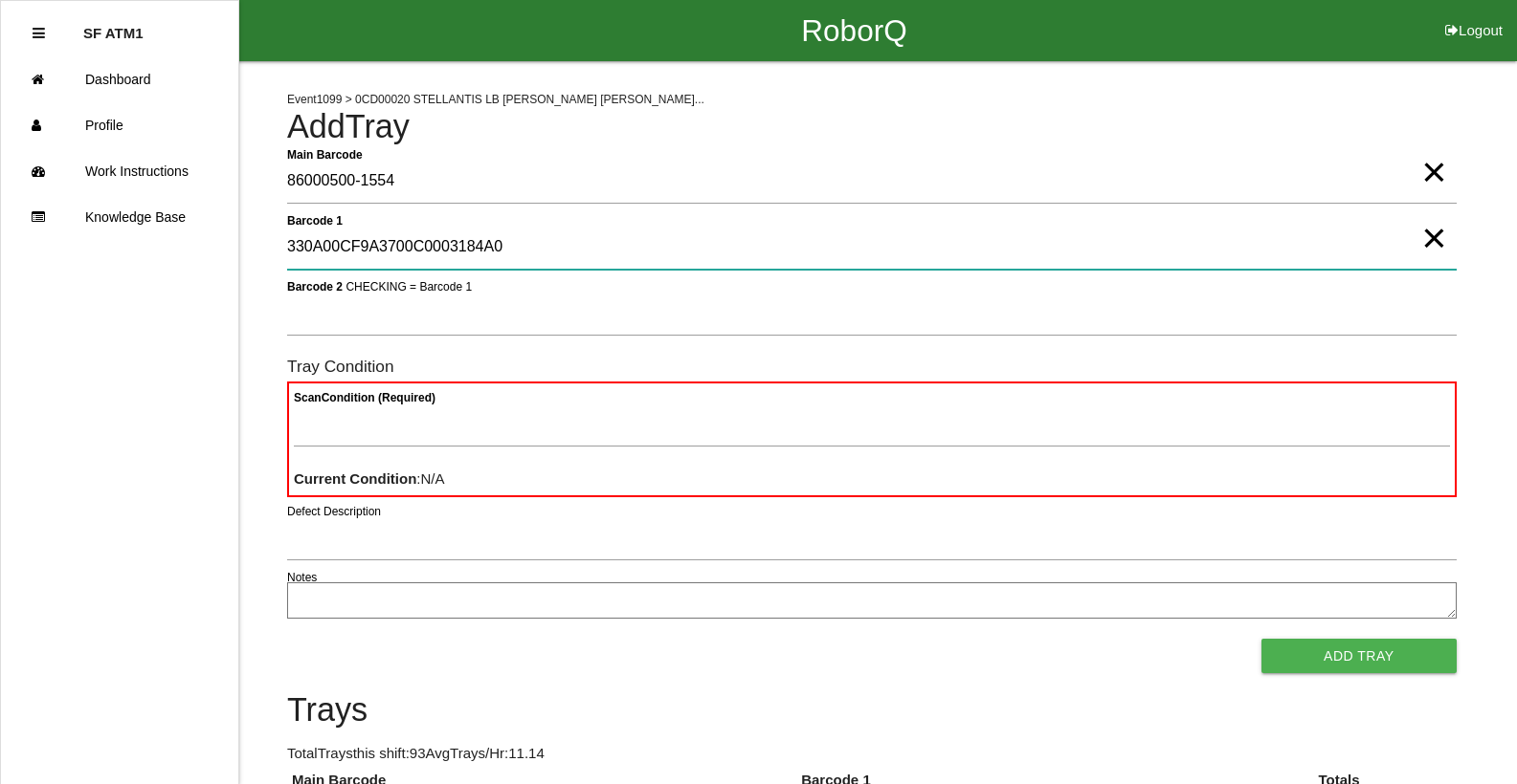
type 1 "330A00CF9A3700C0003184A0"
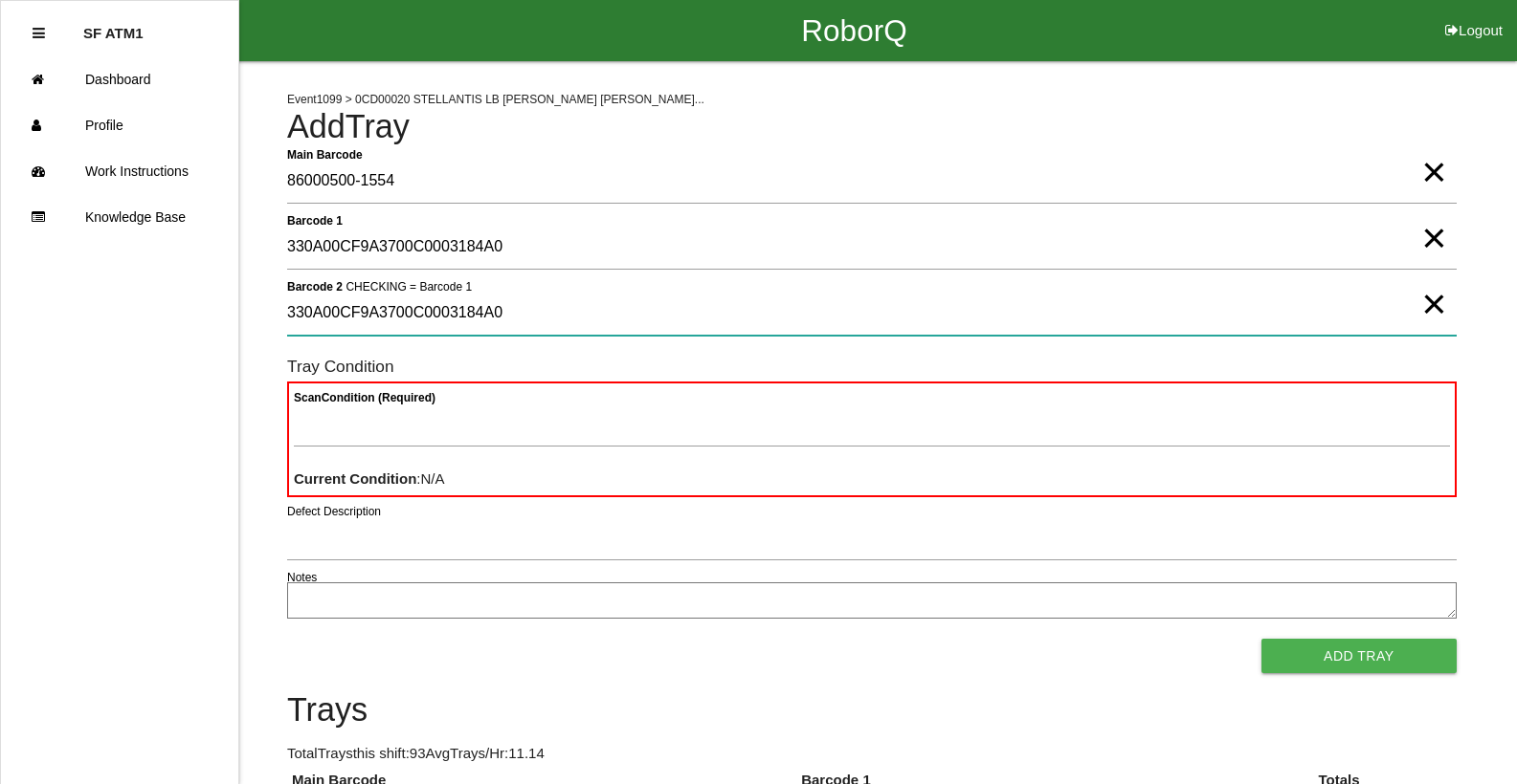
type 2 "330A00CF9A3700C0003184A0"
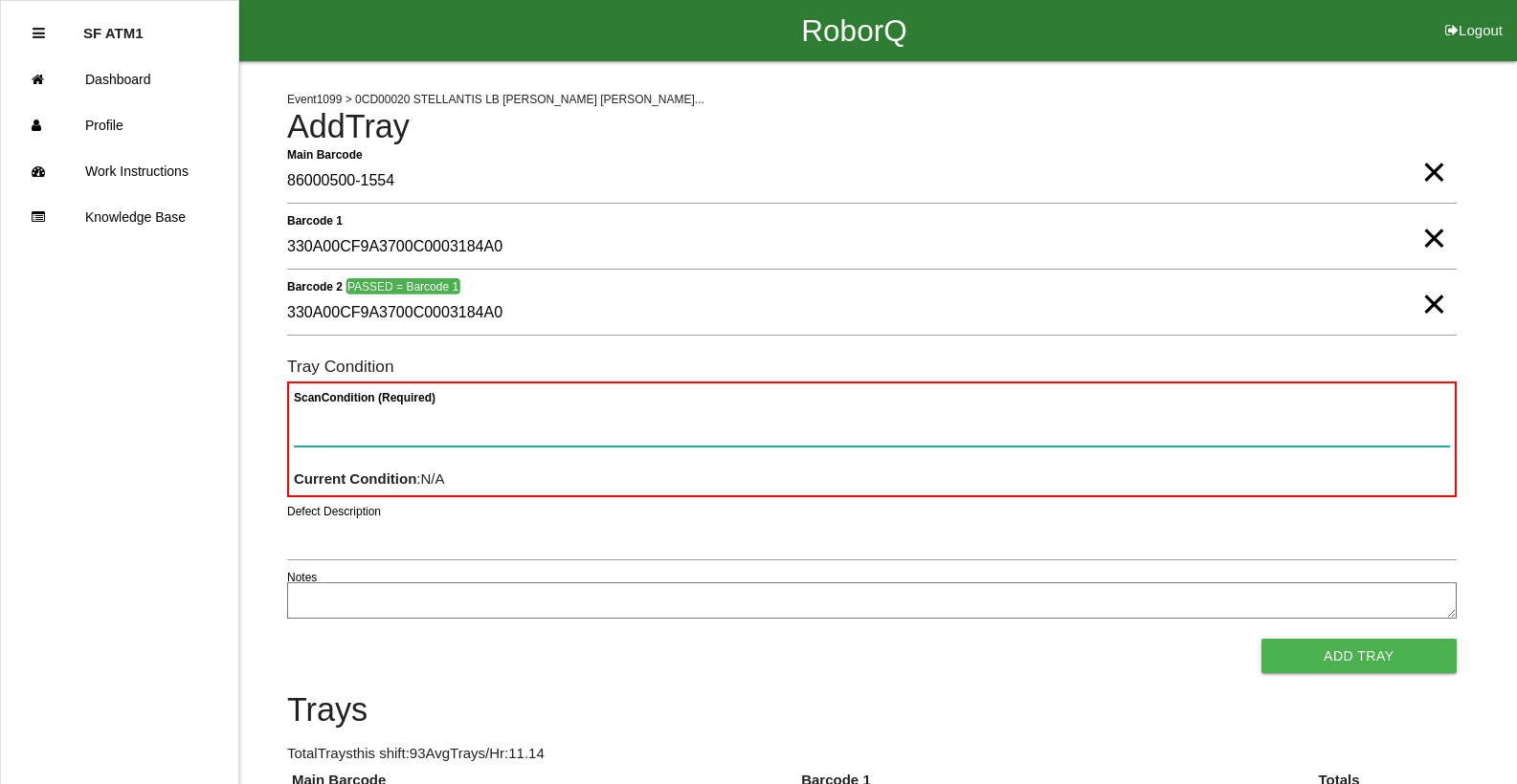
click at [1261, 639] on button "Add Tray" at bounding box center [1358, 656] width 195 height 34
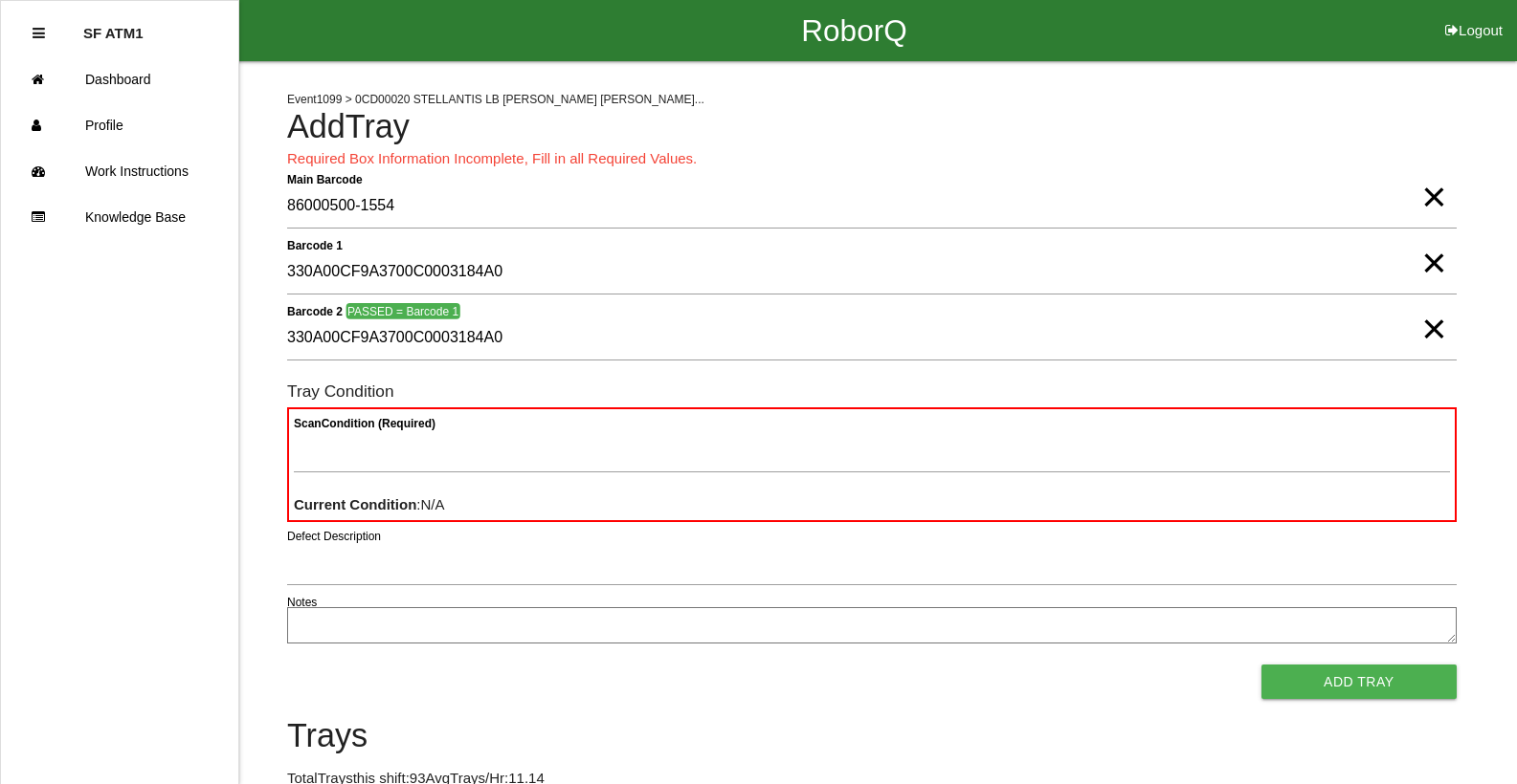
click at [1261, 665] on button "Add Tray" at bounding box center [1358, 681] width 195 height 34
click at [1438, 197] on span "×" at bounding box center [1433, 177] width 24 height 38
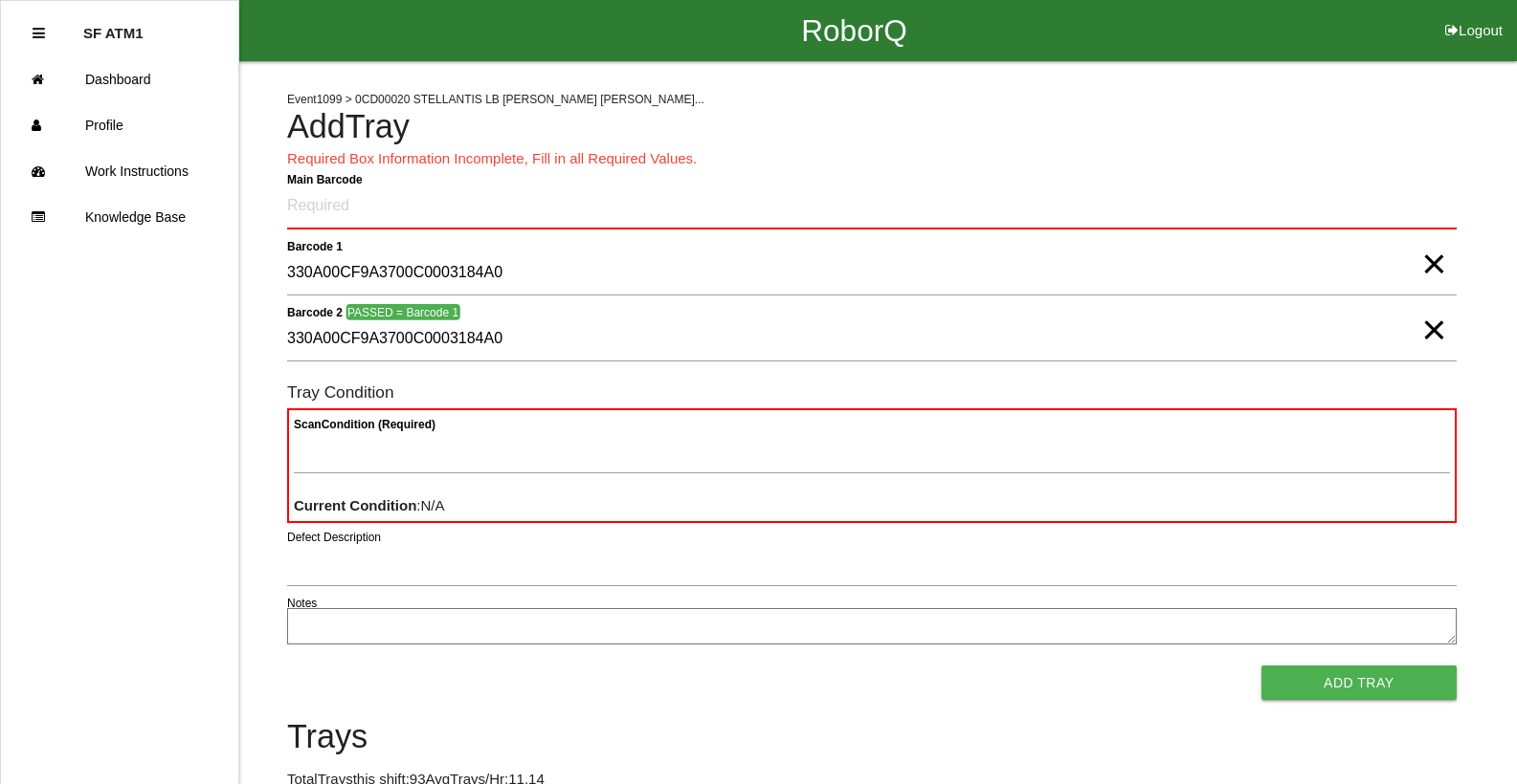
click at [1439, 264] on span "×" at bounding box center [1433, 245] width 24 height 38
click at [1444, 330] on span "×" at bounding box center [1433, 310] width 24 height 38
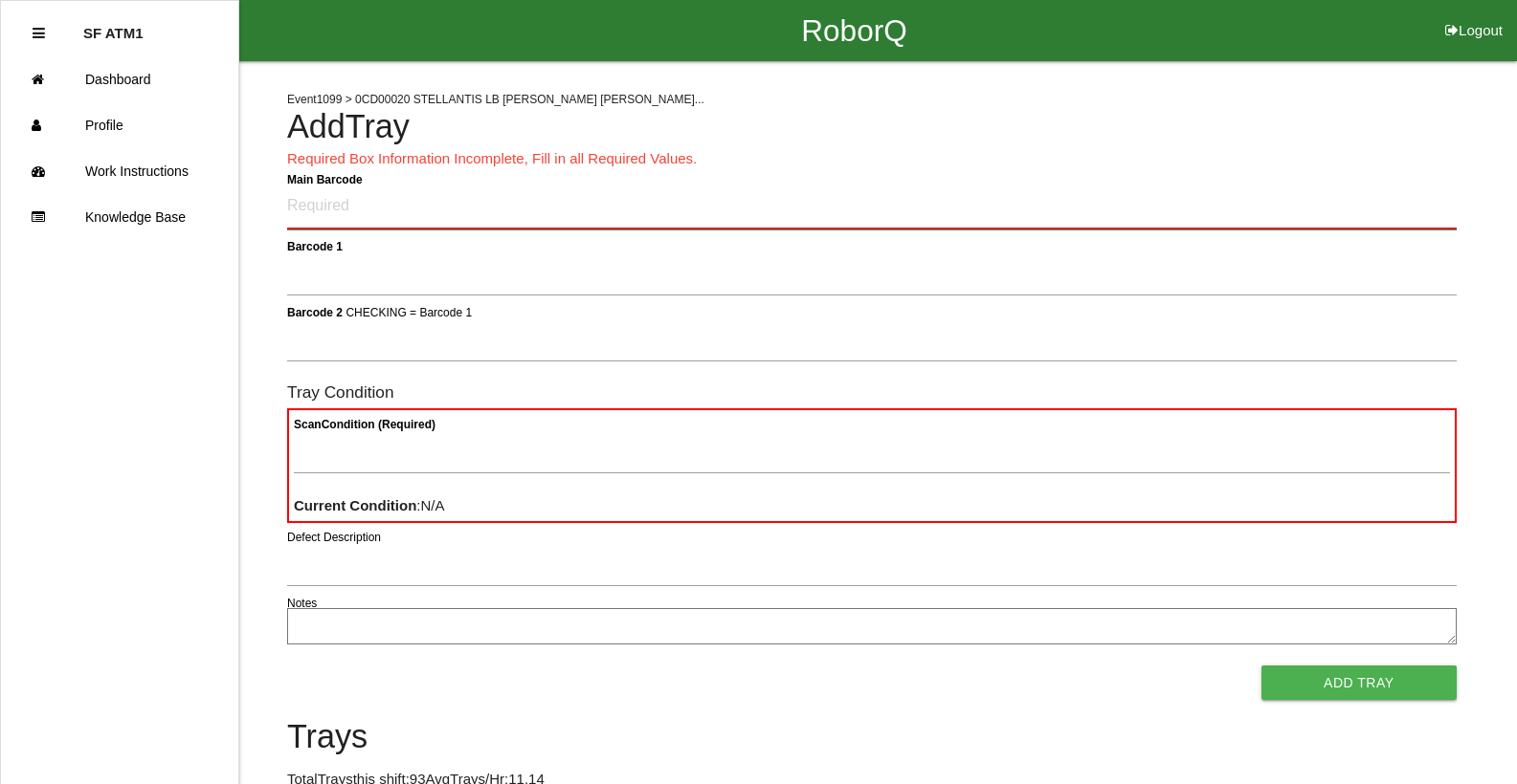
click at [339, 195] on Barcode "Main Barcode" at bounding box center [872, 208] width 1169 height 45
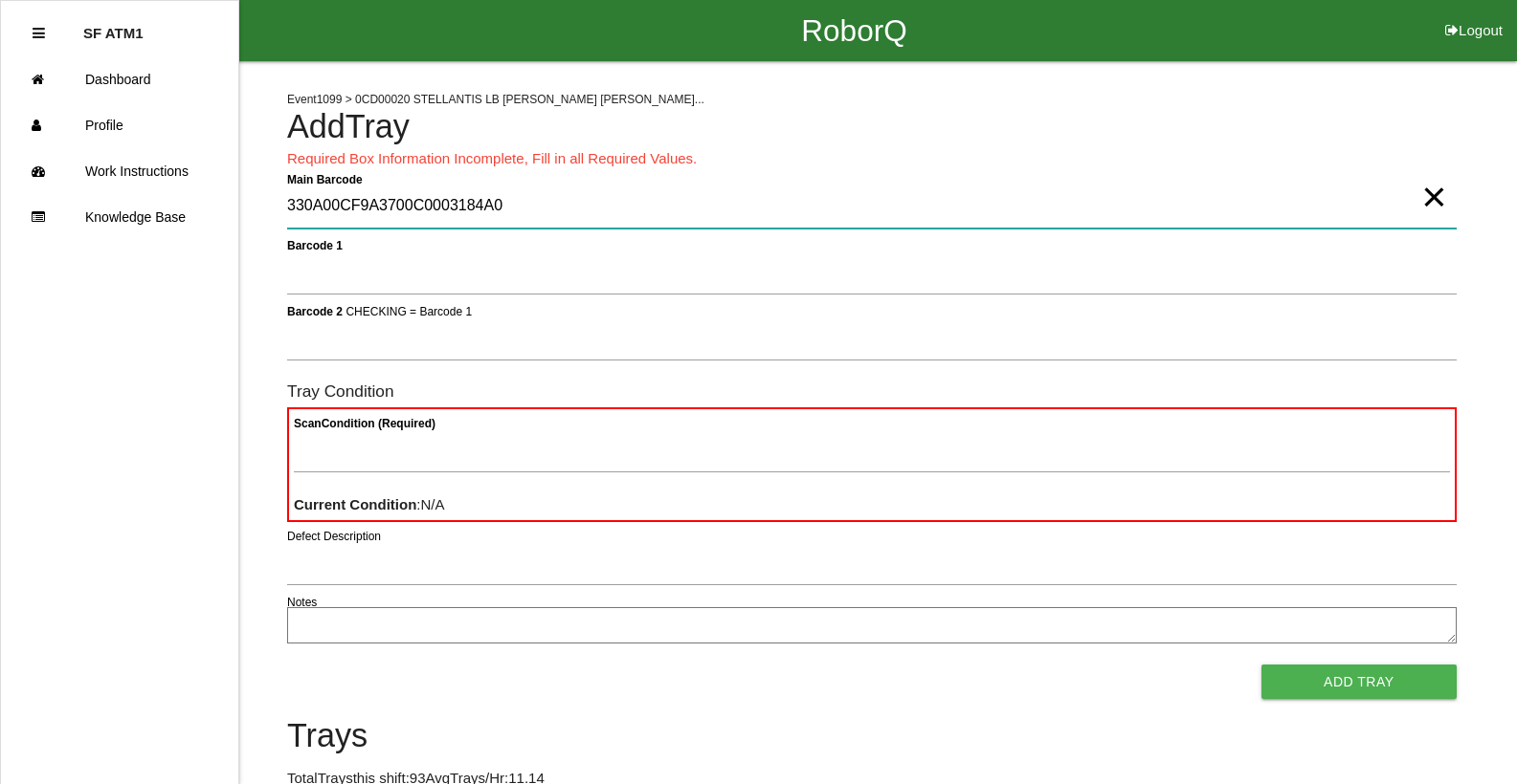
type Barcode "330A00CF9A3700C0003184A0"
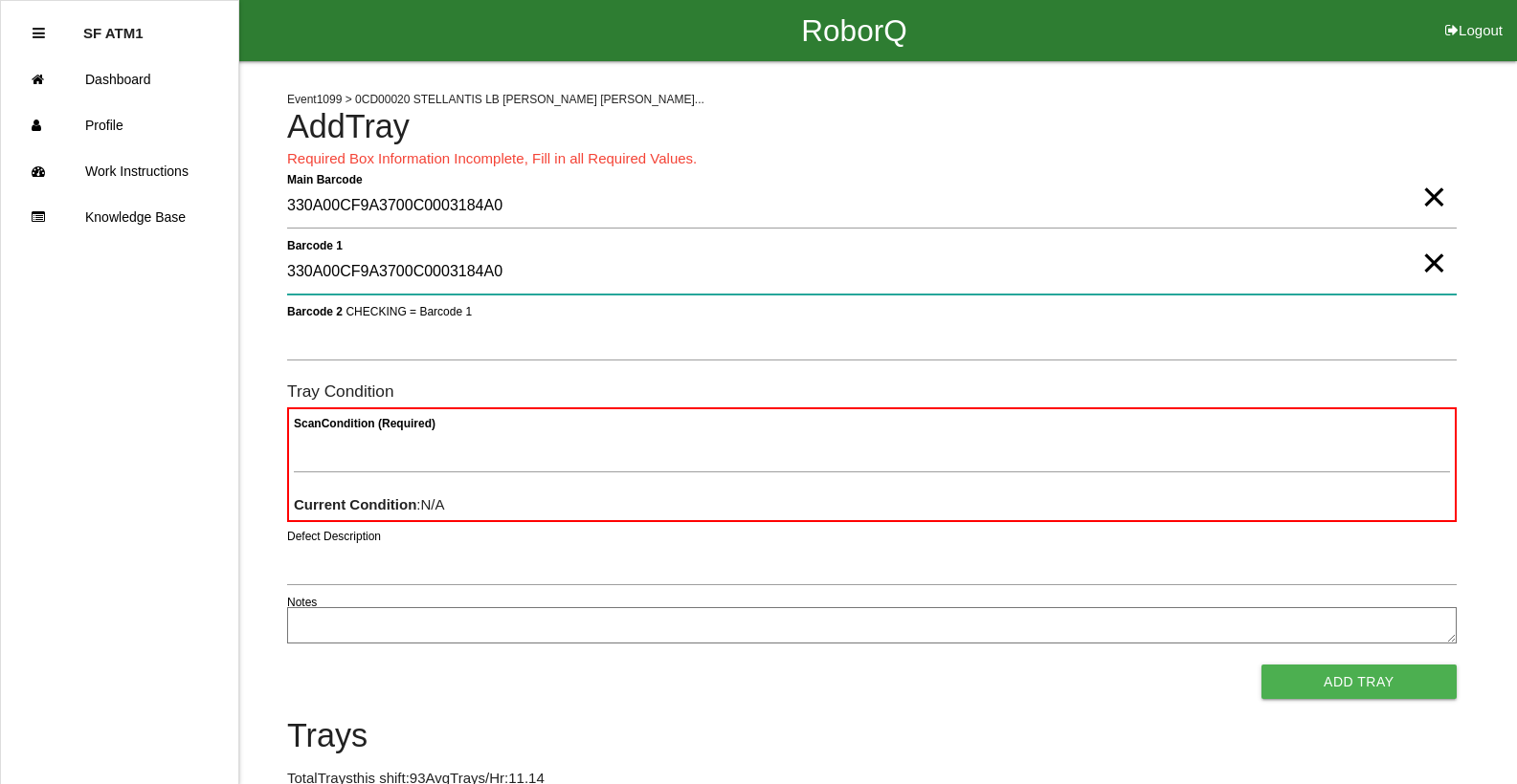
type 1 "330A00CF9A3700C0003184A0"
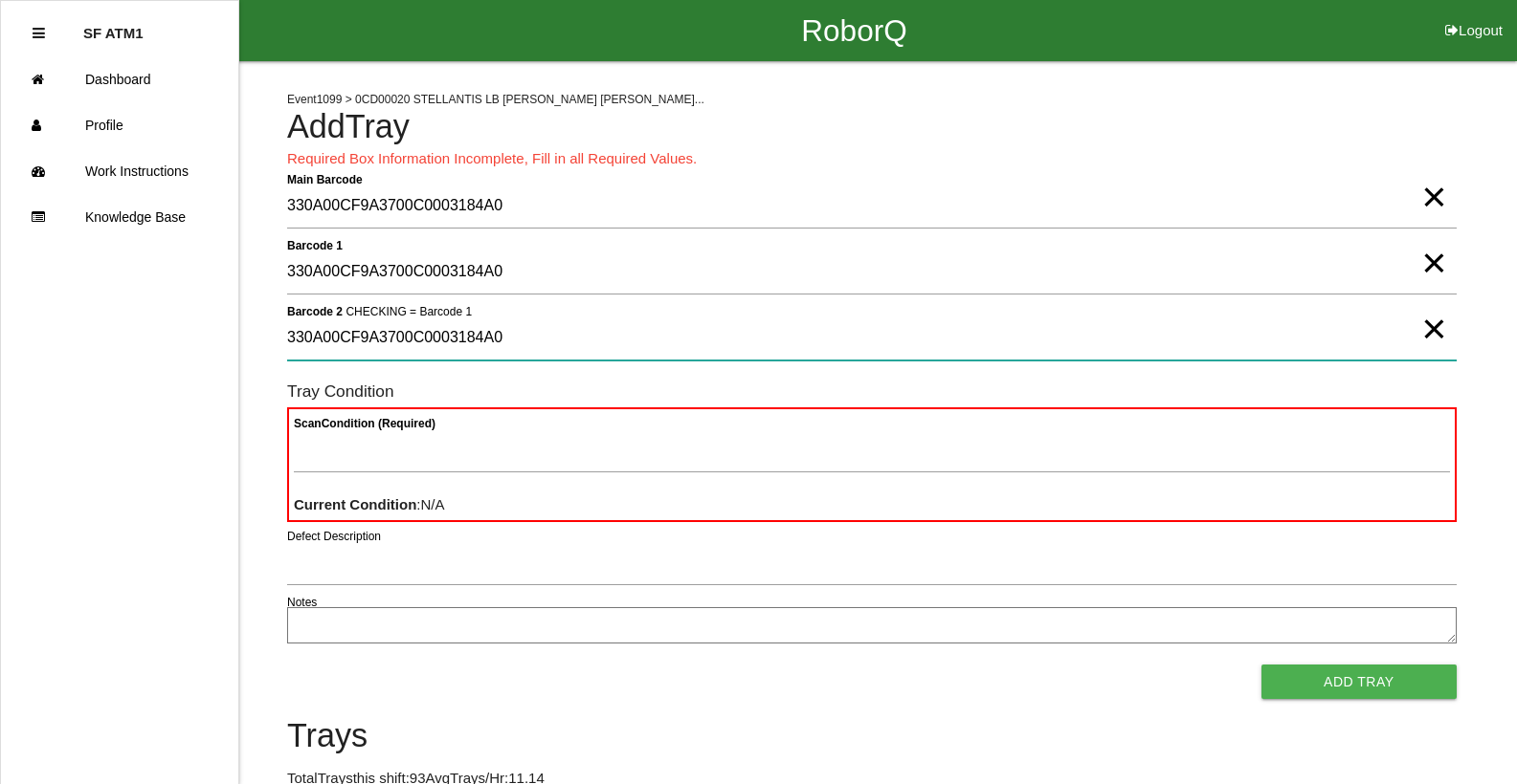
type 2 "330A00CF9A3700C0003184A0"
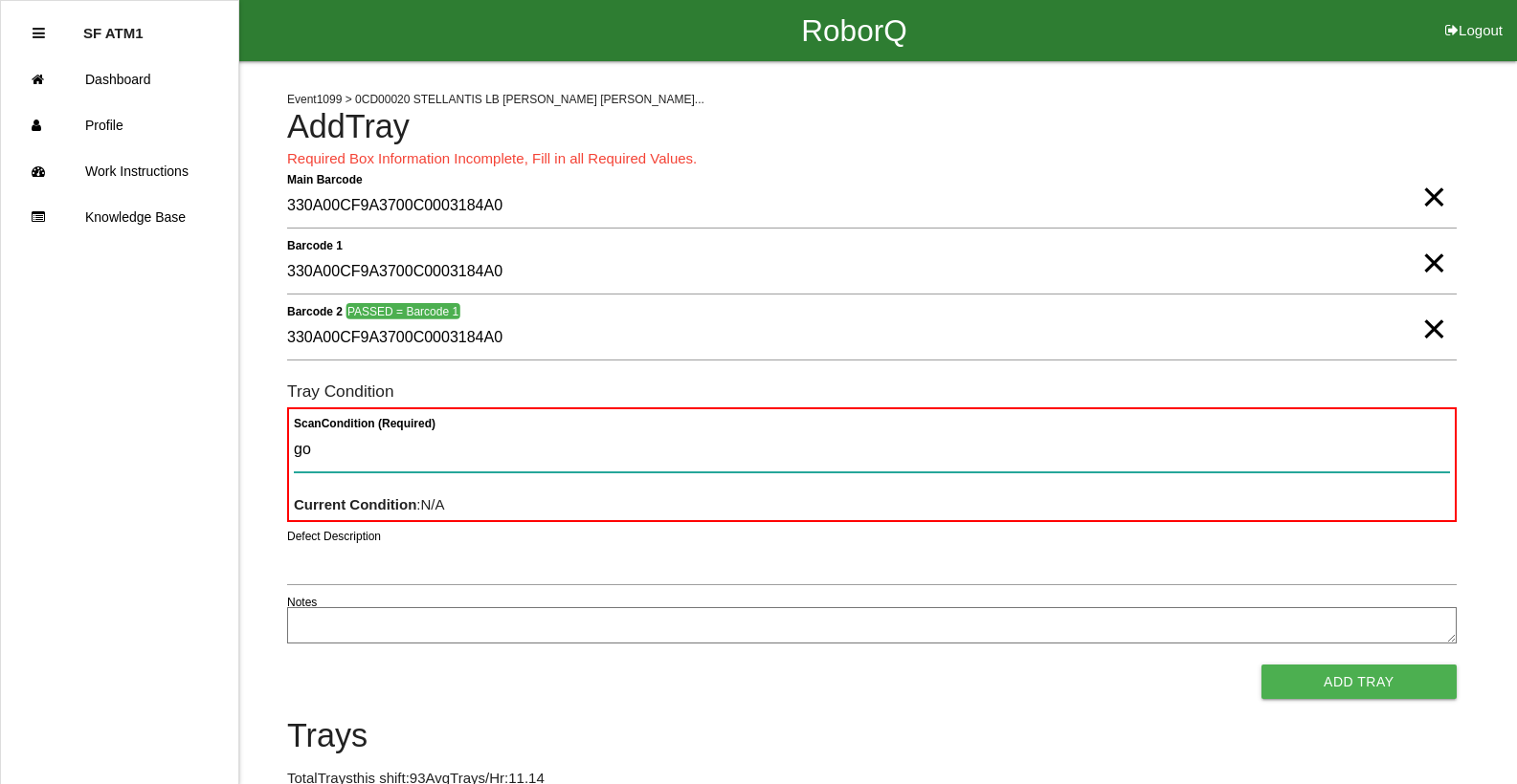
type Condition "goo"
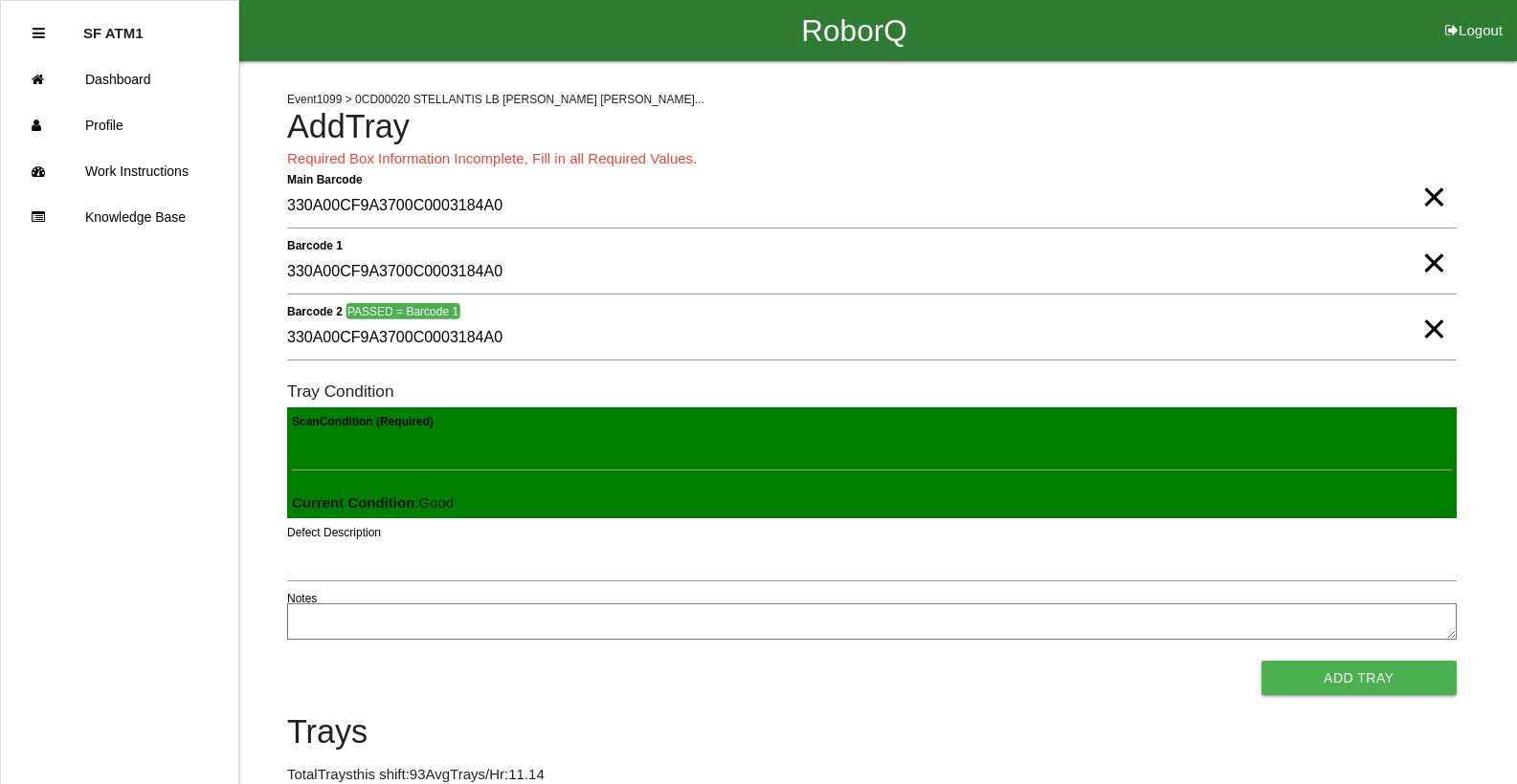
click at [1261, 661] on button "Add Tray" at bounding box center [1358, 677] width 195 height 34
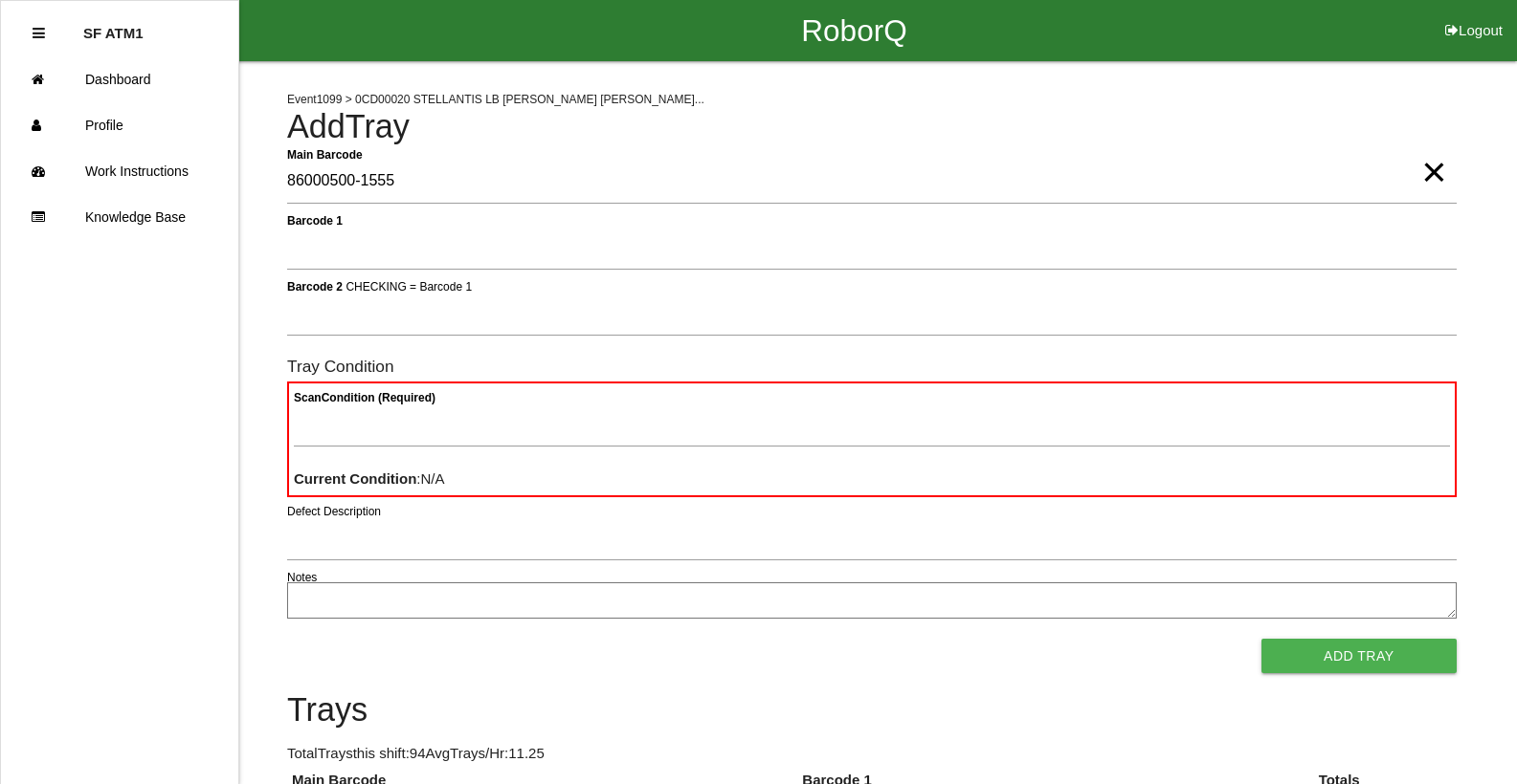
type Barcode "86000500-1555"
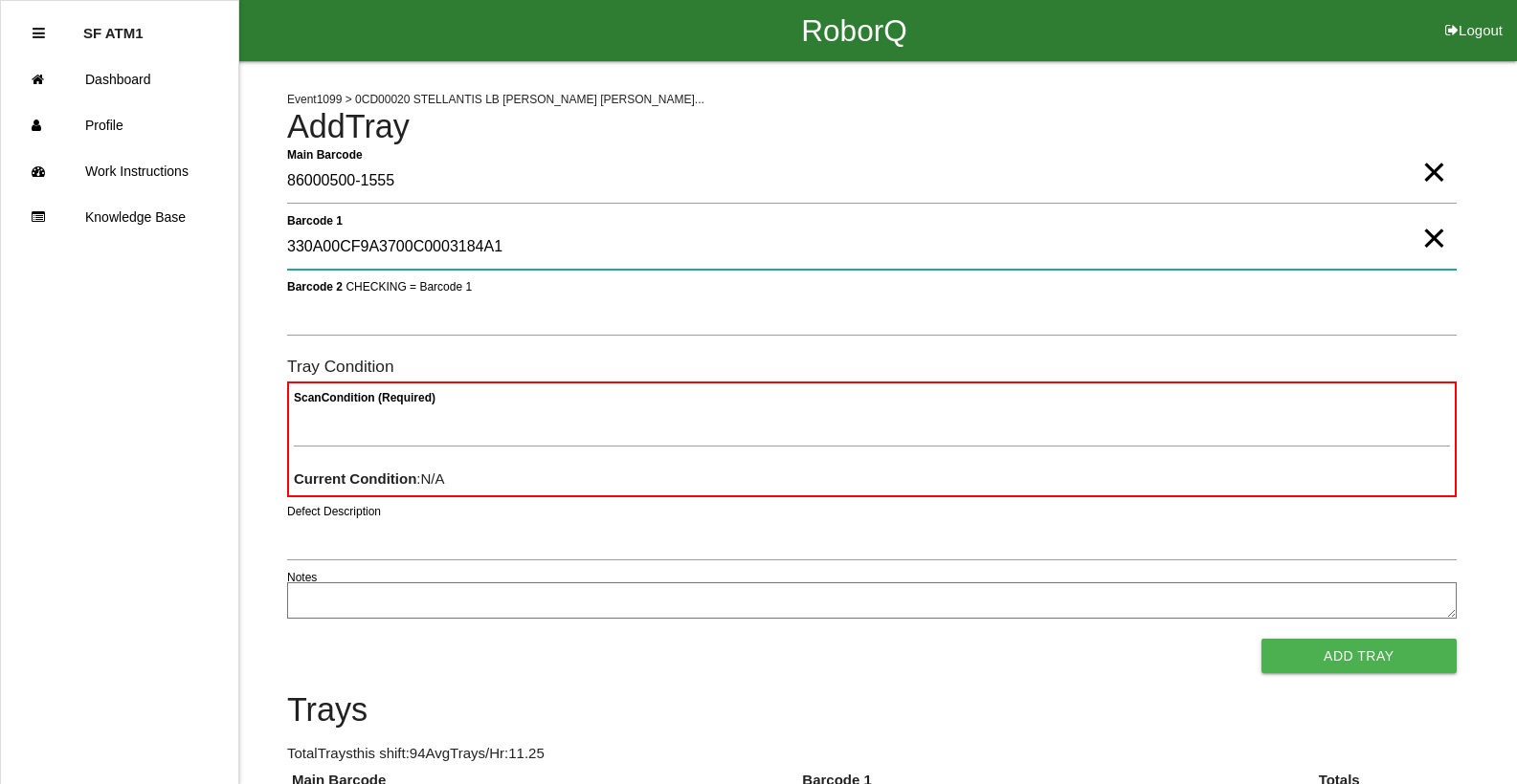
type 1 "330A00CF9A3700C0003184A1"
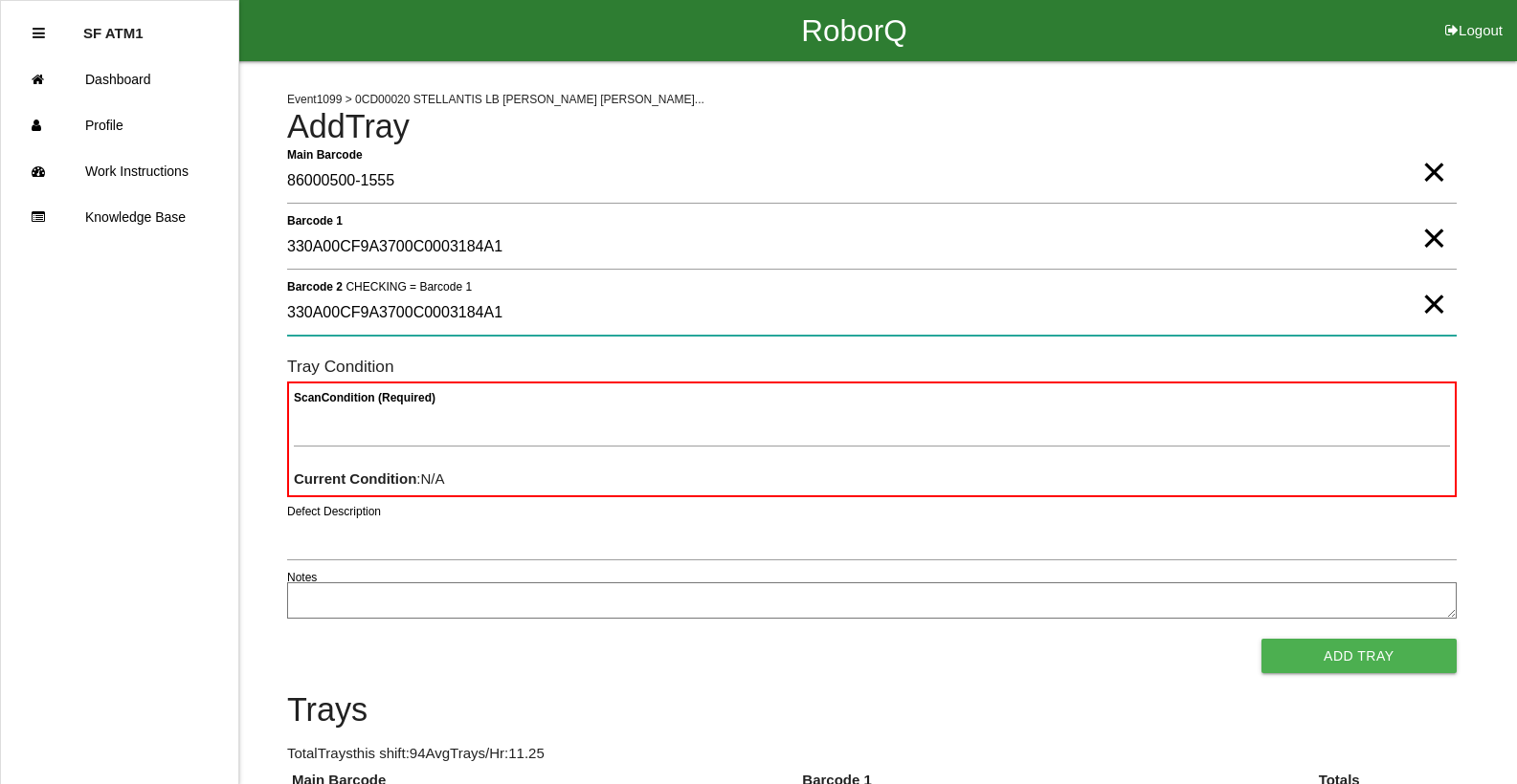
type 2 "330A00CF9A3700C0003184A1"
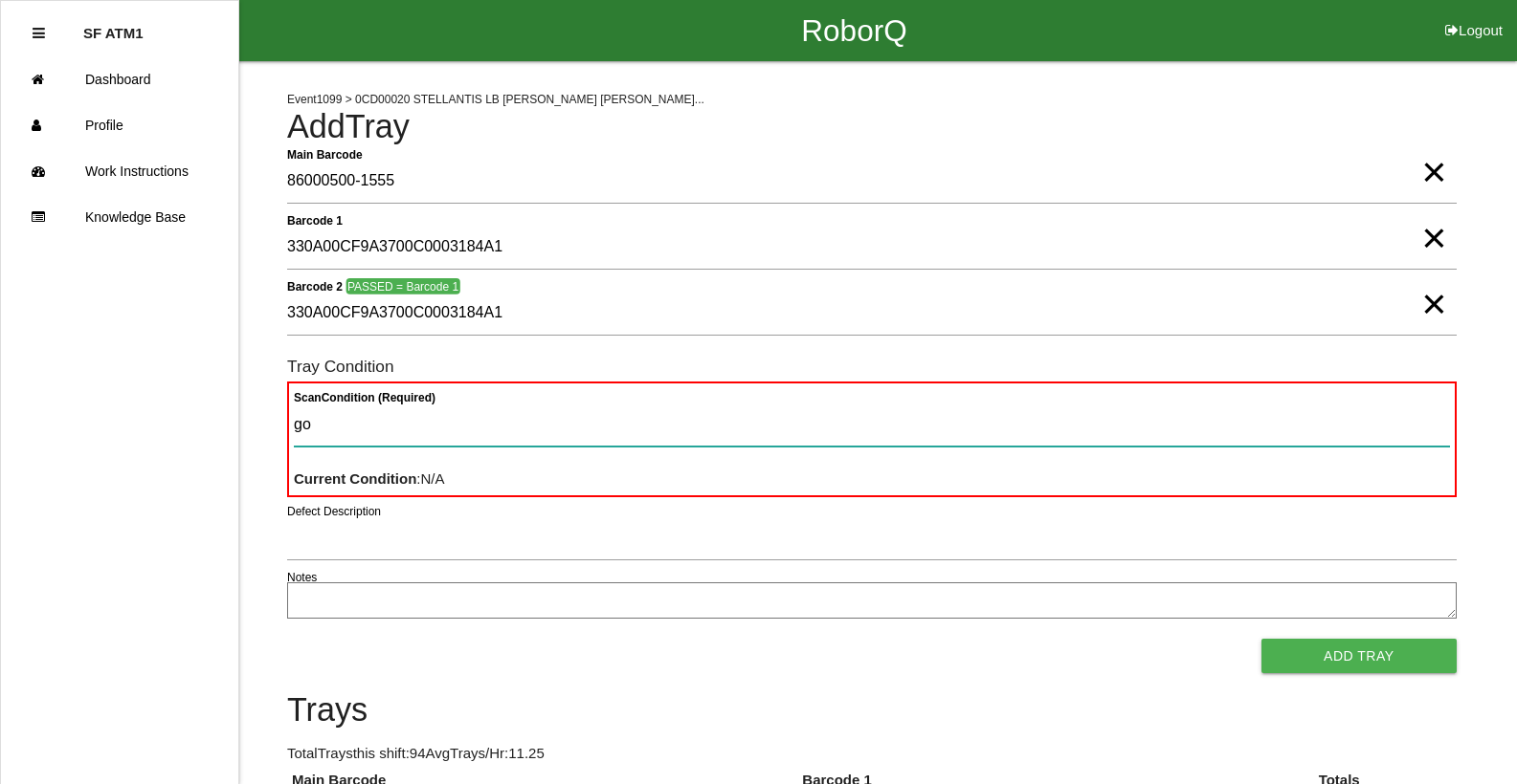
type Condition "goo"
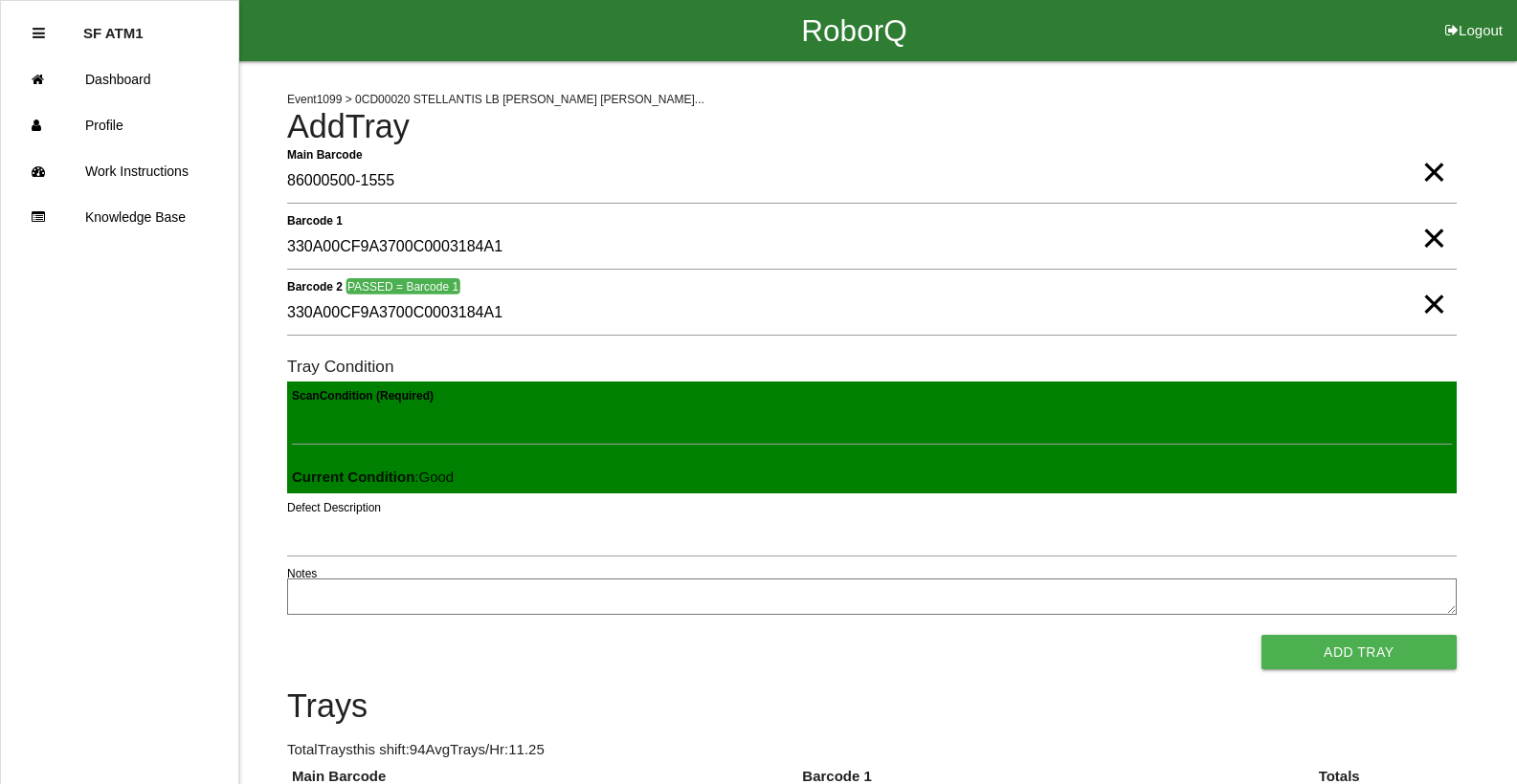
click button "Add Tray" at bounding box center [1358, 652] width 195 height 34
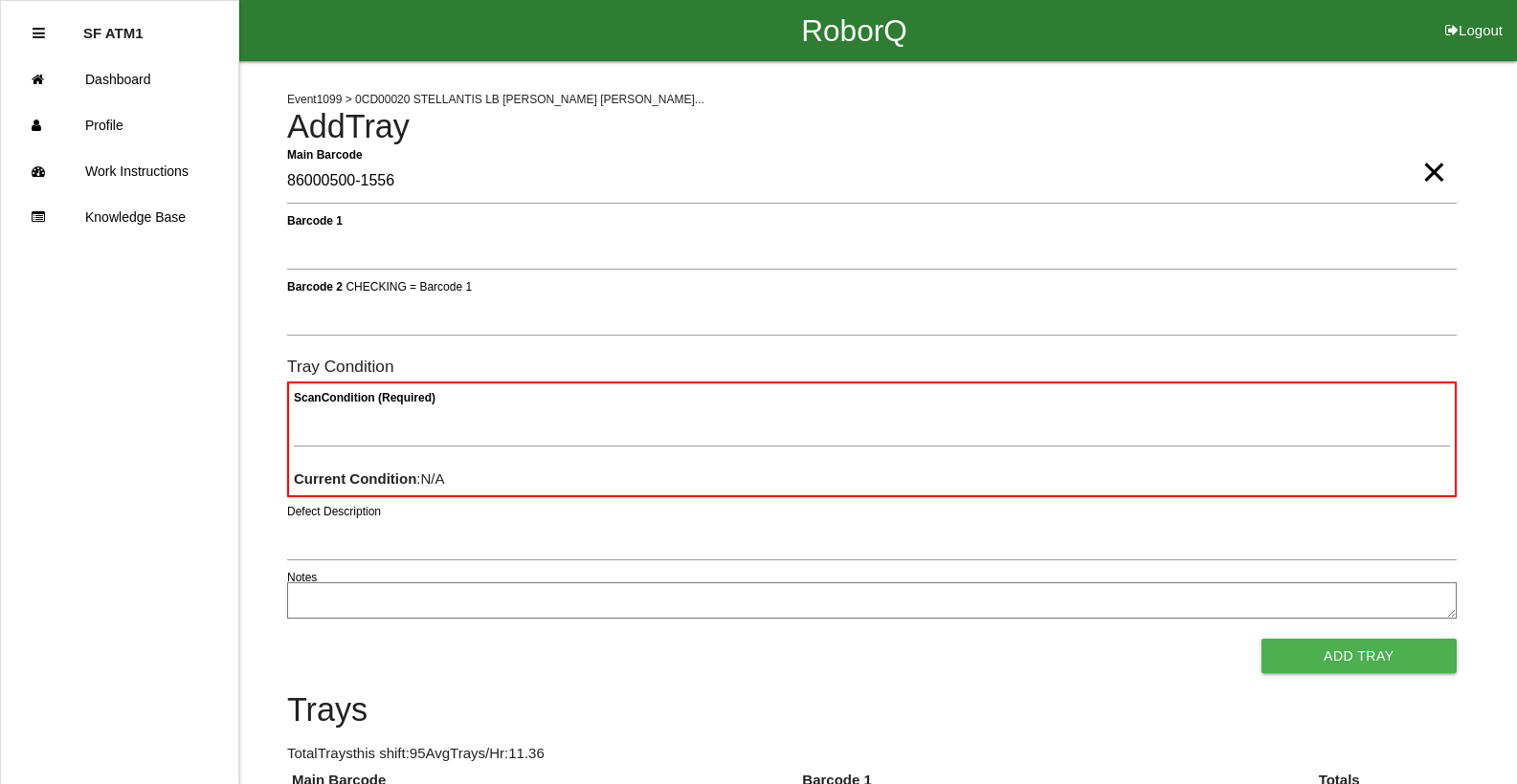
type Barcode "86000500-1556"
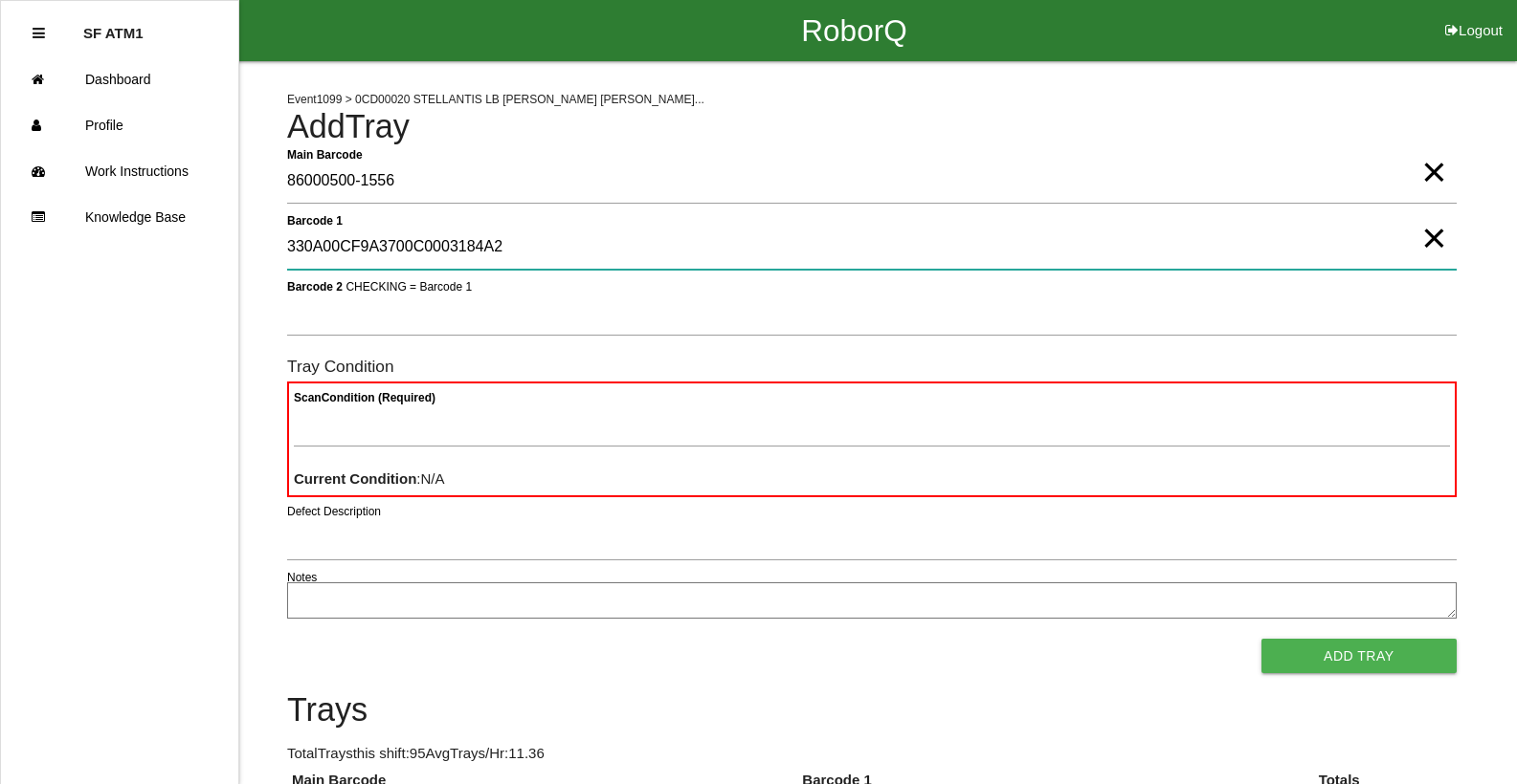
type 1 "330A00CF9A3700C0003184A2"
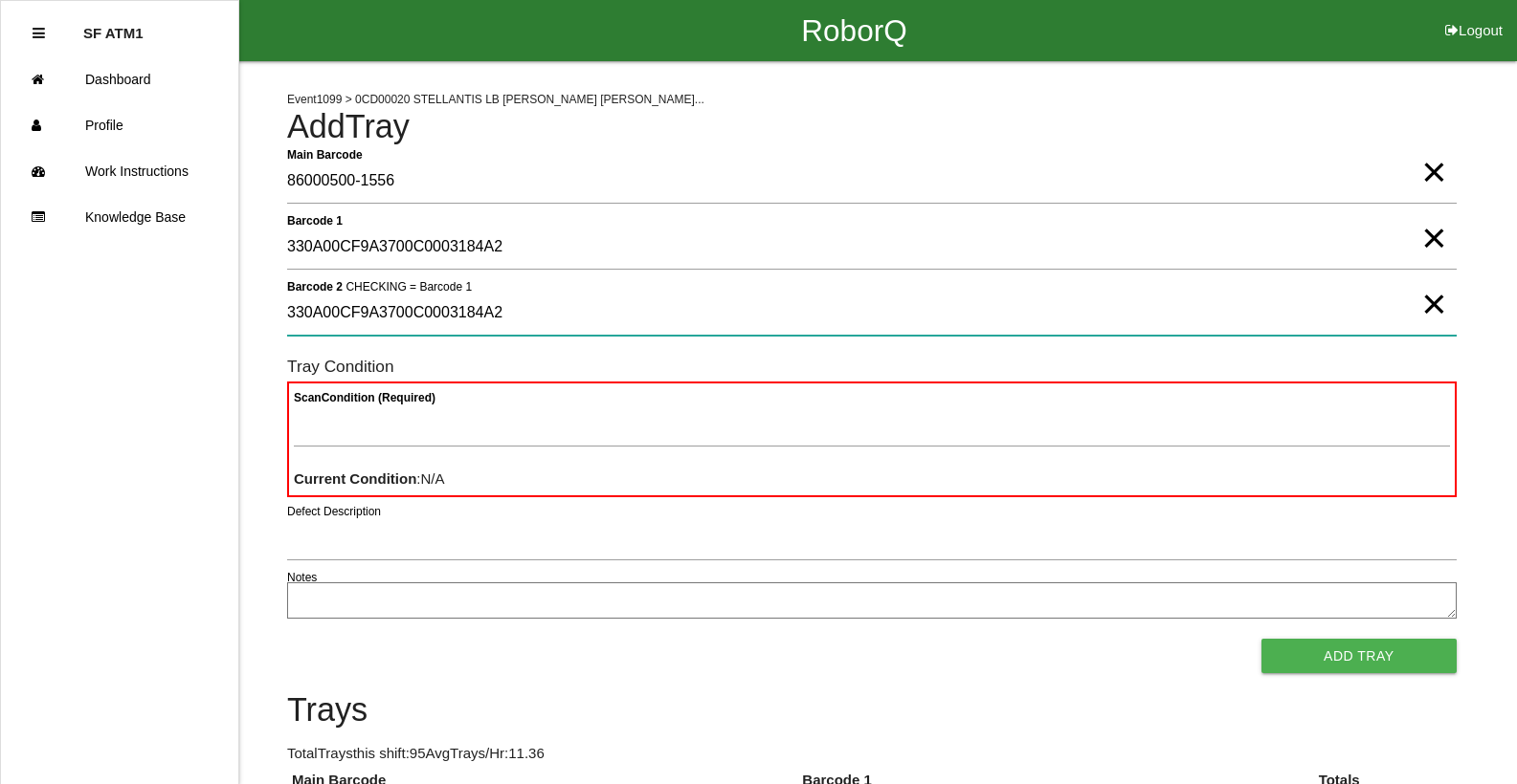
type 2 "330A00CF9A3700C0003184A2"
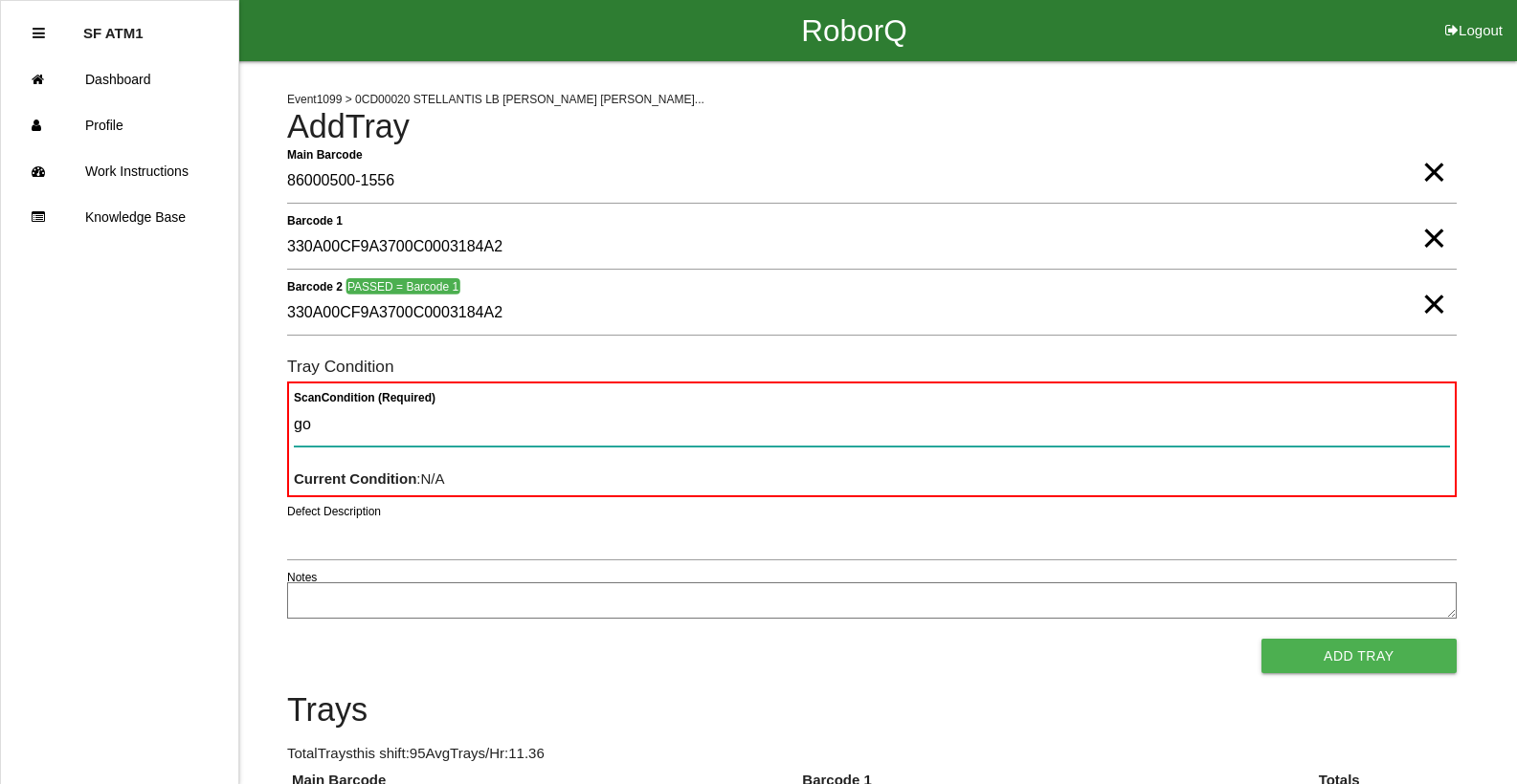
type Condition "goo"
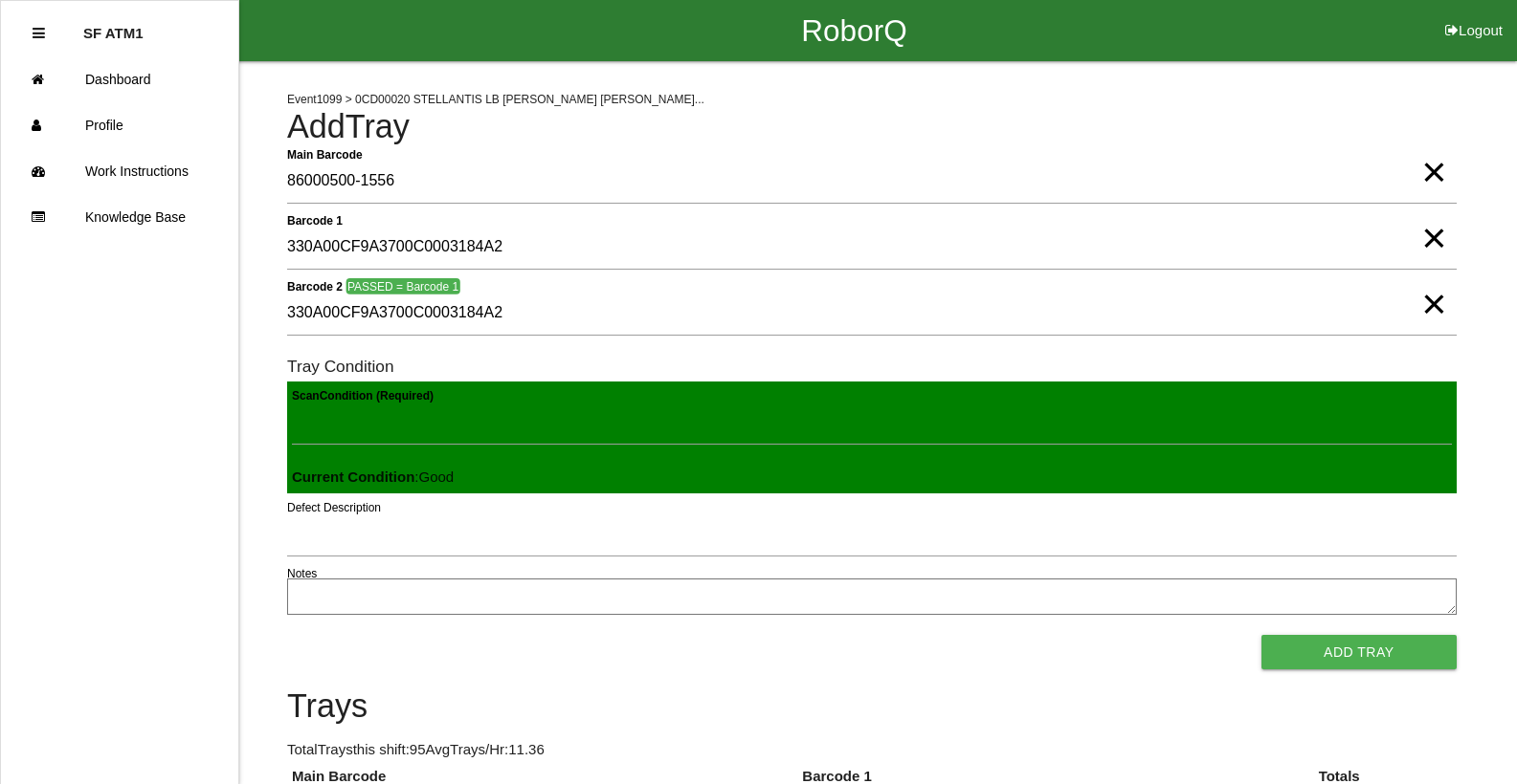
click at [1261, 635] on button "Add Tray" at bounding box center [1358, 652] width 195 height 34
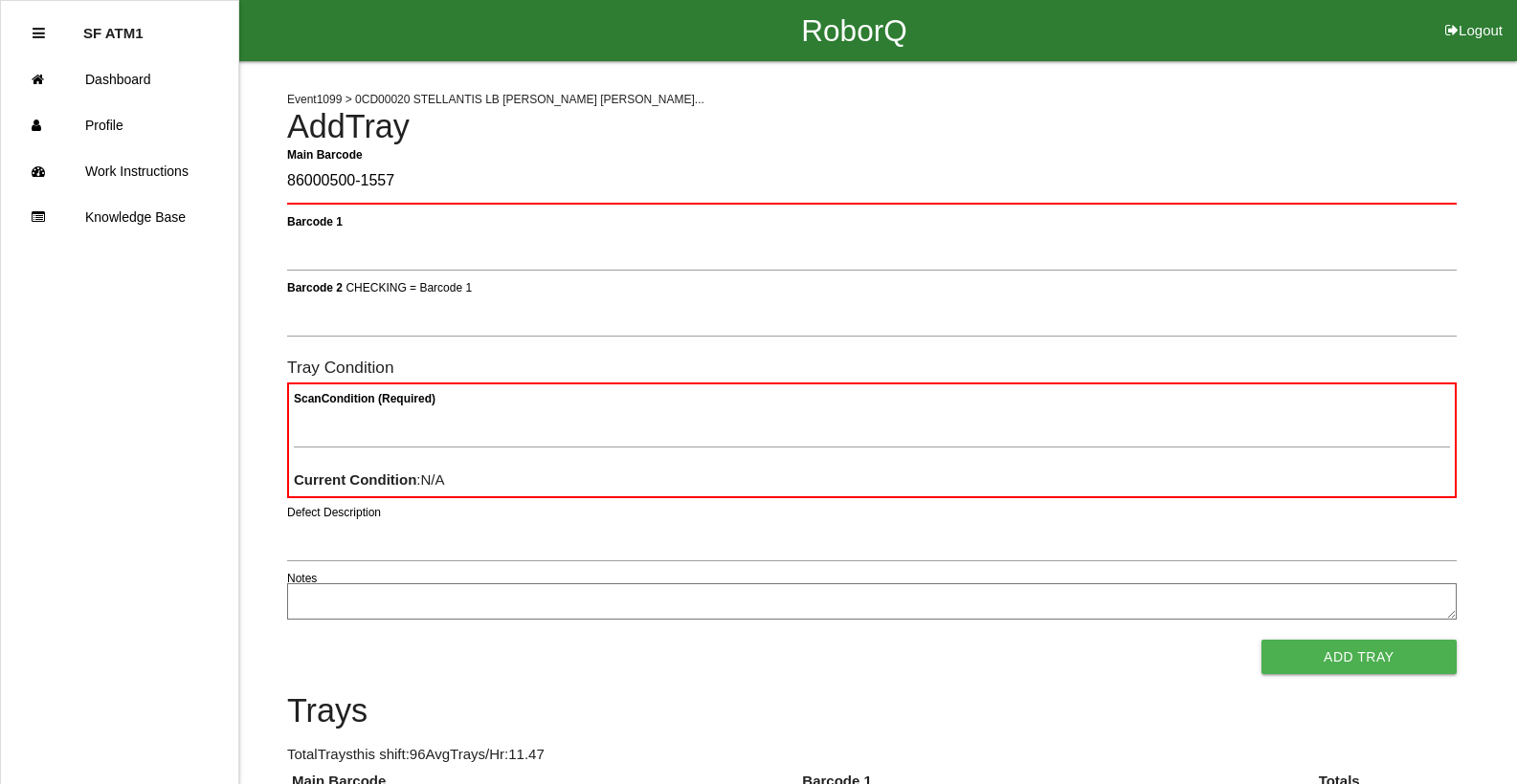
type Barcode "86000500-1557"
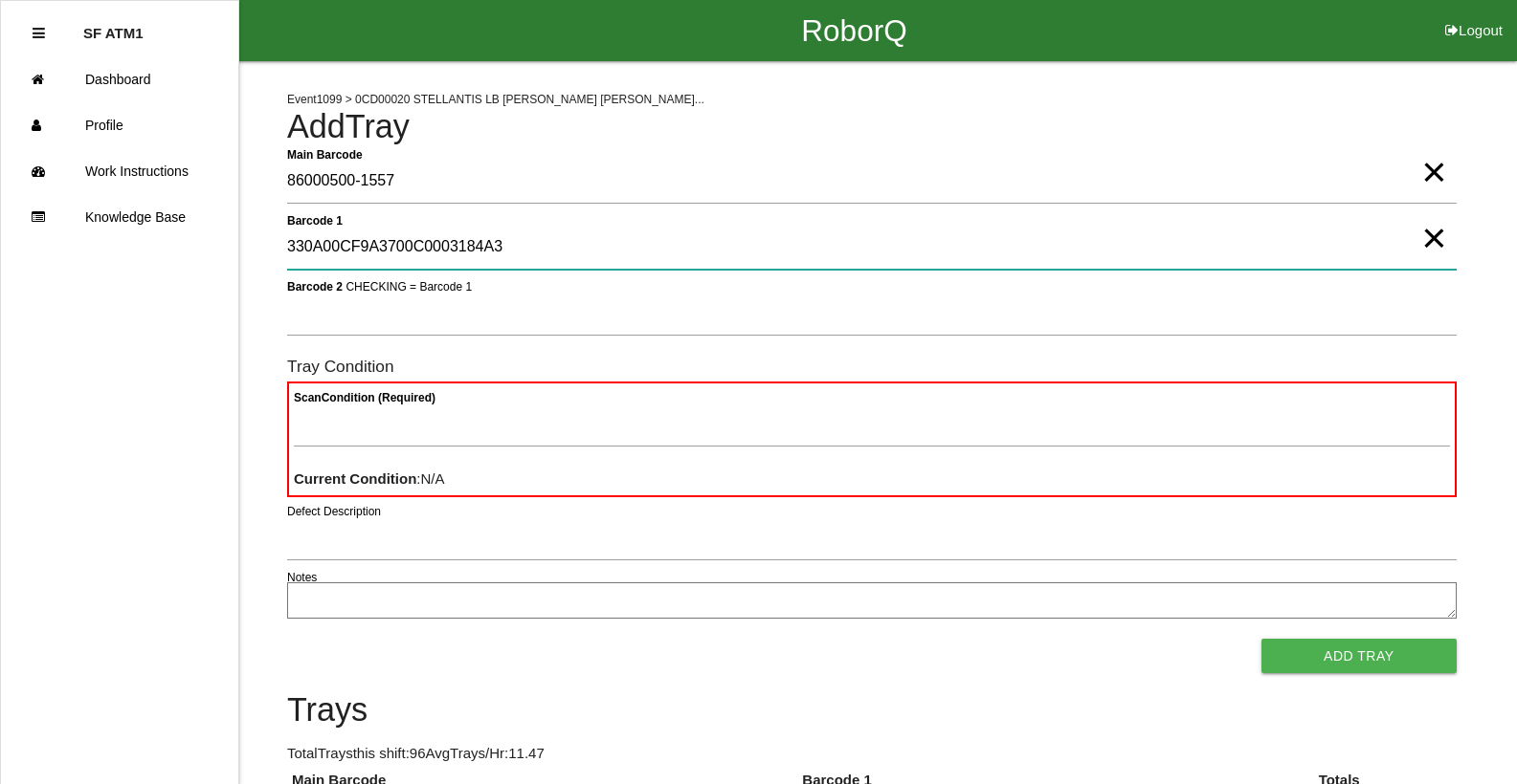
type 1 "330A00CF9A3700C0003184A3"
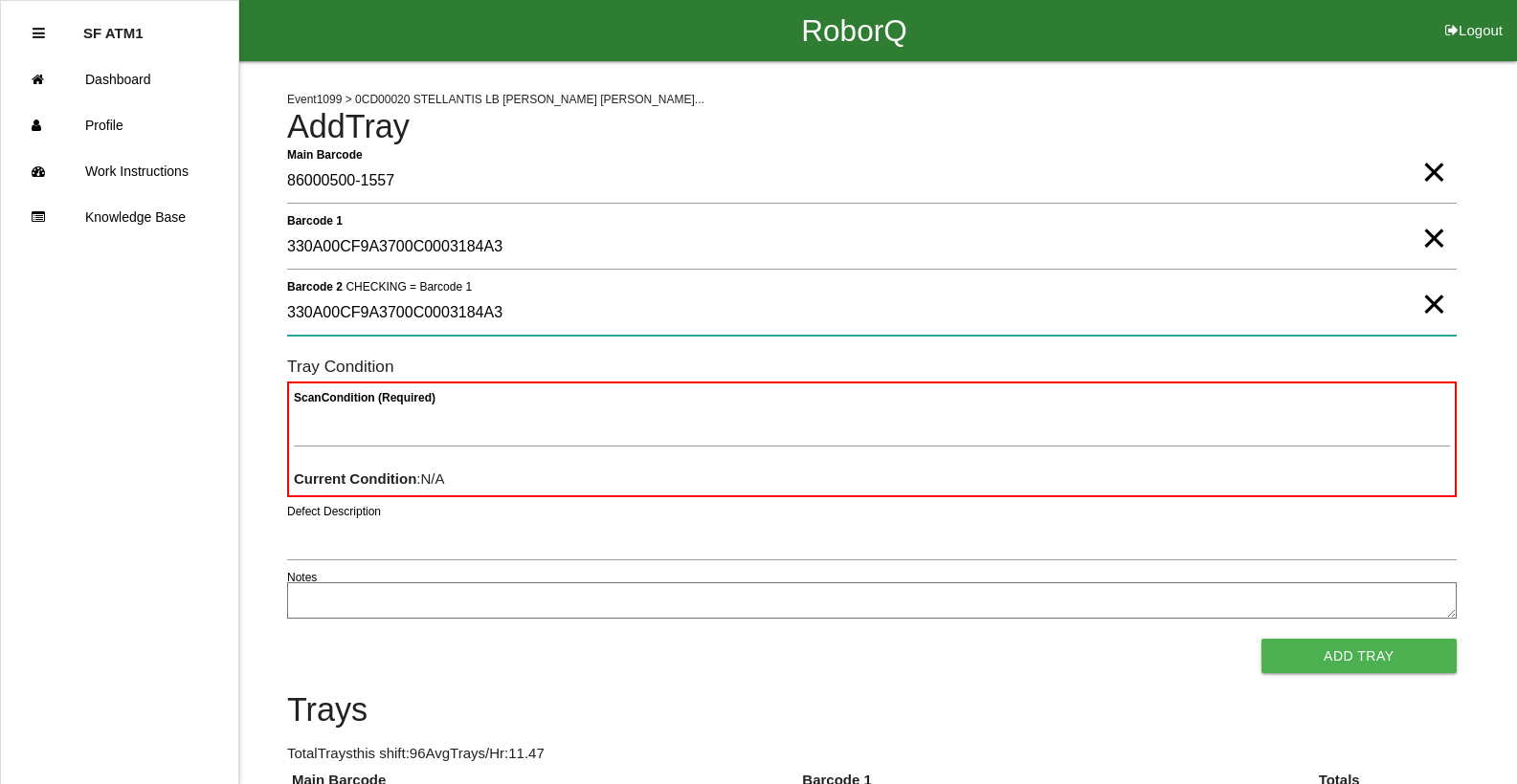
type 2 "330A00CF9A3700C0003184A3"
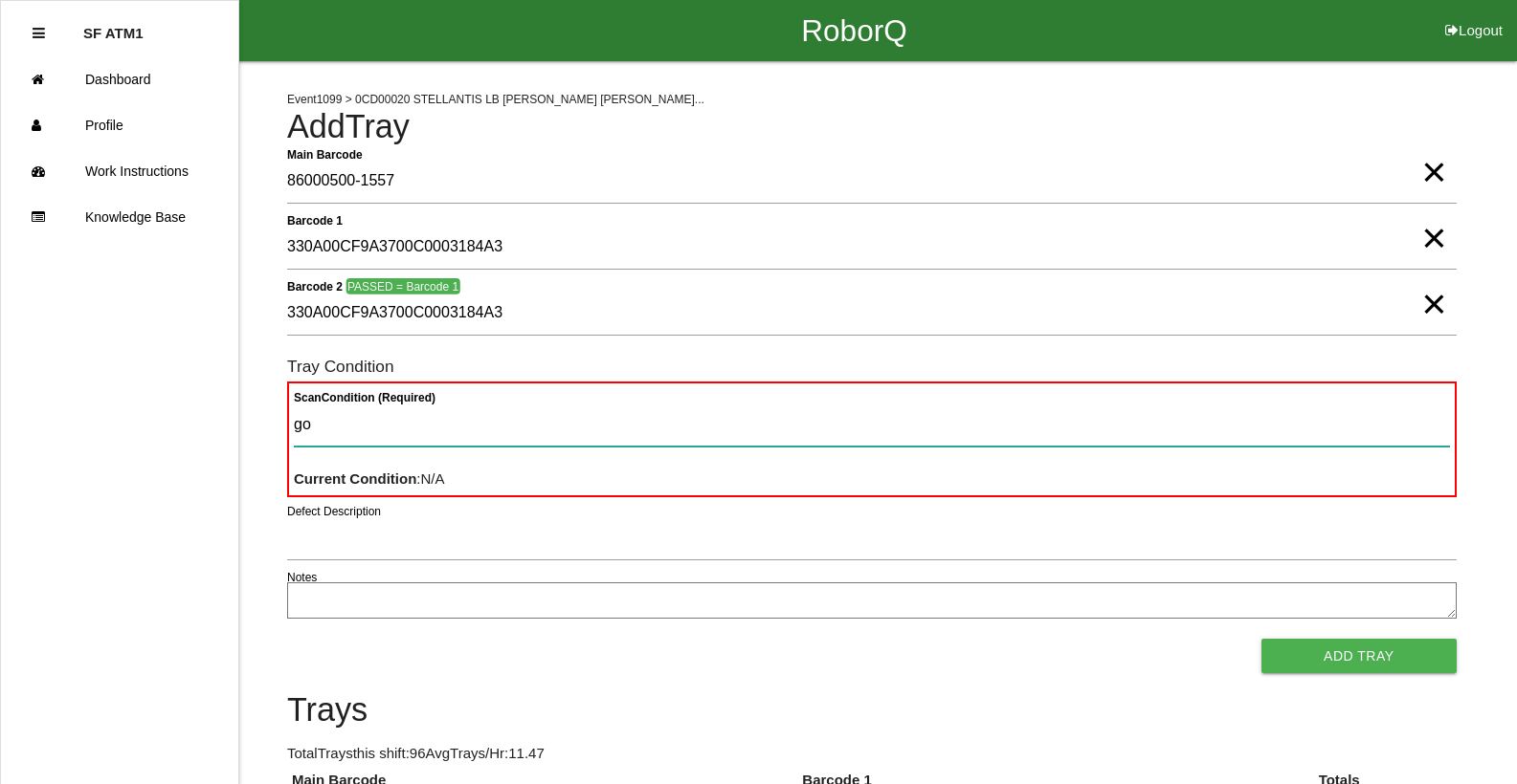
type Condition "goo"
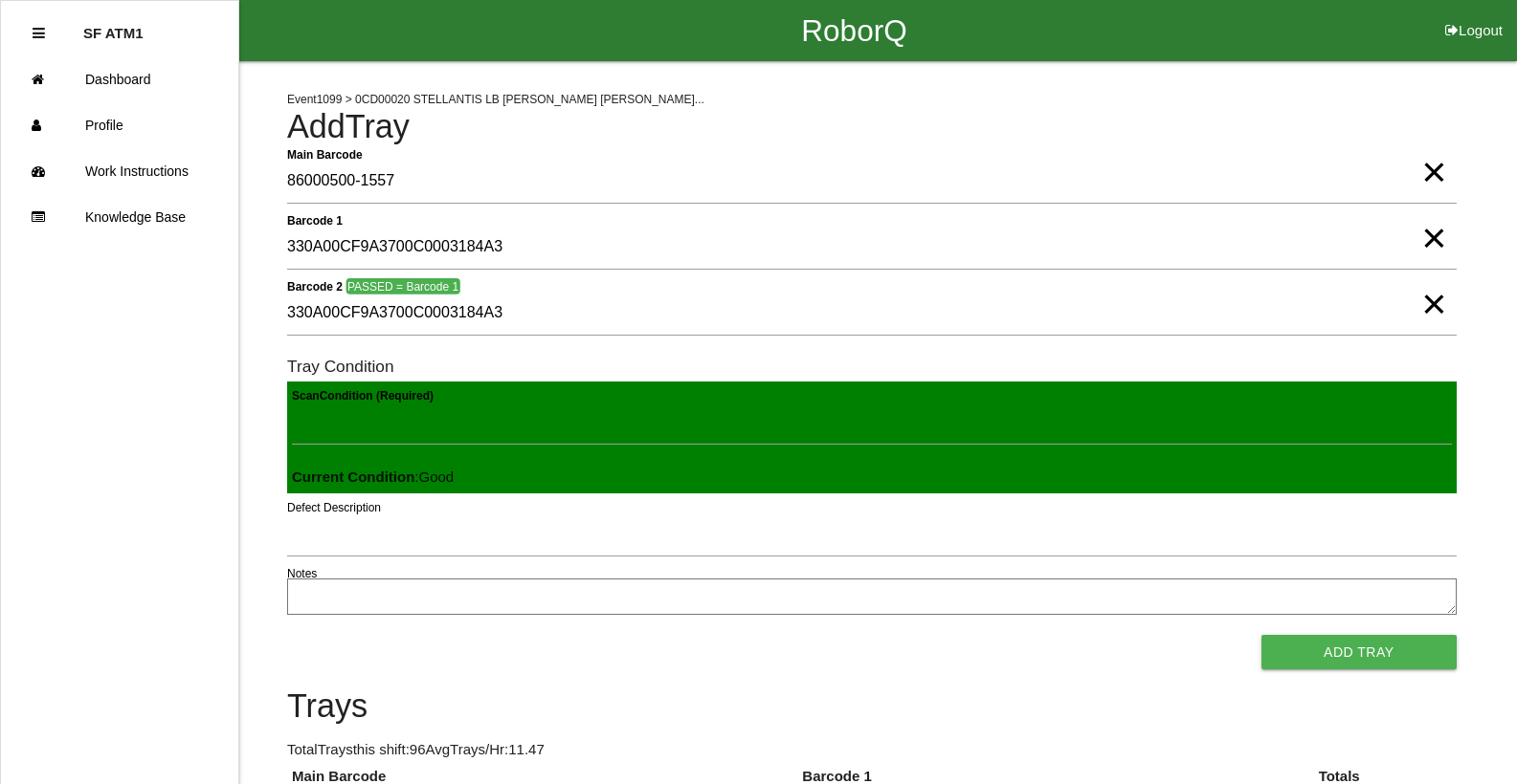
click at [1261, 635] on button "Add Tray" at bounding box center [1358, 652] width 195 height 34
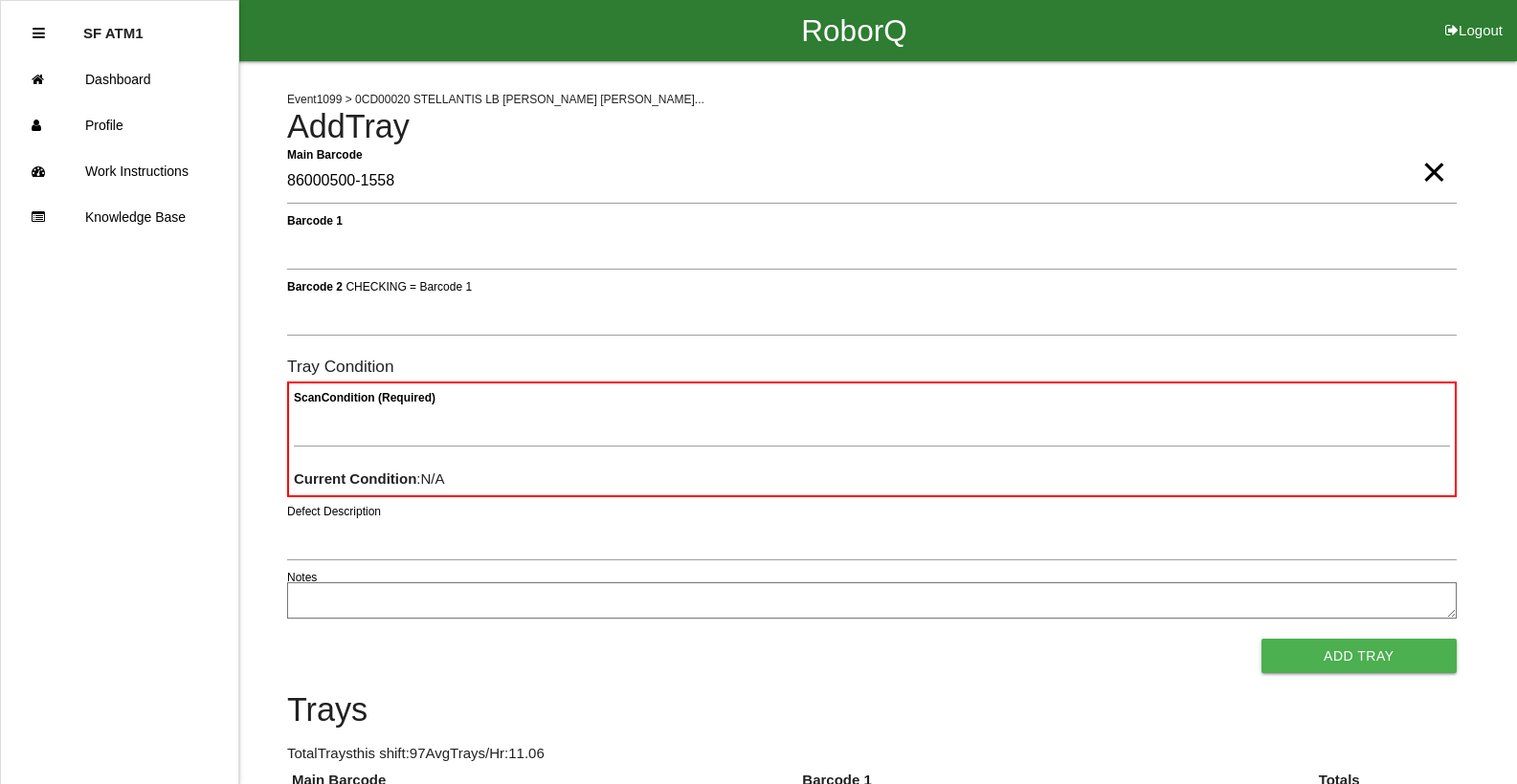
type Barcode "86000500-1558"
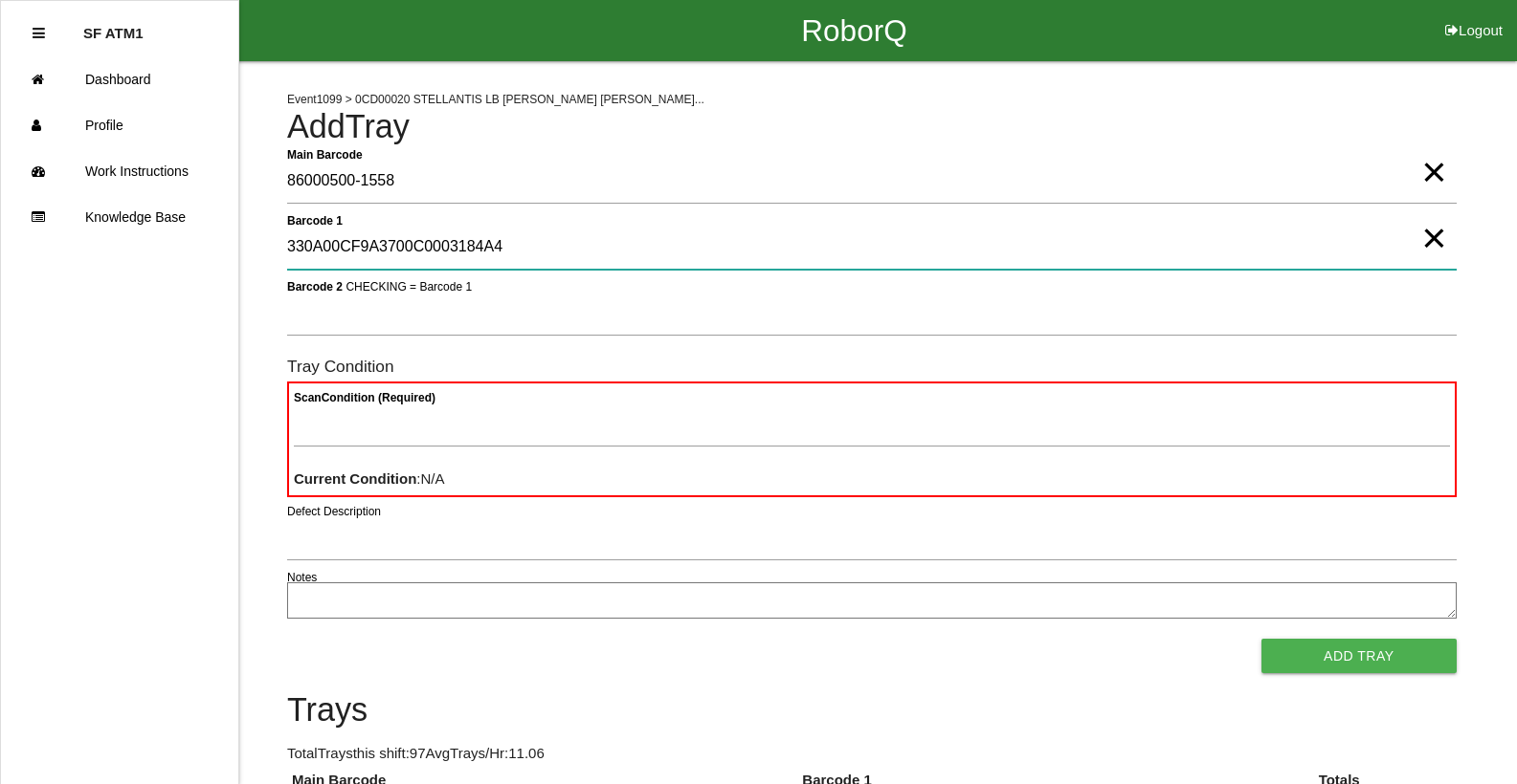
type 1 "330A00CF9A3700C0003184A4"
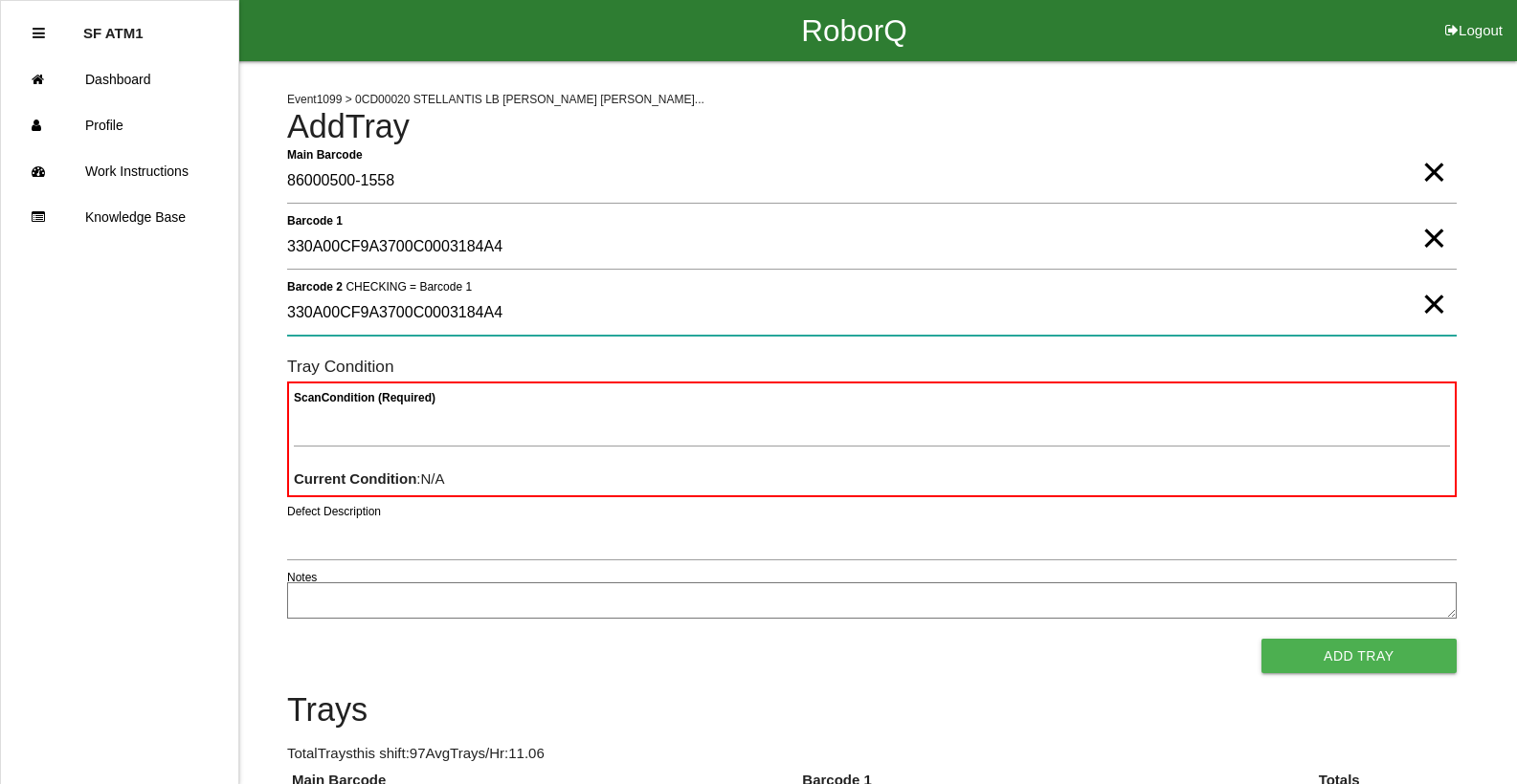
type 2 "330A00CF9A3700C0003184A4"
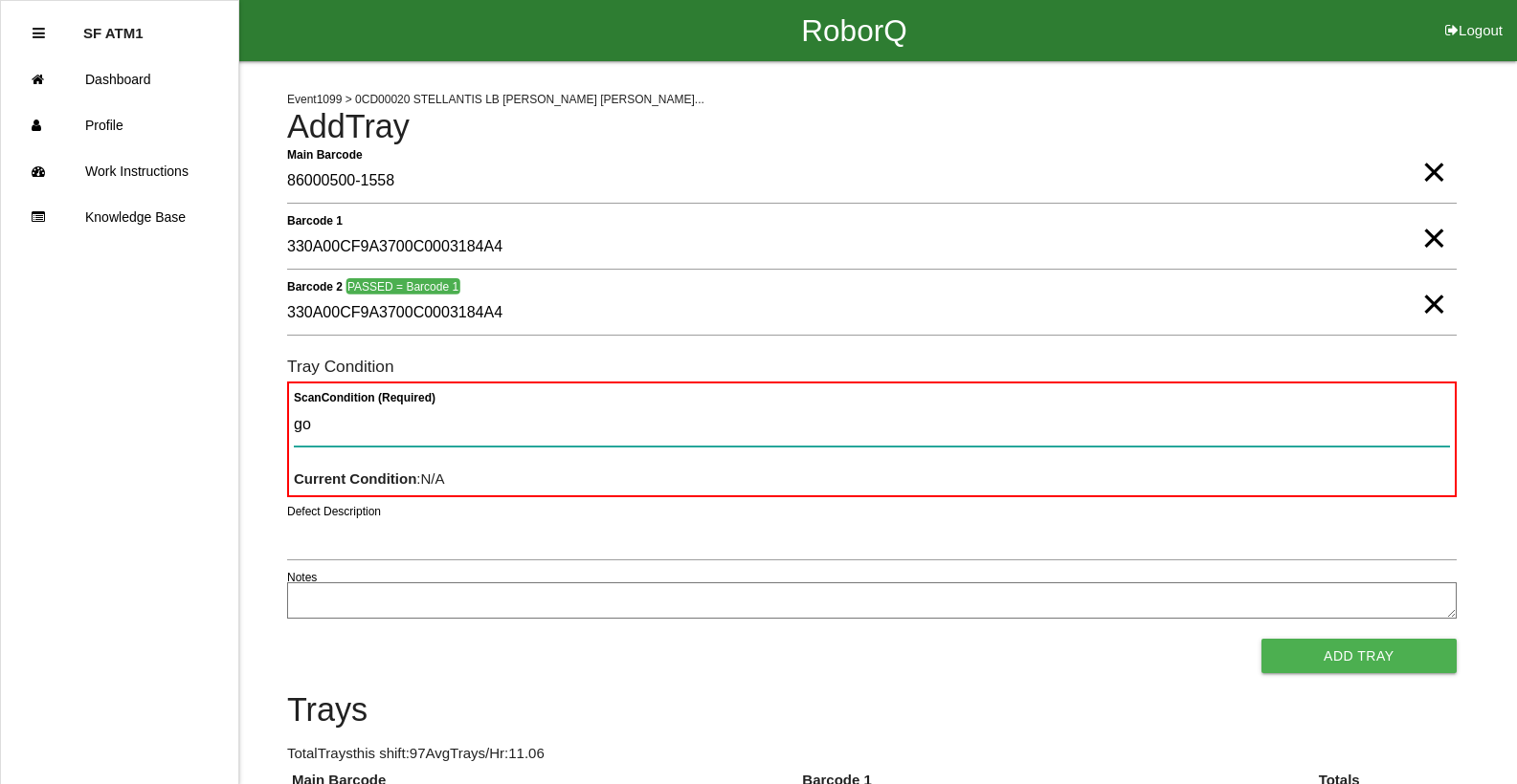
type Condition "goo"
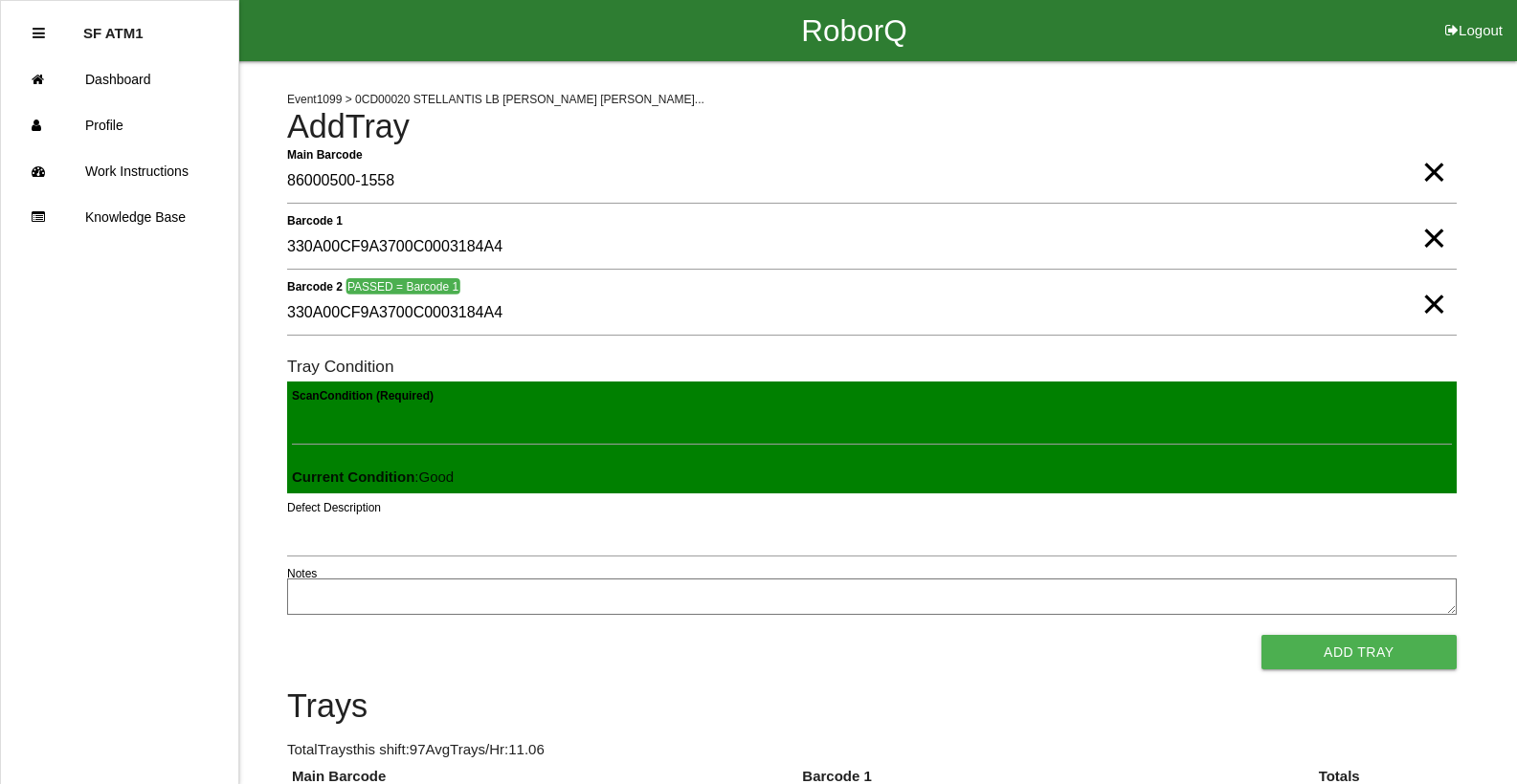
click at [1261, 635] on button "Add Tray" at bounding box center [1358, 652] width 195 height 34
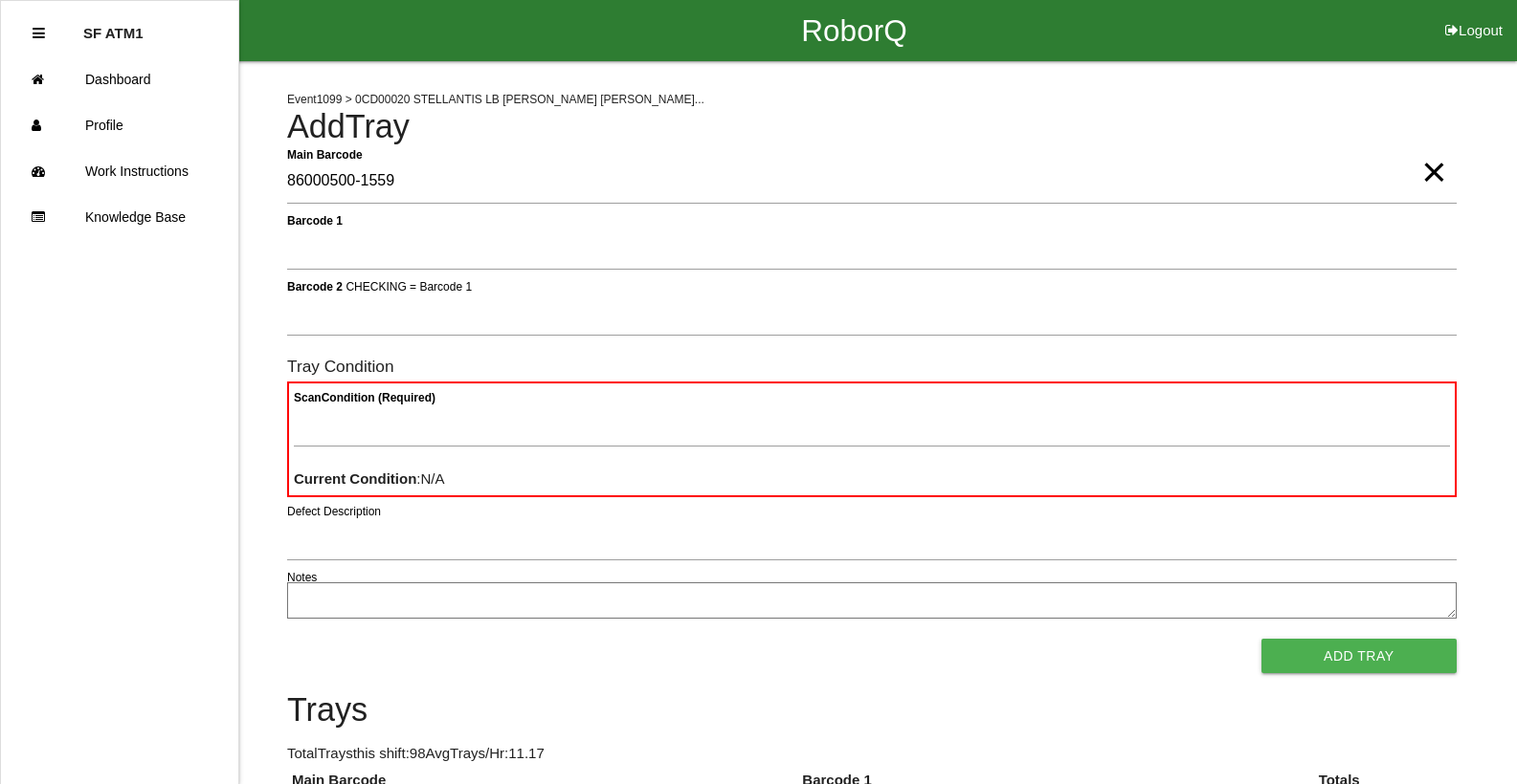
type Barcode "86000500-1559"
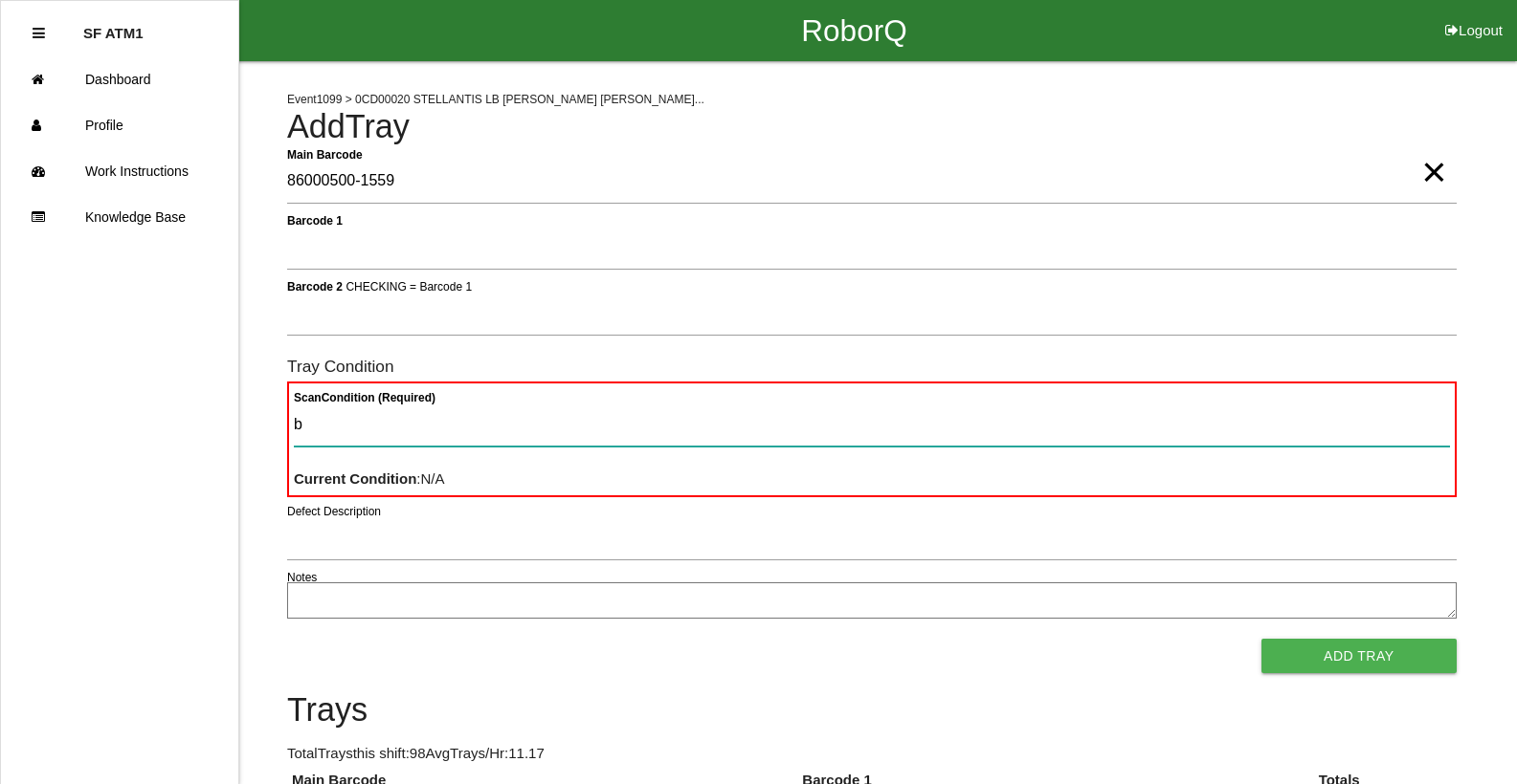
type Condition "ba"
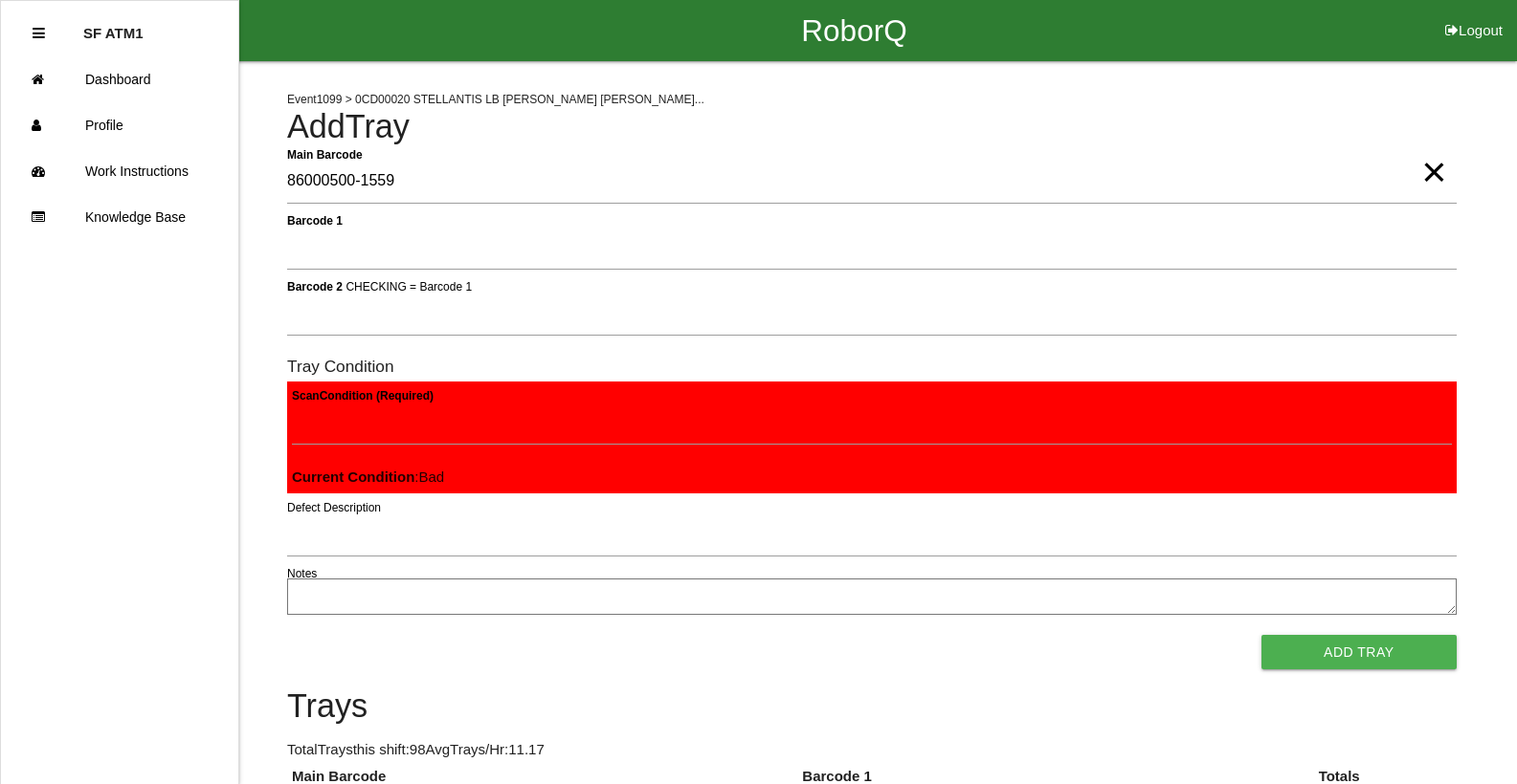
click at [1261, 635] on button "Add Tray" at bounding box center [1358, 652] width 195 height 34
